Goal: Information Seeking & Learning: Learn about a topic

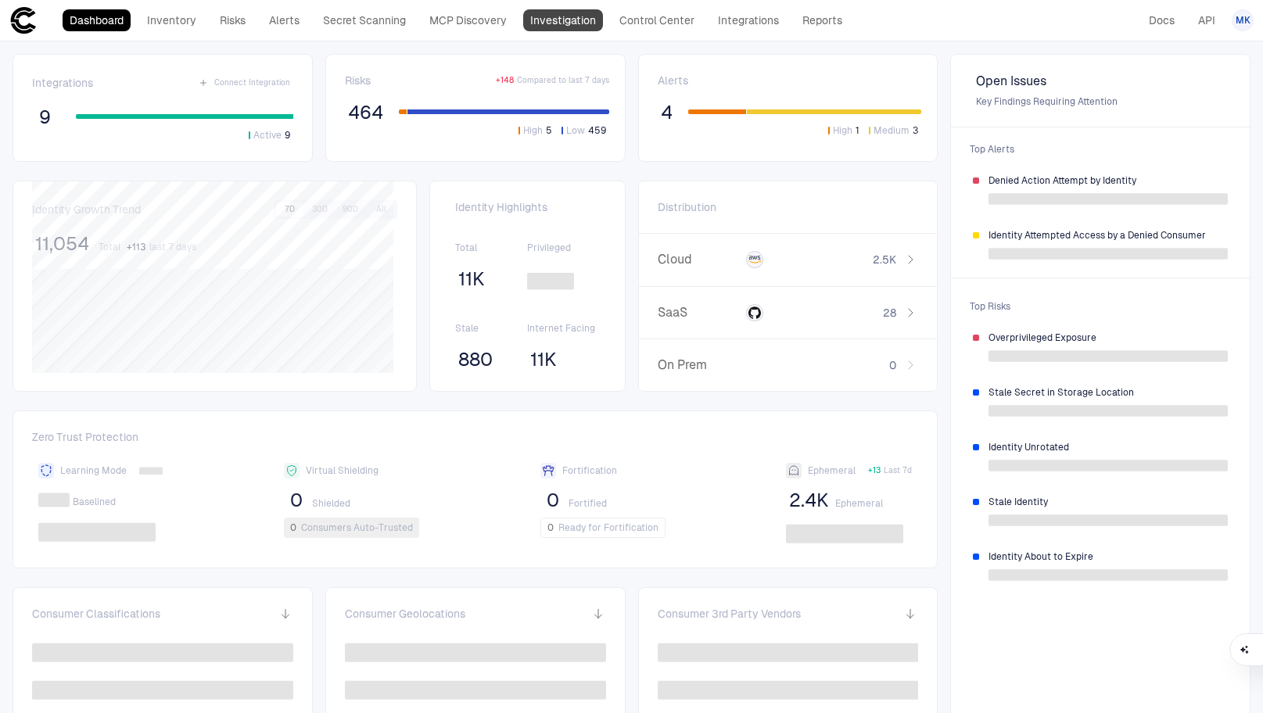
click at [558, 24] on link "Investigation" at bounding box center [563, 20] width 80 height 22
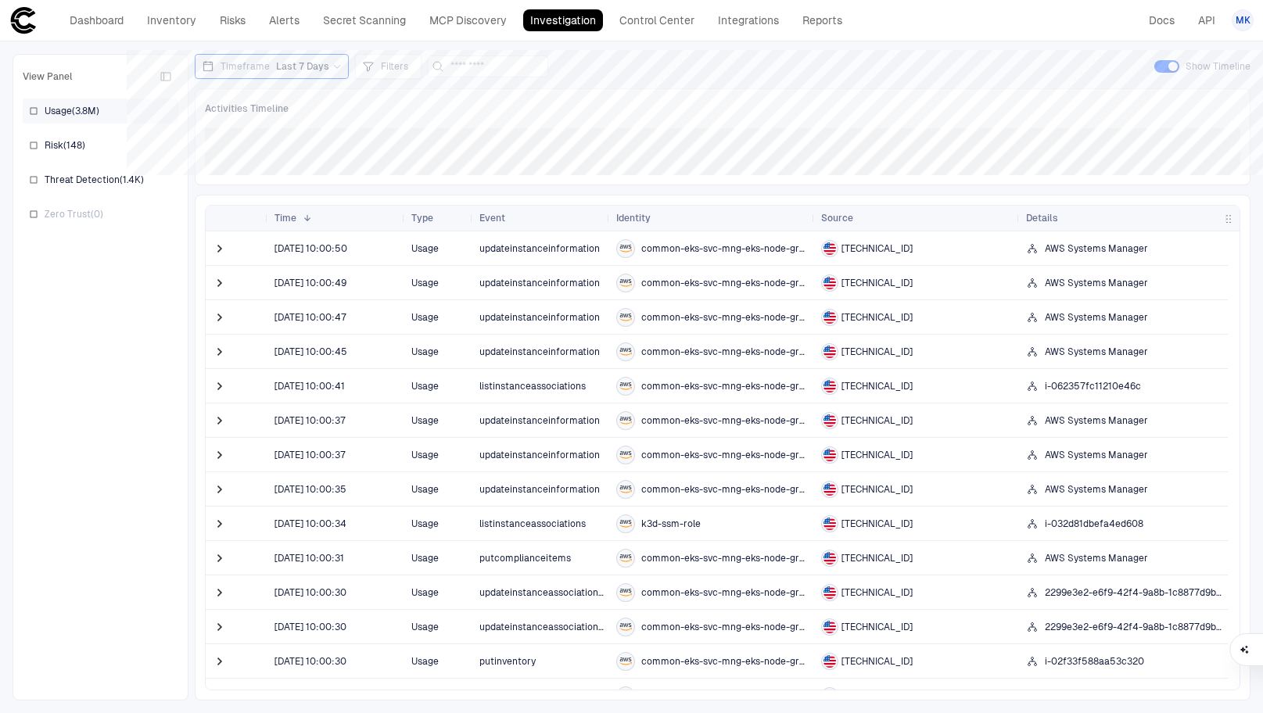
click at [39, 113] on div "Usage ( 3.8M )" at bounding box center [101, 111] width 156 height 25
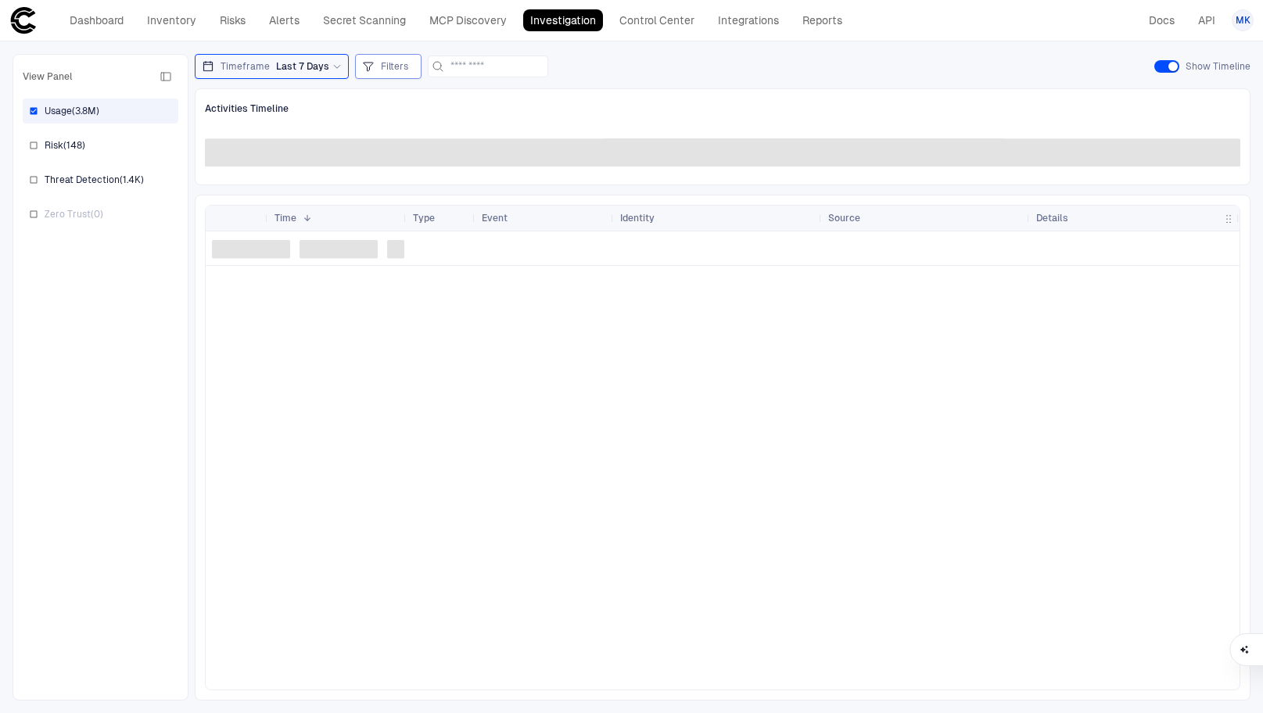
click at [386, 68] on span "Filters" at bounding box center [394, 66] width 27 height 13
click at [381, 63] on div at bounding box center [631, 356] width 1263 height 713
click at [676, 60] on div "Timeframe Last 7 Days Filters Show Timeline" at bounding box center [723, 66] width 1056 height 25
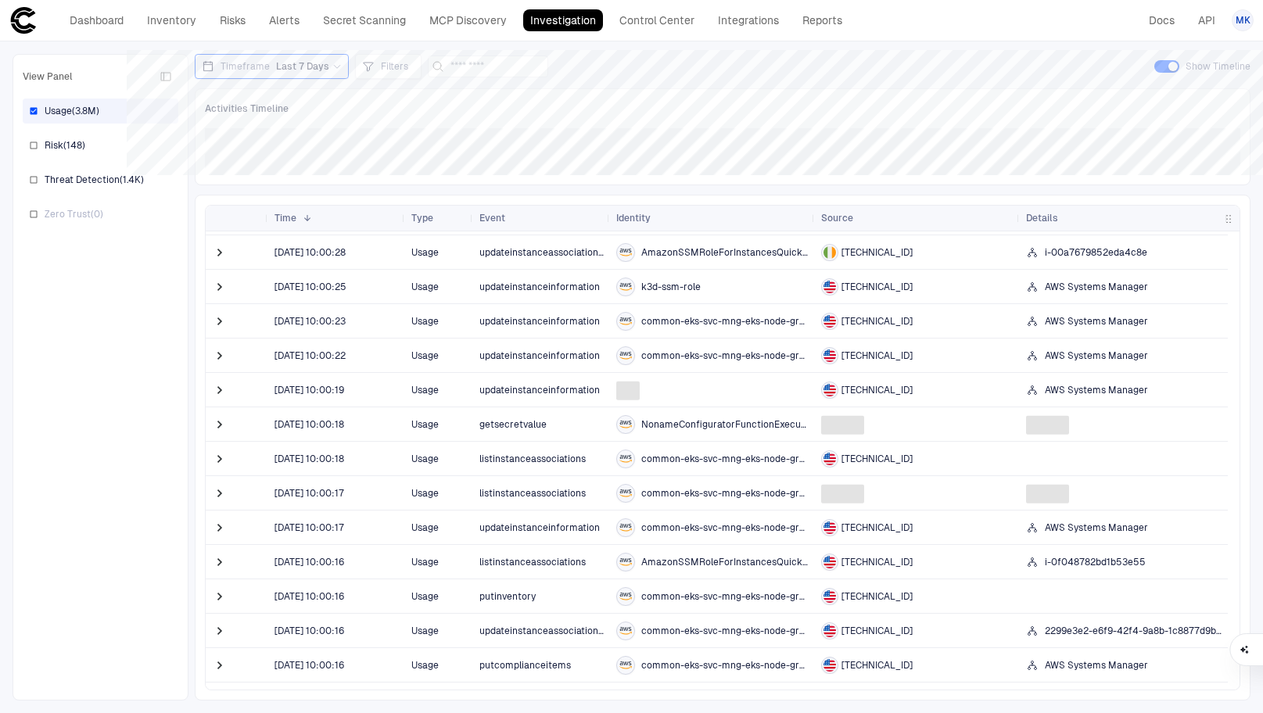
click at [533, 427] on span "getsecretvalue" at bounding box center [512, 424] width 67 height 11
click at [497, 421] on span "getsecretvalue" at bounding box center [512, 424] width 67 height 11
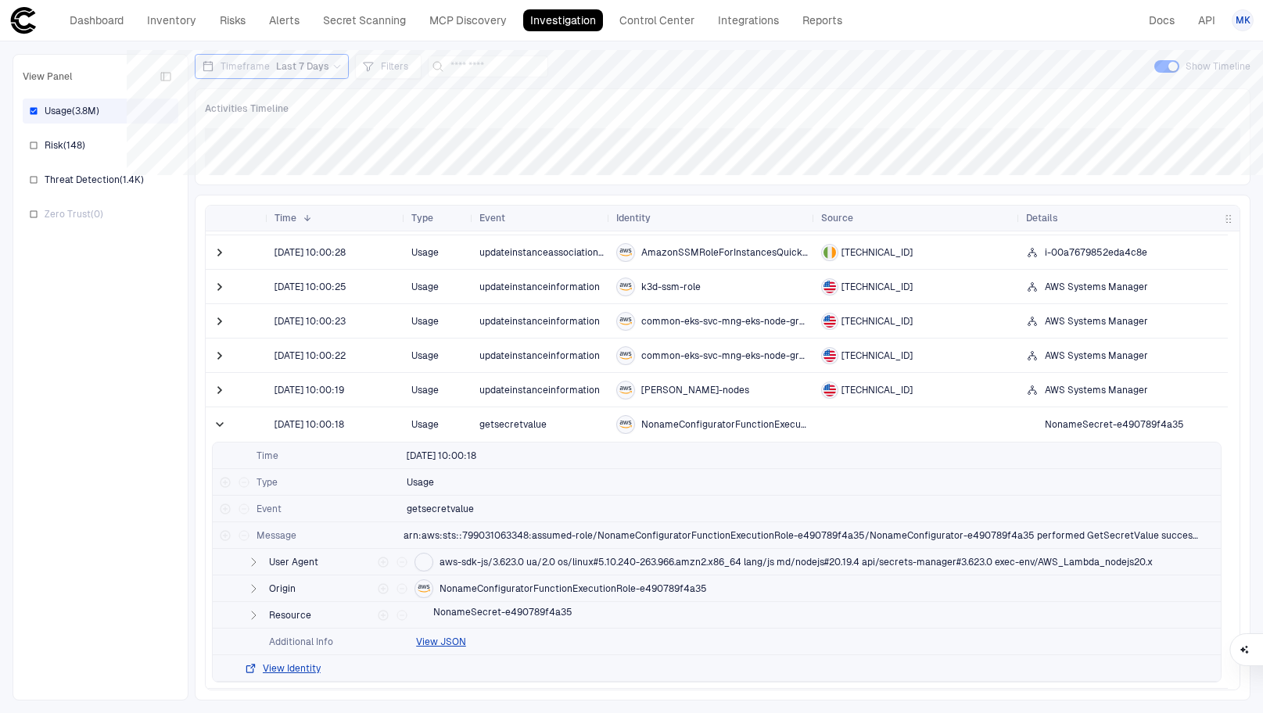
click at [1097, 424] on span "NonameSecret-e490789f4a35" at bounding box center [1114, 424] width 139 height 13
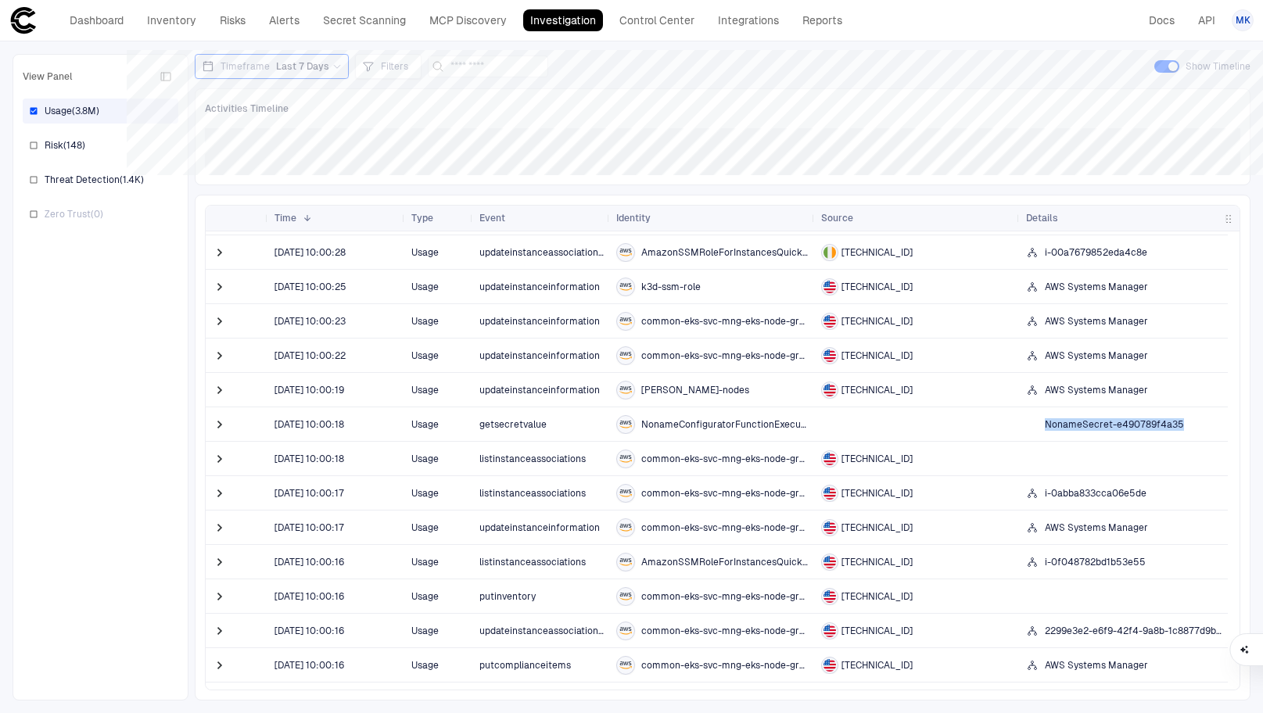
copy div "NonameSecret-e490789f4a35"
click at [389, 66] on span "Filters" at bounding box center [394, 66] width 27 height 13
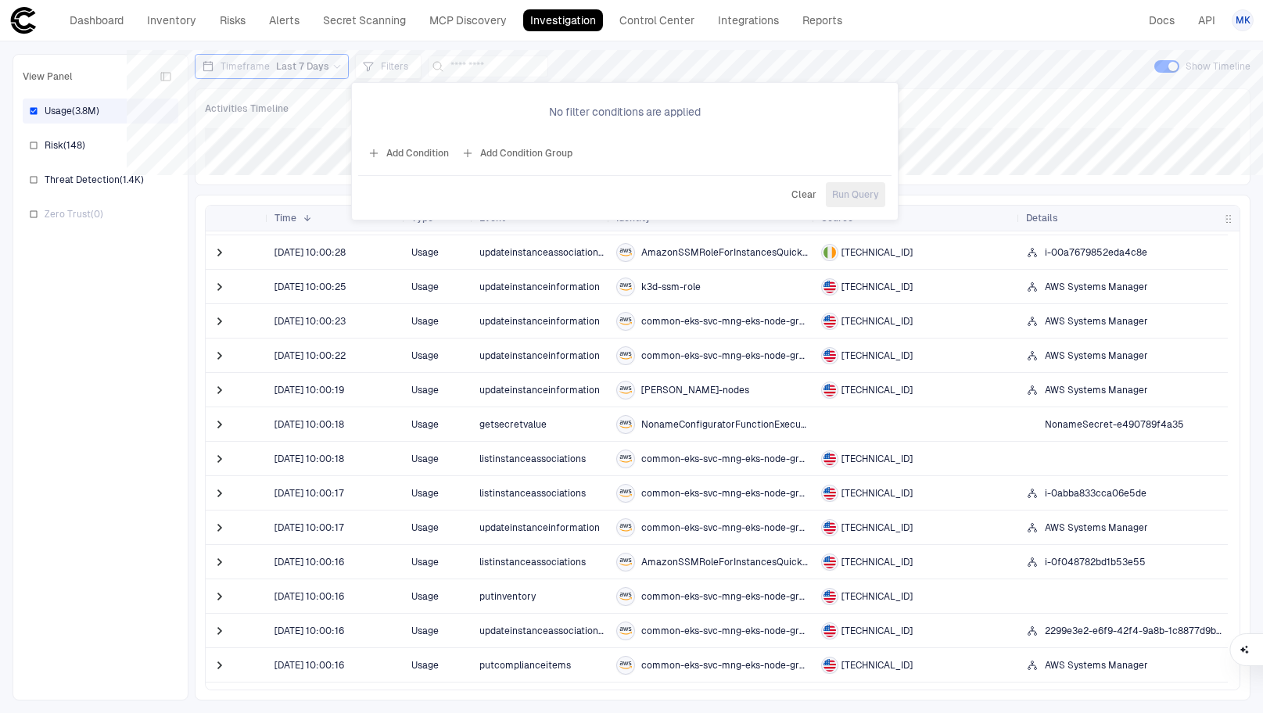
click at [423, 154] on button "Add Condition" at bounding box center [408, 153] width 88 height 25
click at [444, 106] on span "Event: ID" at bounding box center [445, 108] width 40 height 13
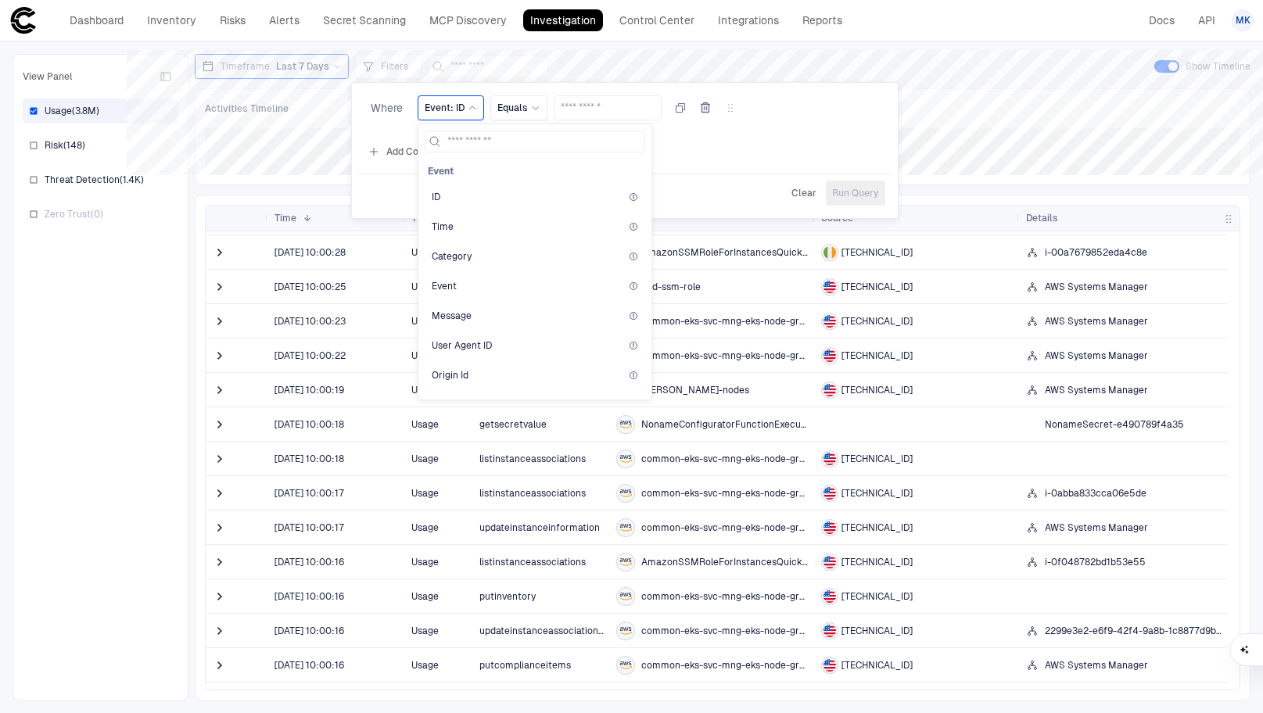
click at [450, 105] on span "Event: ID" at bounding box center [445, 108] width 40 height 13
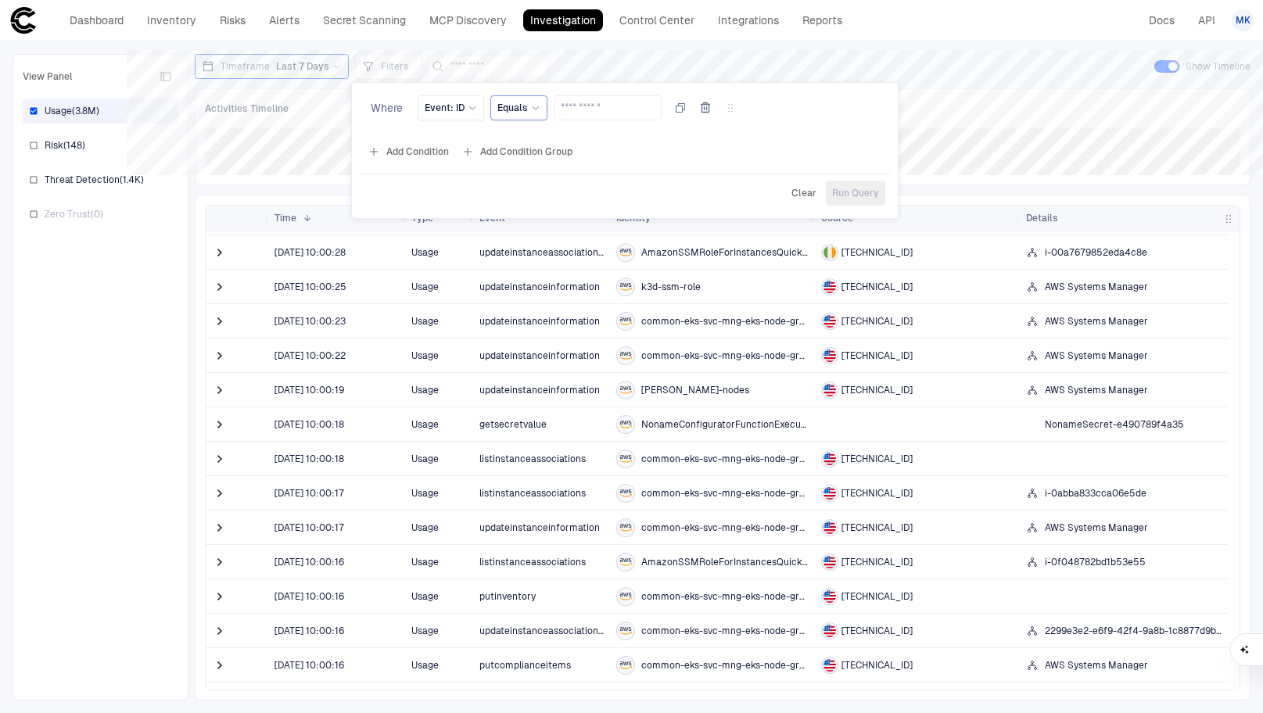
click at [528, 110] on div "Equals" at bounding box center [518, 108] width 43 height 13
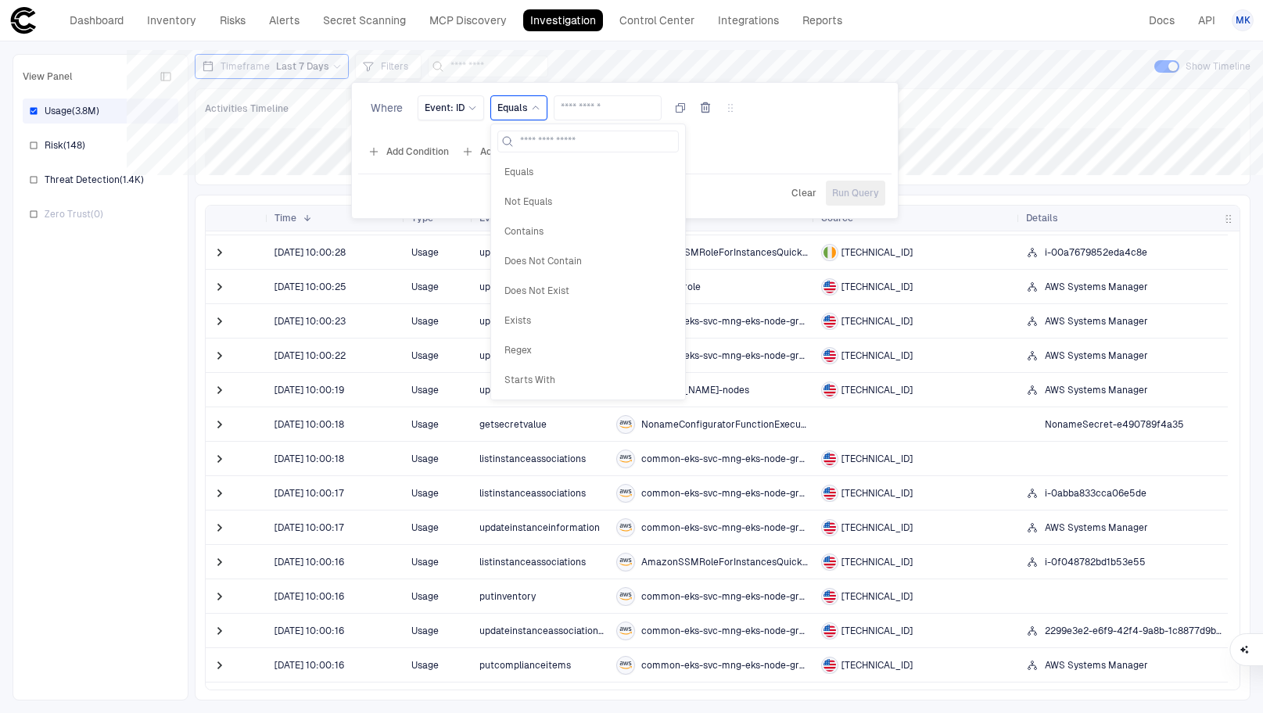
click at [955, 106] on div at bounding box center [631, 356] width 1263 height 713
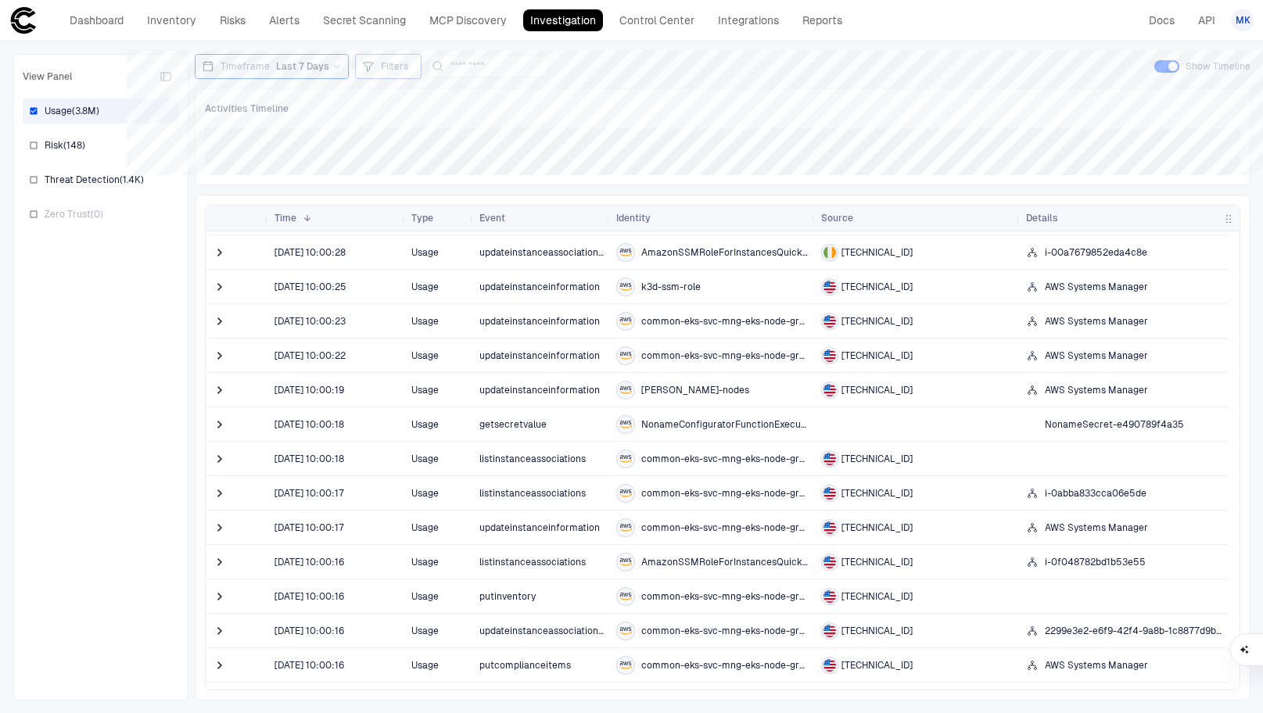
click at [393, 66] on span "Filters" at bounding box center [394, 66] width 27 height 13
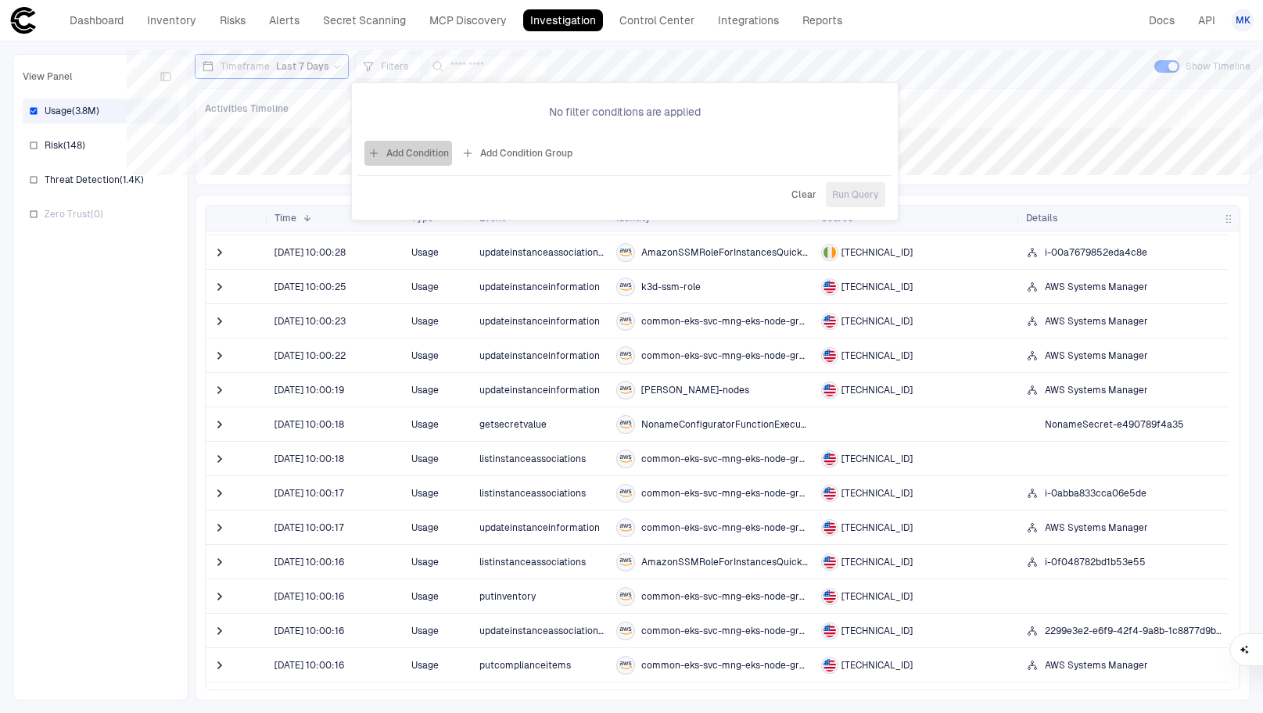
click at [409, 150] on button "Add Condition" at bounding box center [408, 153] width 88 height 25
click at [600, 108] on input "text" at bounding box center [608, 107] width 94 height 23
paste input "**********"
type input "**********"
click at [438, 152] on button "Add Condition" at bounding box center [408, 151] width 88 height 25
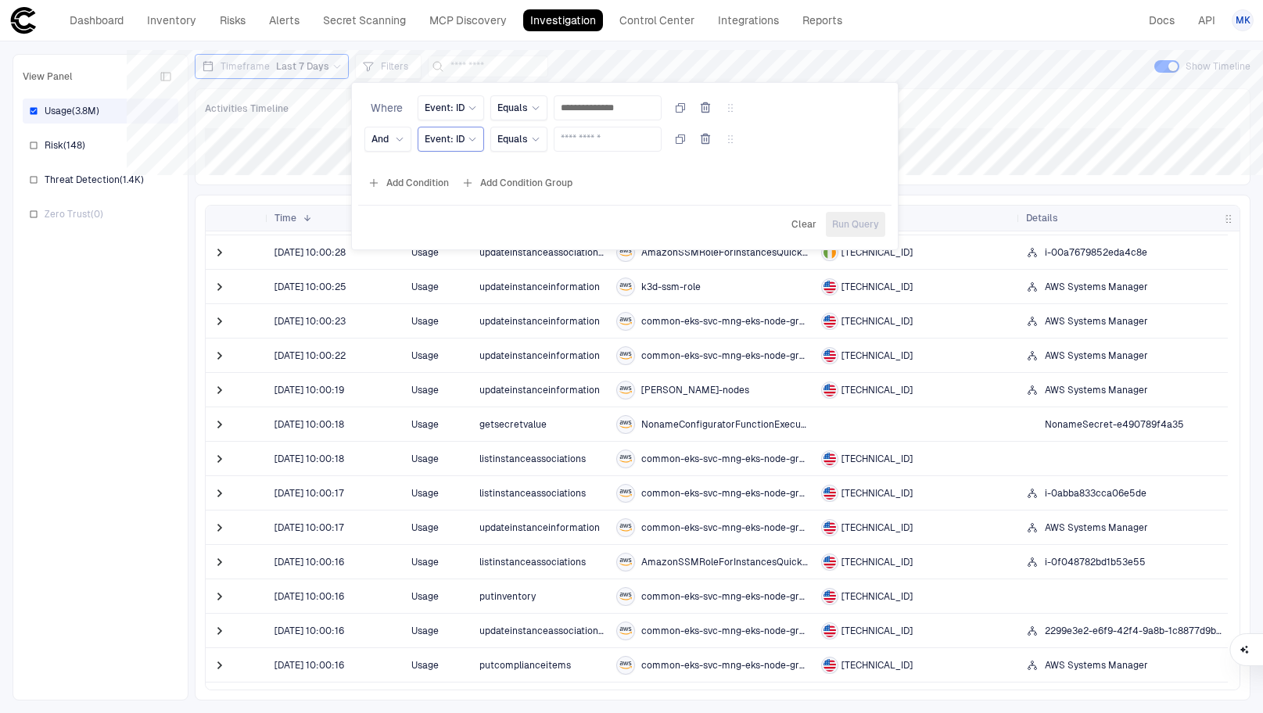
click at [450, 139] on span "Event: ID" at bounding box center [445, 139] width 40 height 13
type input "*"
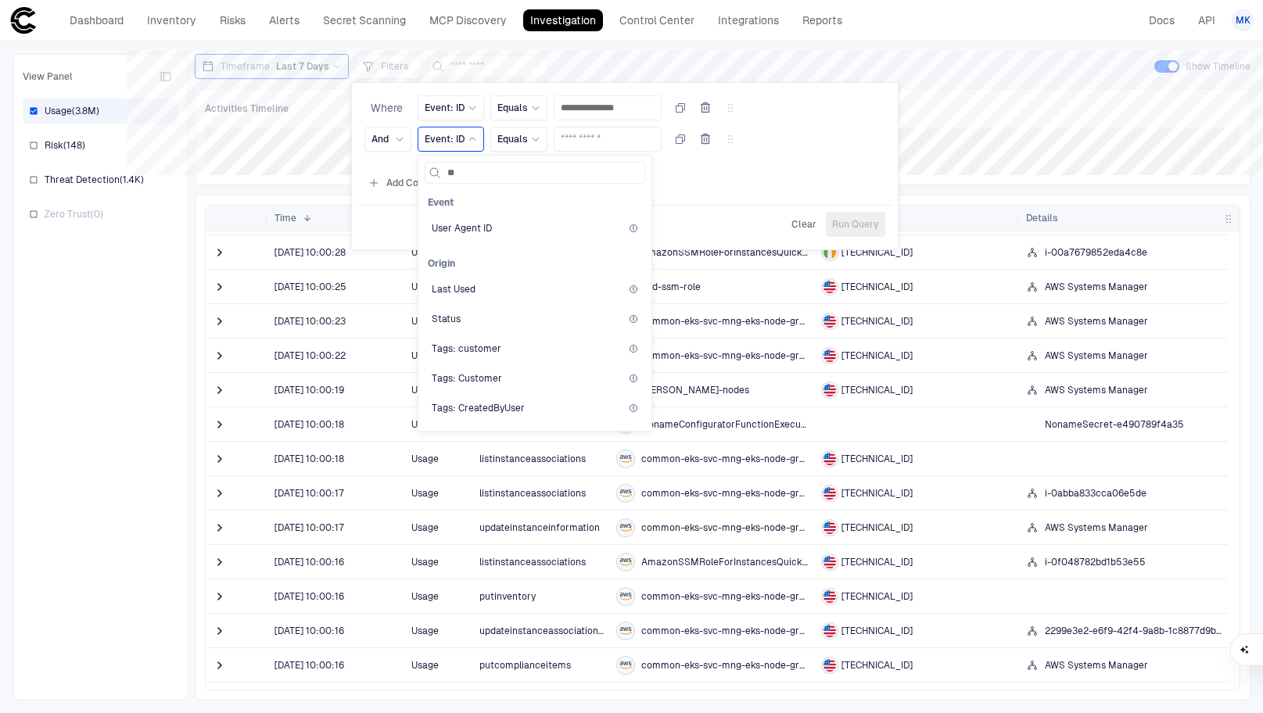
type input "*"
type input "****"
click at [997, 190] on div at bounding box center [631, 356] width 1263 height 713
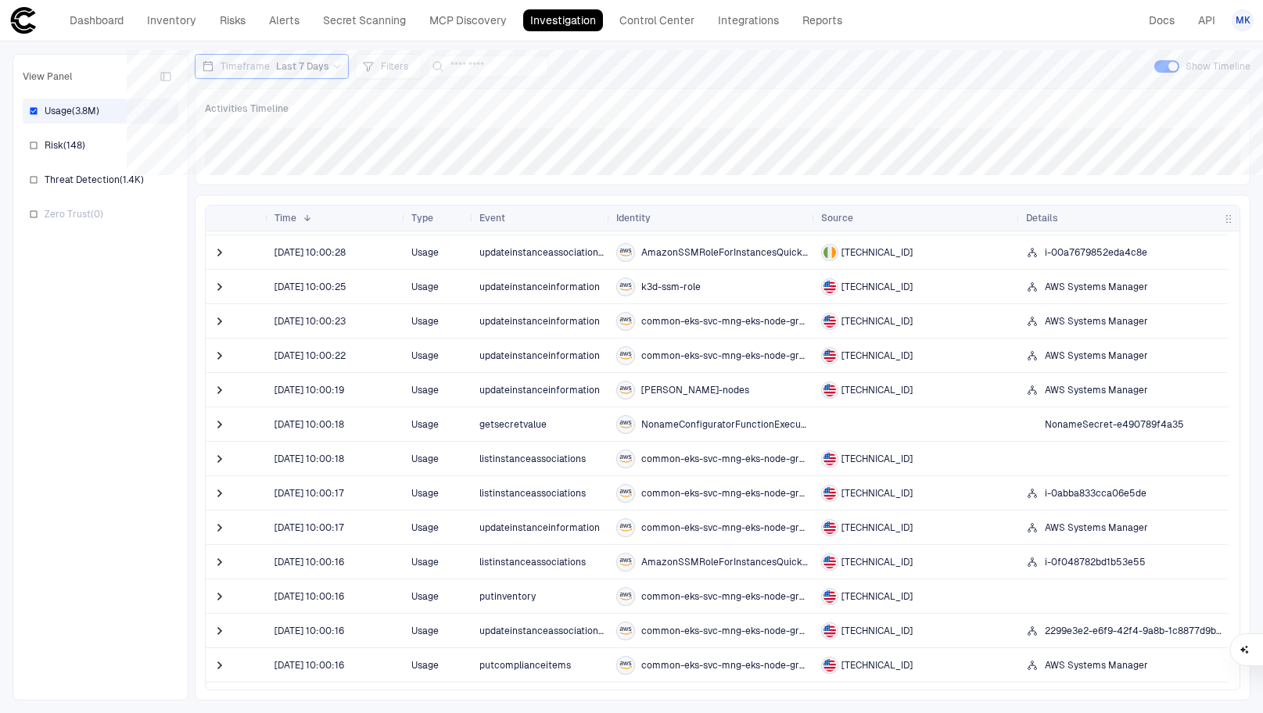
click at [533, 422] on span "getsecretvalue" at bounding box center [512, 424] width 67 height 11
click at [224, 425] on span at bounding box center [220, 425] width 16 height 16
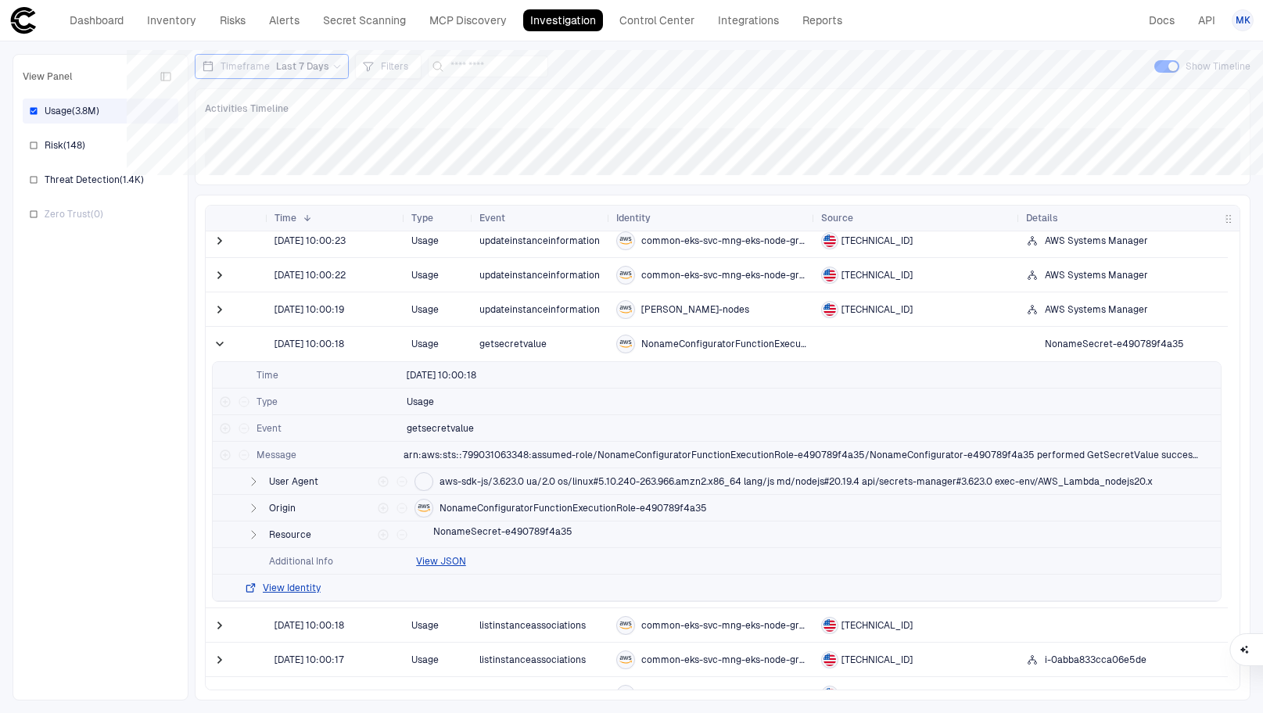
scroll to position [565, 0]
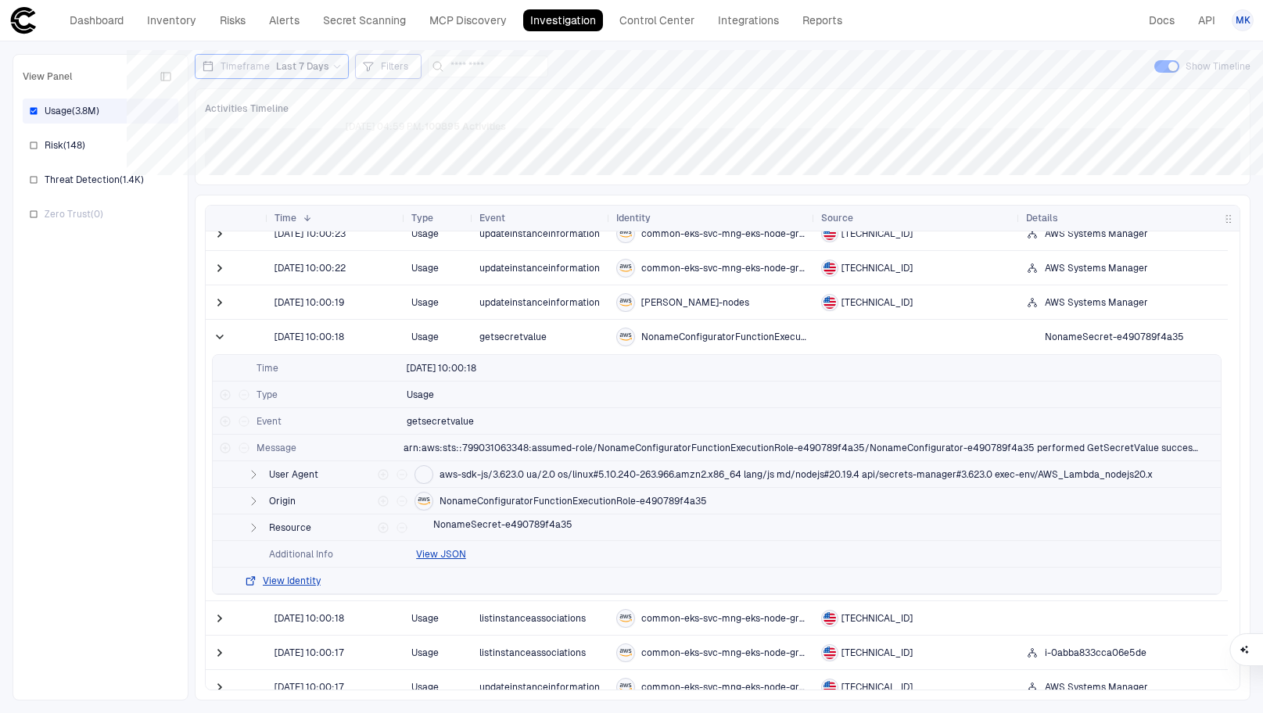
click at [395, 77] on div "Filters" at bounding box center [388, 66] width 66 height 25
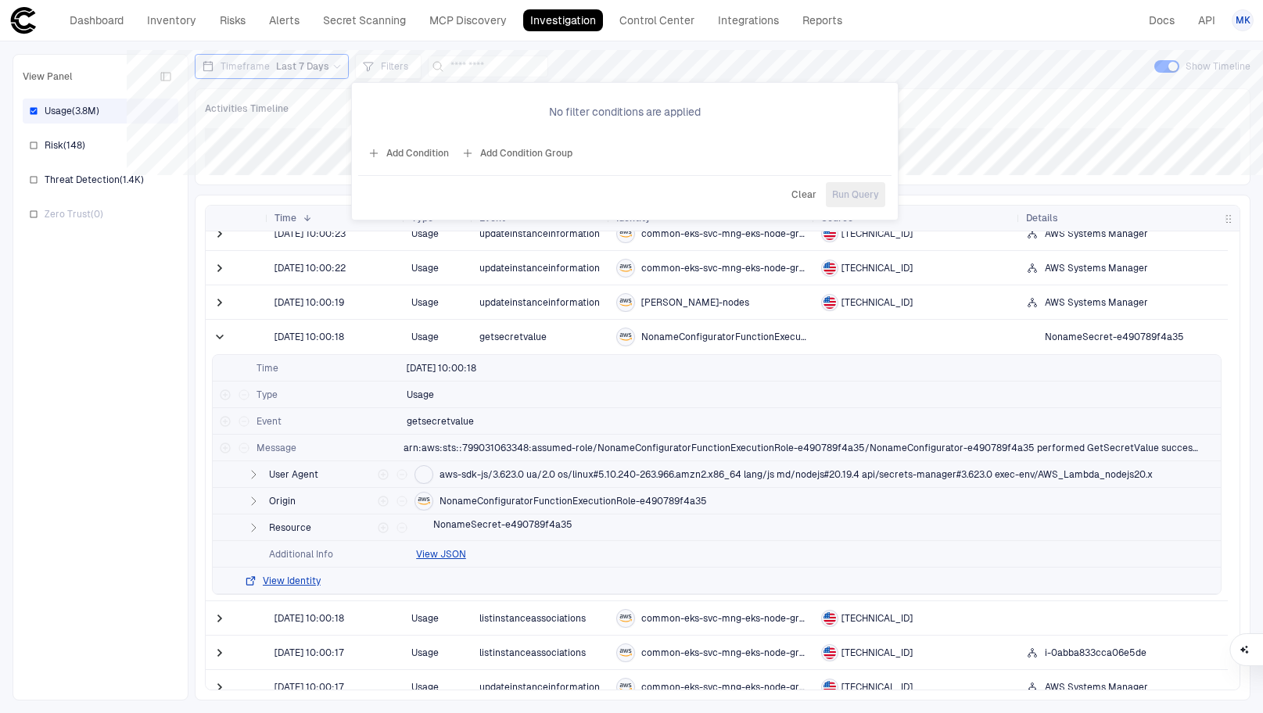
click at [411, 151] on button "Add Condition" at bounding box center [408, 153] width 88 height 25
click at [604, 115] on input "text" at bounding box center [608, 107] width 94 height 23
type input "**********"
click at [429, 144] on button "Add Condition" at bounding box center [408, 151] width 88 height 25
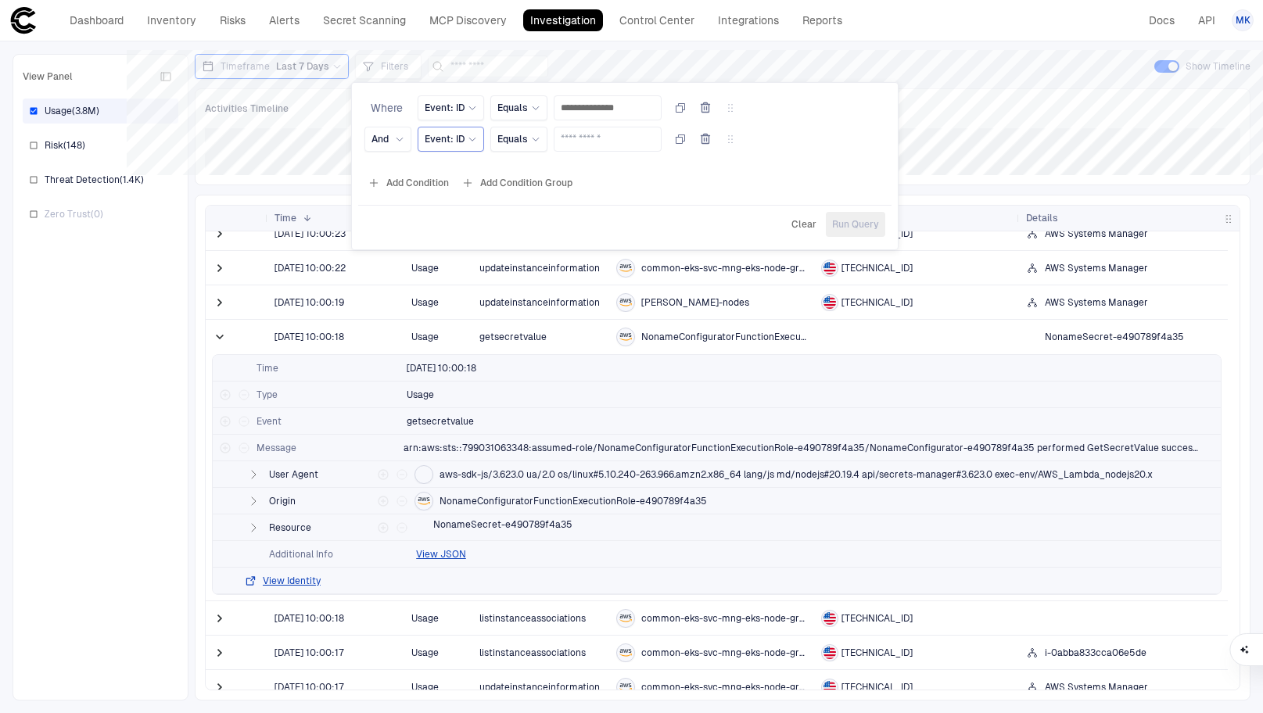
click at [461, 141] on span "Event: ID" at bounding box center [445, 139] width 40 height 13
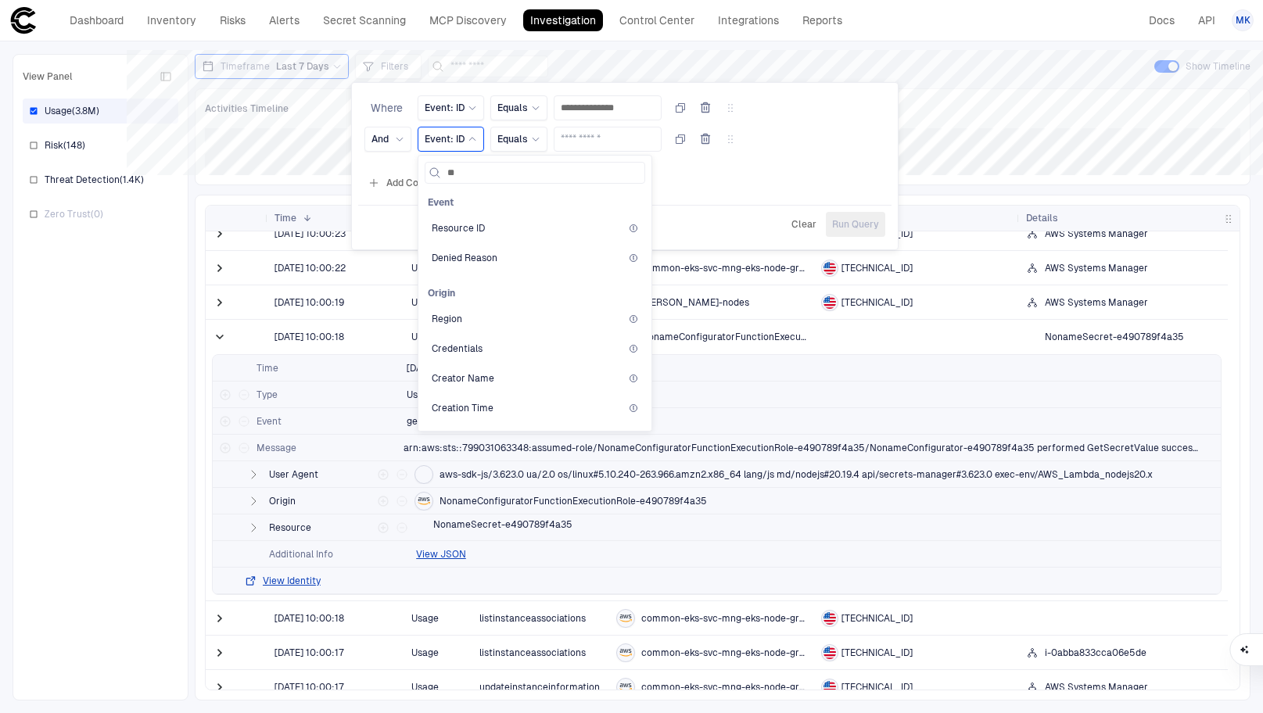
type input "***"
click at [477, 224] on span "Resource ID" at bounding box center [458, 228] width 53 height 13
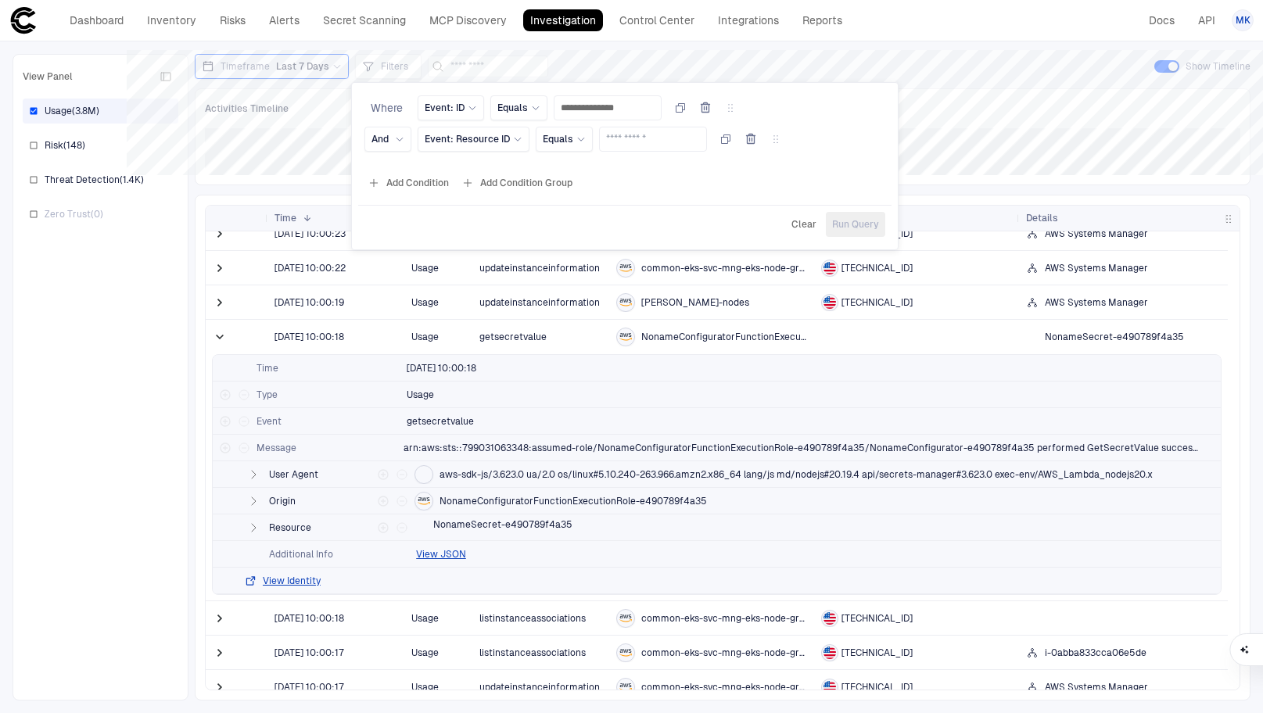
drag, startPoint x: 566, startPoint y: 524, endPoint x: 509, endPoint y: 522, distance: 57.1
click at [509, 523] on div at bounding box center [631, 356] width 1263 height 713
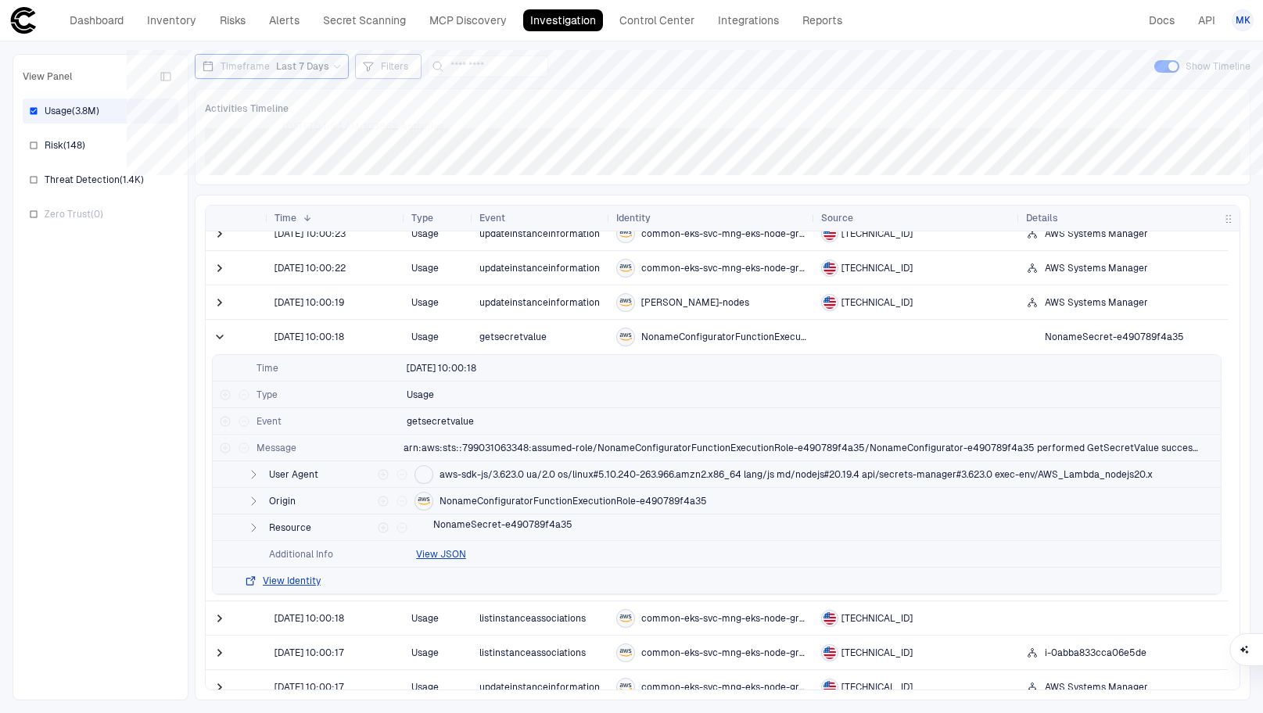
click at [394, 58] on div "Filters" at bounding box center [388, 66] width 52 height 17
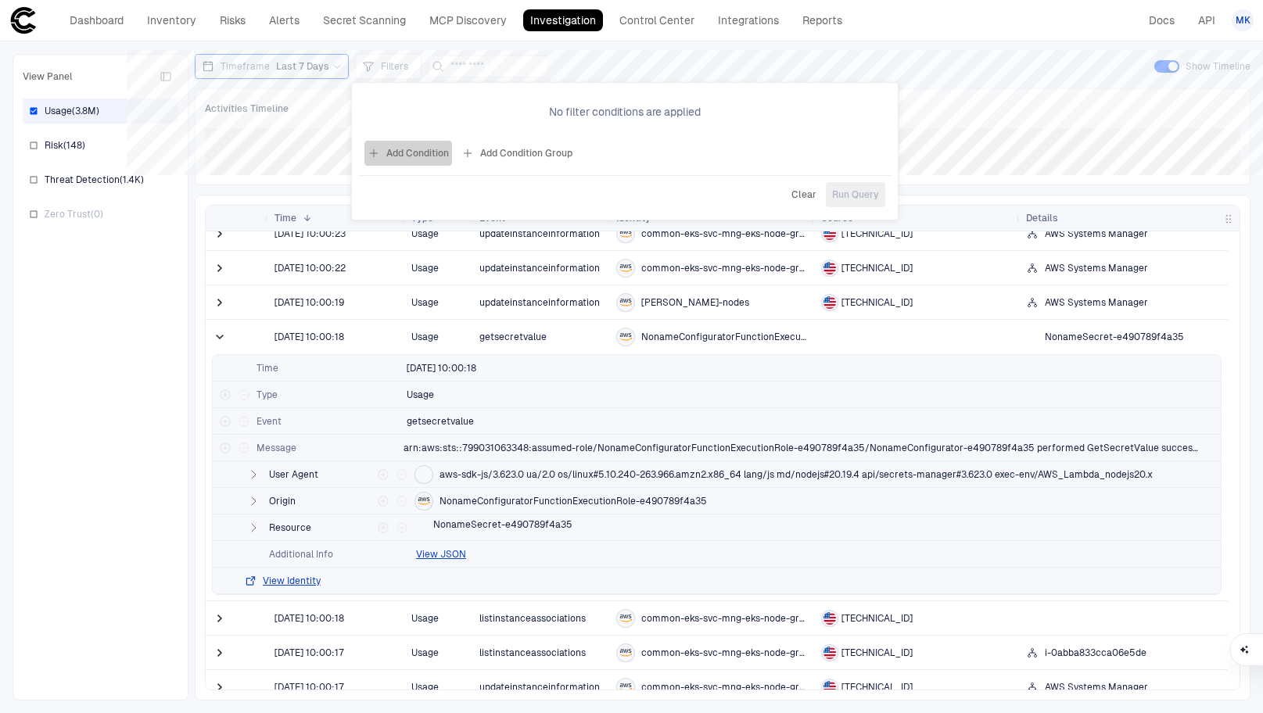
click at [389, 156] on button "Add Condition" at bounding box center [408, 153] width 88 height 25
click at [615, 117] on input "text" at bounding box center [608, 107] width 94 height 23
type input "**********"
click at [391, 148] on button "Add Condition" at bounding box center [408, 151] width 88 height 25
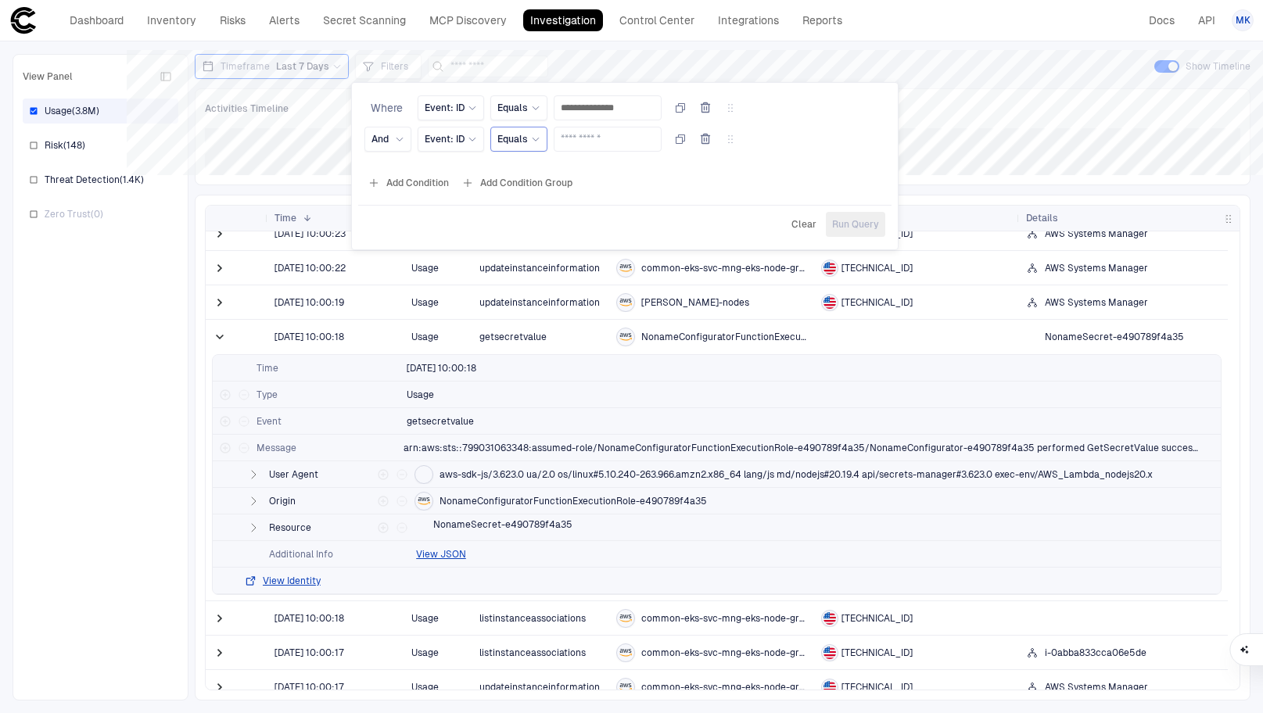
click at [521, 139] on span "Equals" at bounding box center [512, 139] width 30 height 13
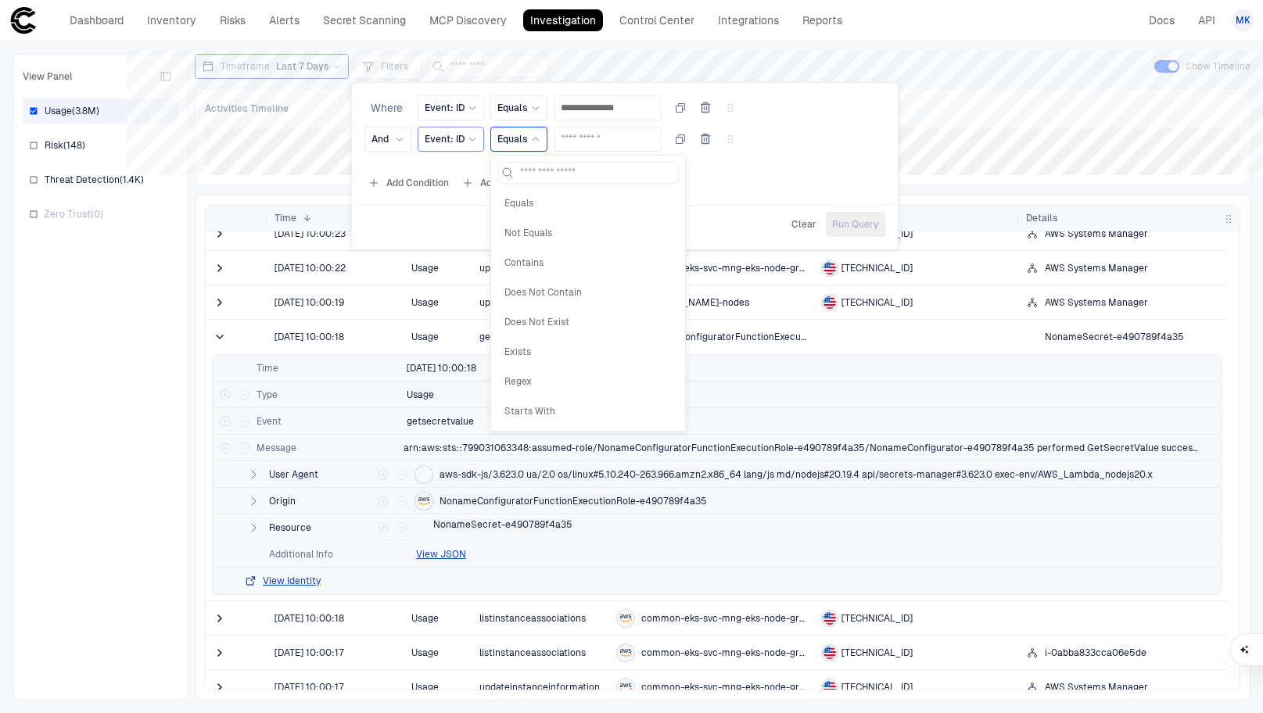
click at [459, 138] on span "Event: ID" at bounding box center [445, 139] width 40 height 13
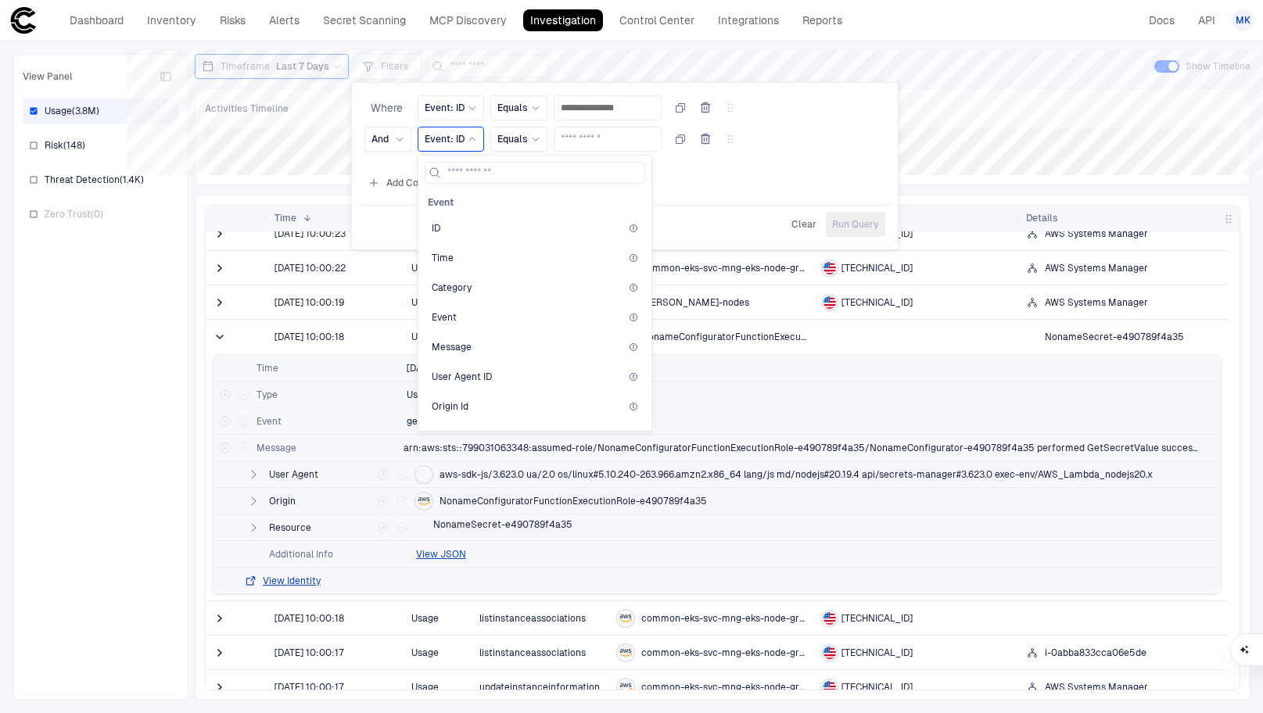
click at [473, 151] on div "Event: ID" at bounding box center [451, 139] width 66 height 25
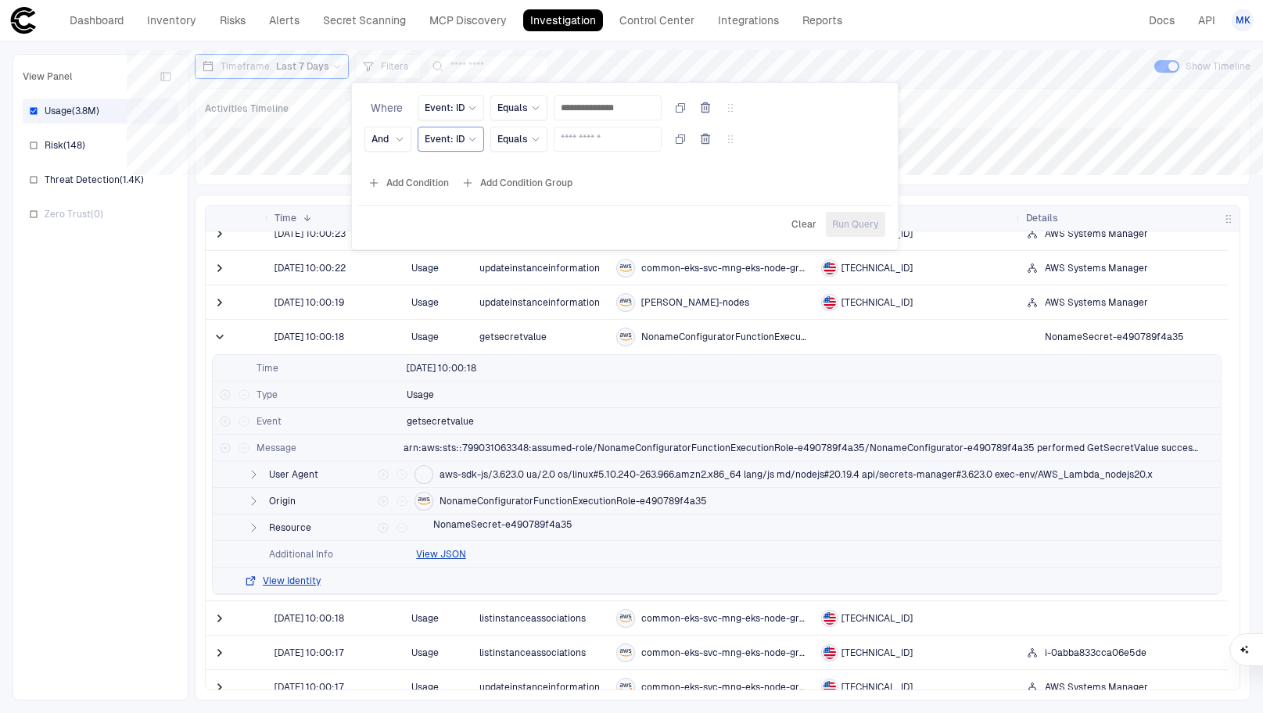
click at [472, 148] on div "Event: ID" at bounding box center [451, 139] width 66 height 25
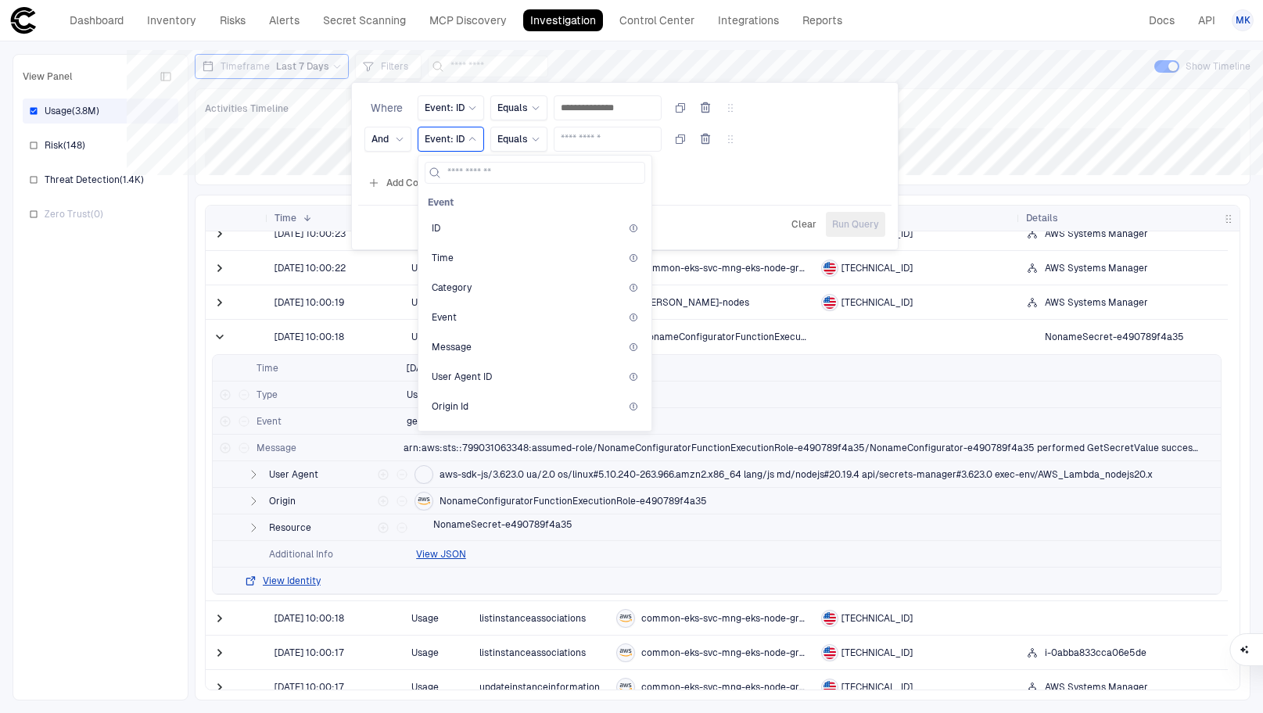
click at [475, 146] on div "Event: ID" at bounding box center [451, 139] width 52 height 17
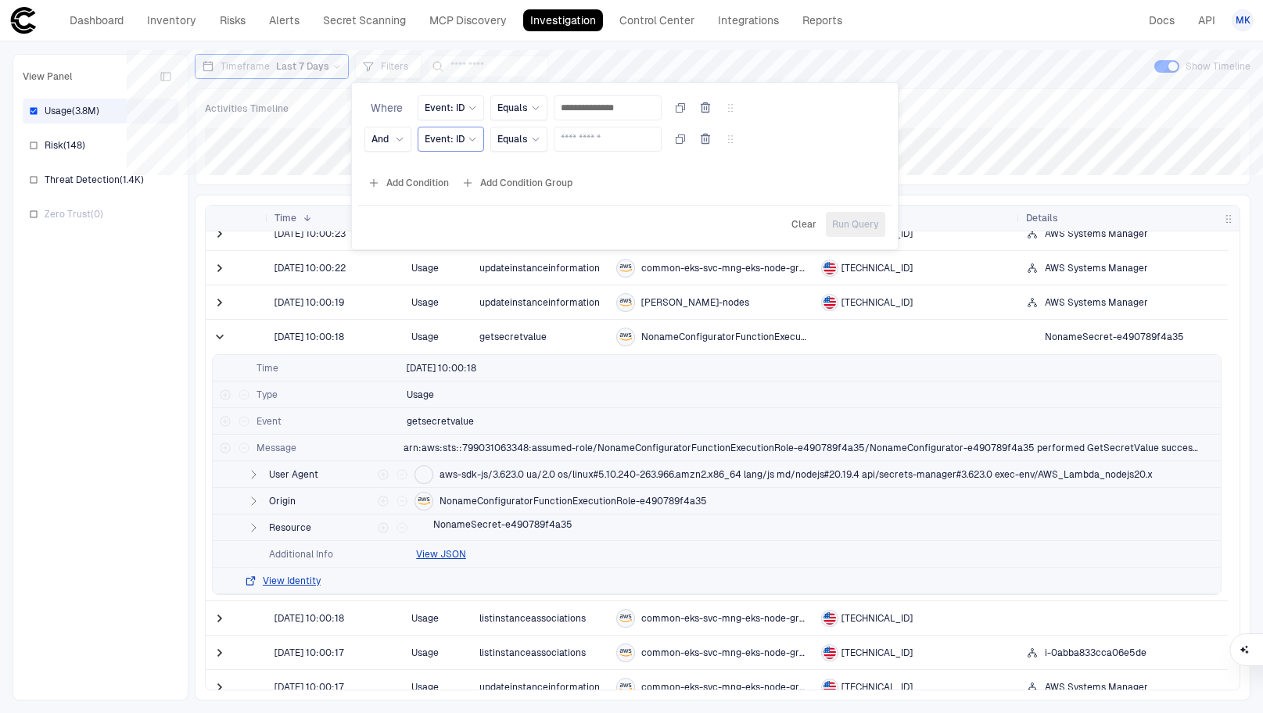
click at [475, 145] on div "Event: ID" at bounding box center [451, 139] width 52 height 17
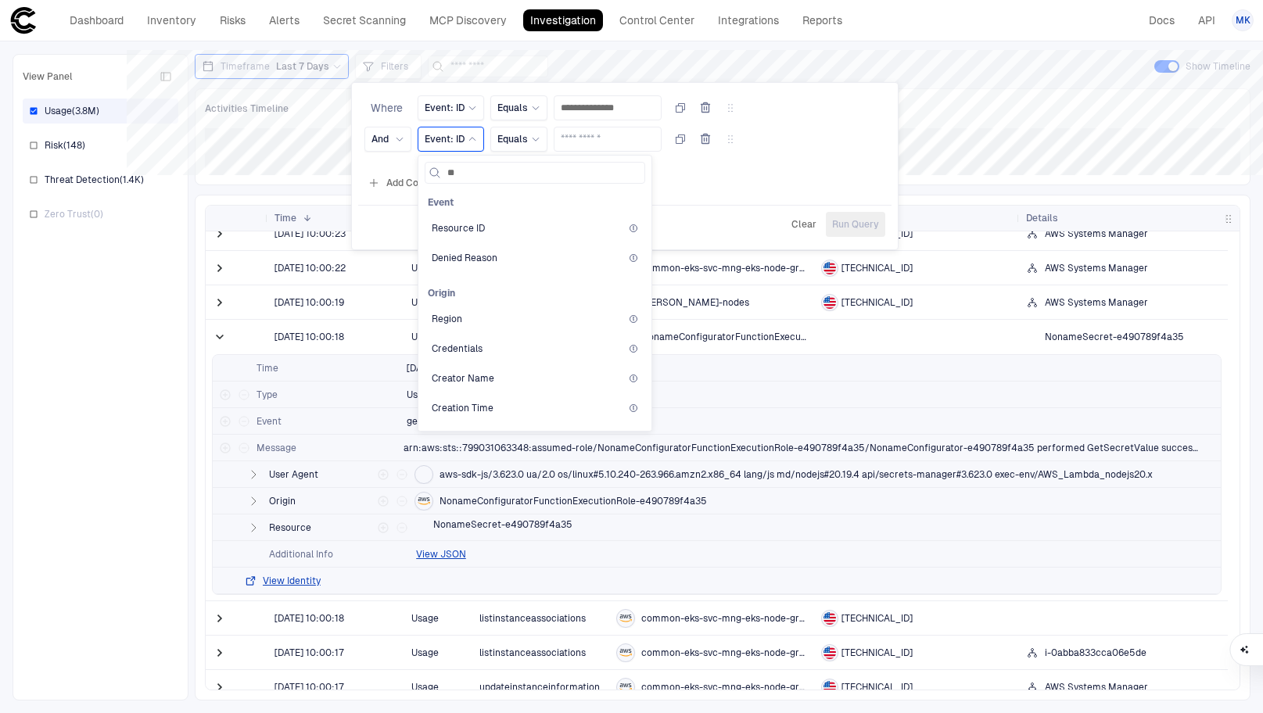
type input "***"
click at [473, 226] on span "Resource ID" at bounding box center [458, 228] width 53 height 13
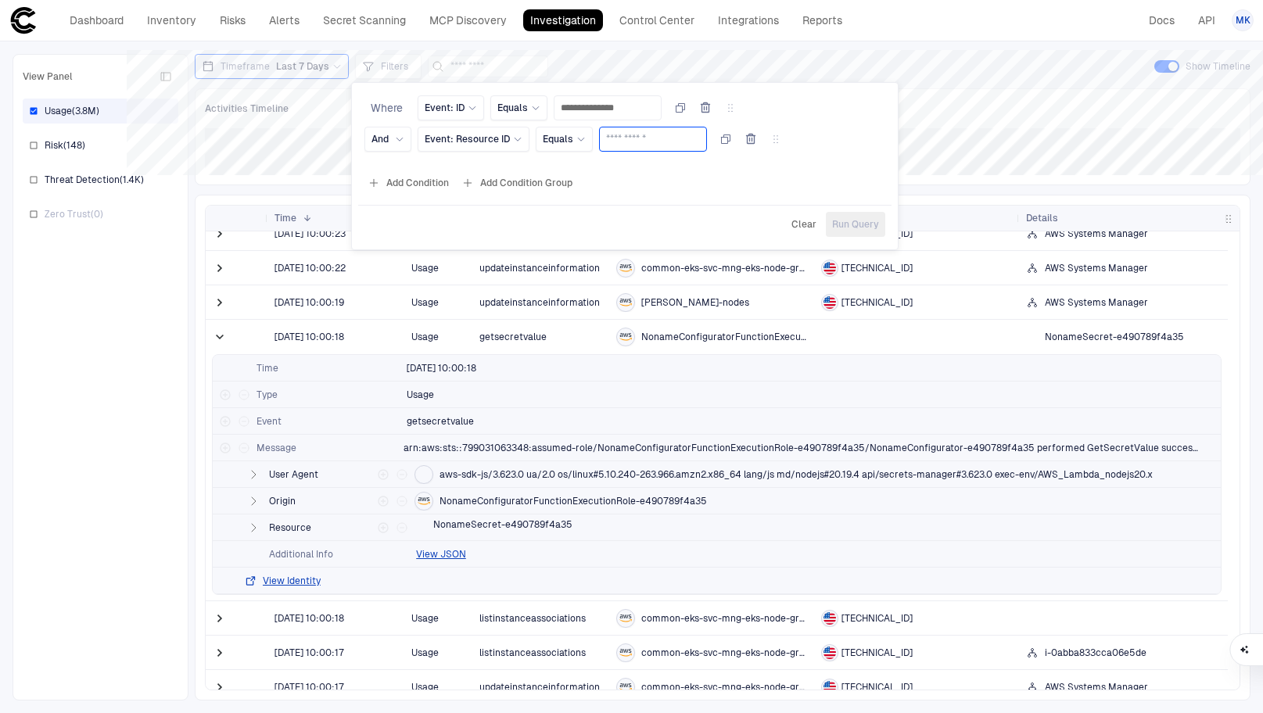
click at [658, 144] on input "text" at bounding box center [653, 138] width 94 height 23
type input "**********"
click at [569, 146] on div "Equals" at bounding box center [564, 139] width 43 height 17
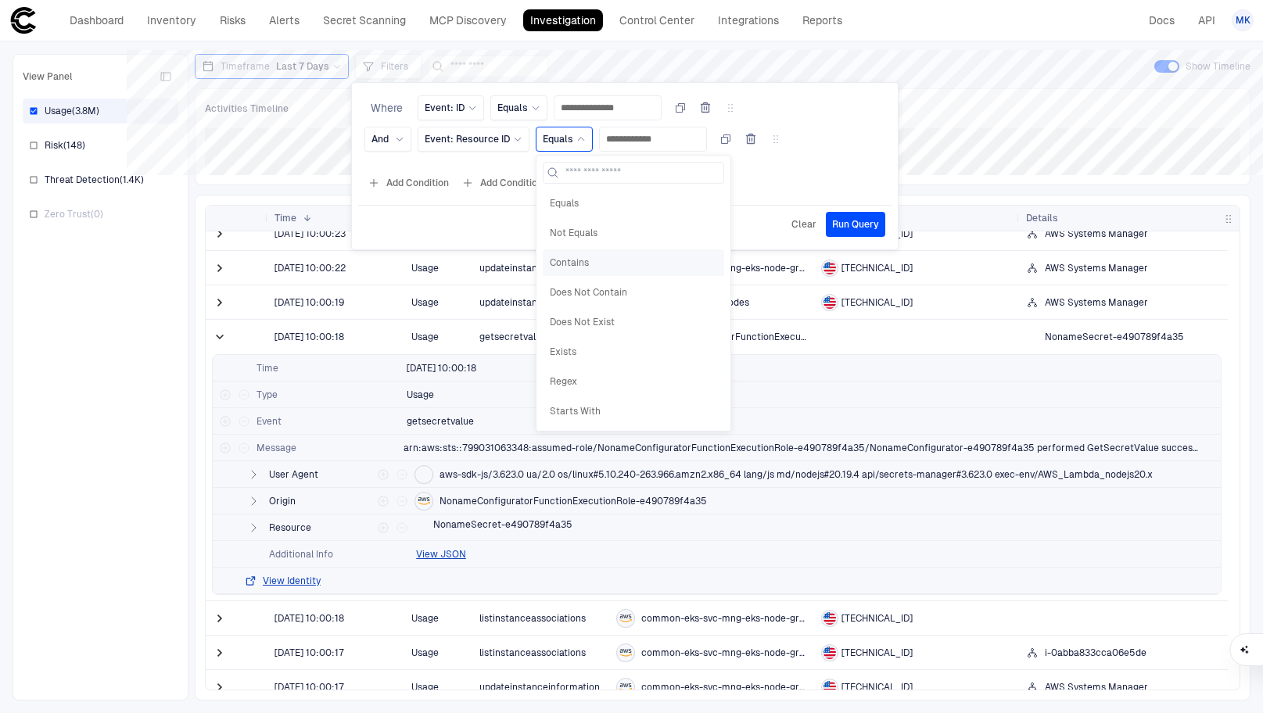
click at [590, 260] on span "Contains" at bounding box center [633, 262] width 167 height 13
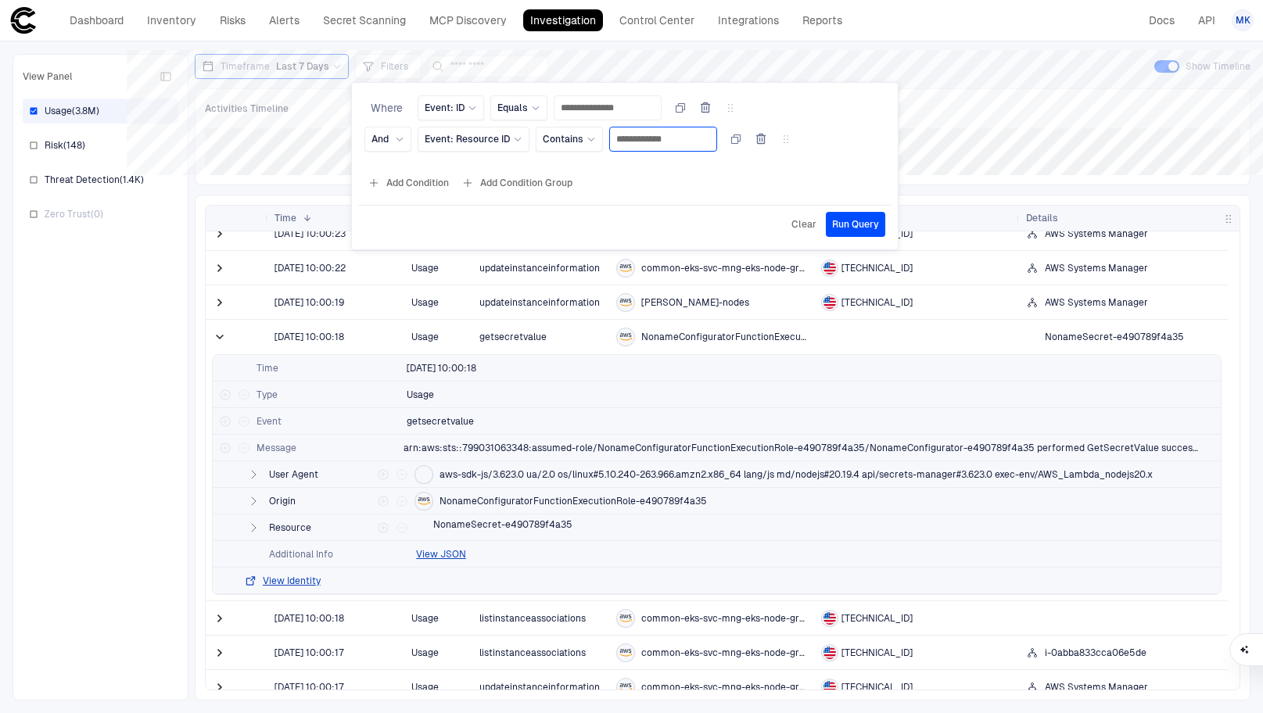
click at [702, 134] on input "**********" at bounding box center [663, 138] width 94 height 23
click at [855, 231] on button "Run Query" at bounding box center [855, 224] width 59 height 25
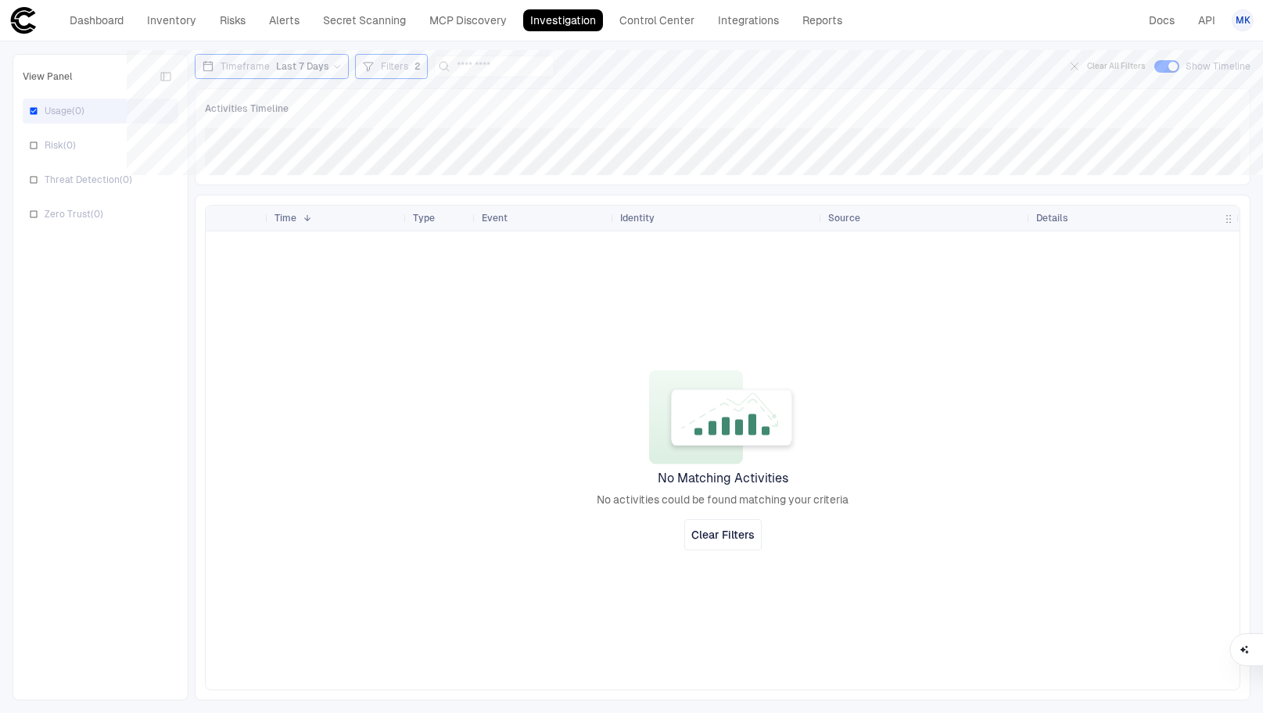
click at [395, 77] on div "Filters 2" at bounding box center [391, 66] width 73 height 25
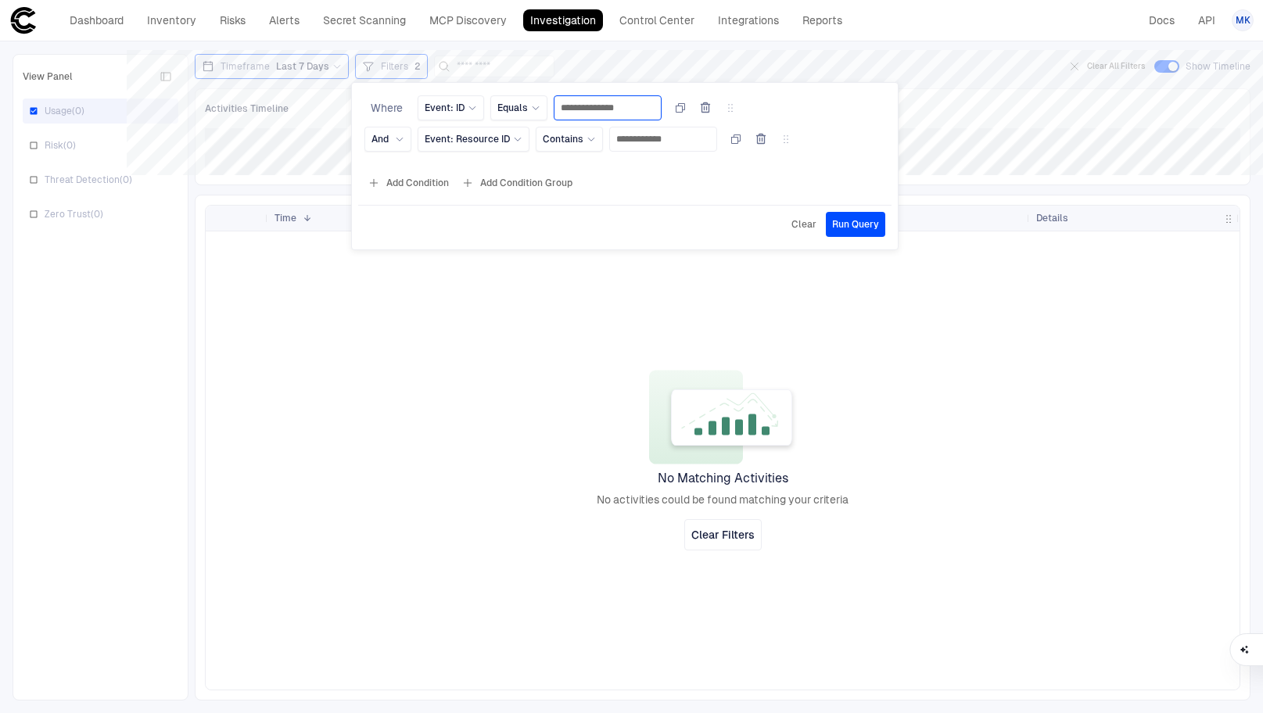
click at [637, 111] on input "**********" at bounding box center [608, 107] width 94 height 23
type input "**********"
click at [874, 227] on span "Run Query" at bounding box center [855, 224] width 47 height 13
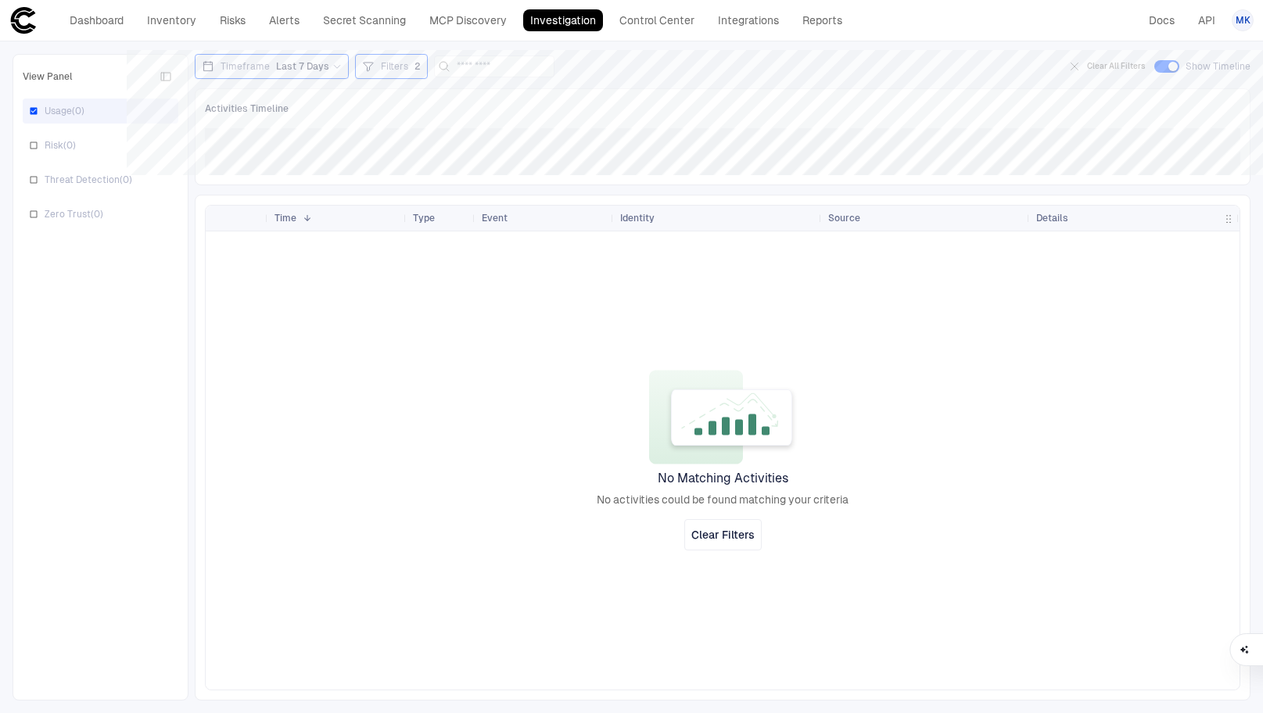
click at [392, 70] on span "Filters" at bounding box center [394, 66] width 27 height 13
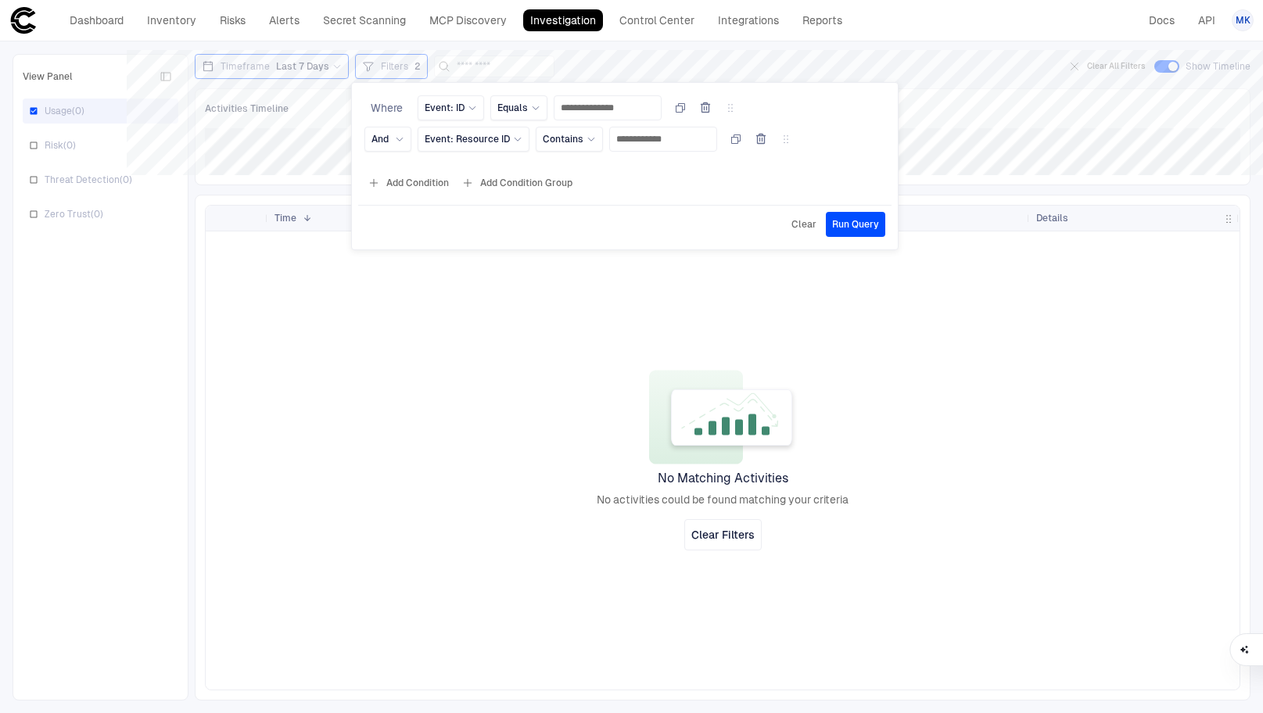
click at [766, 138] on icon "button" at bounding box center [761, 138] width 9 height 9
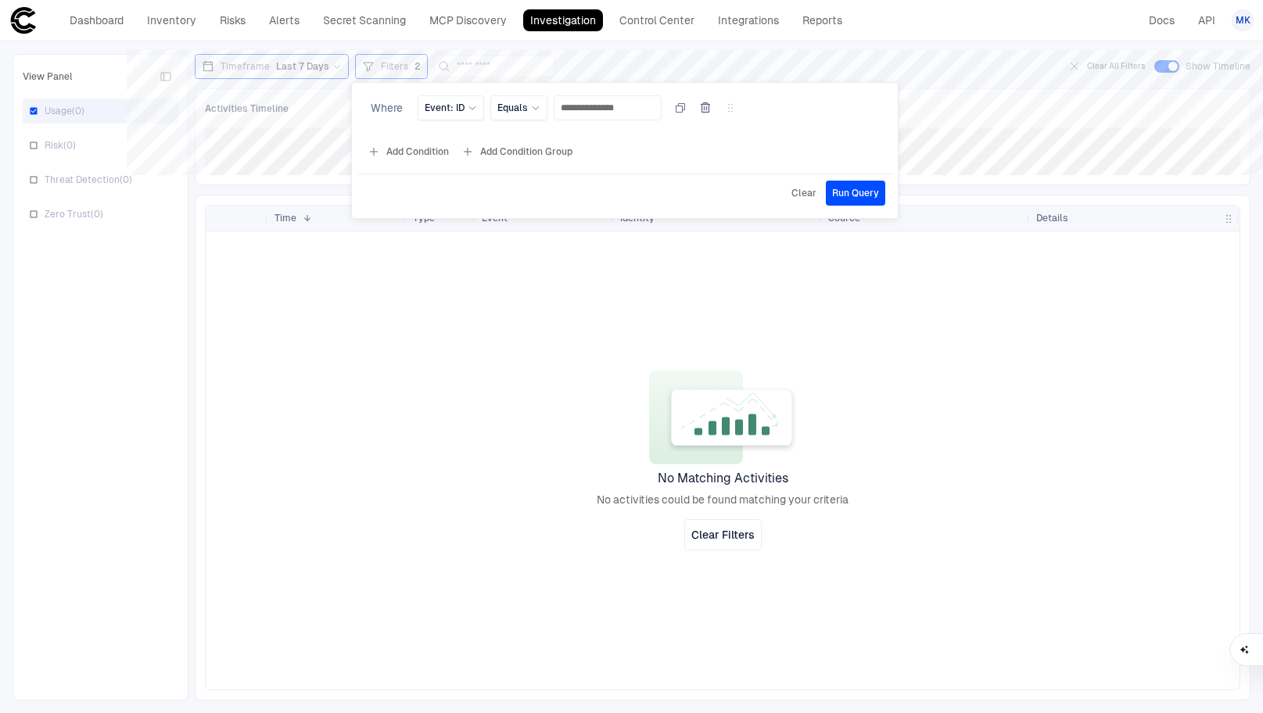
click at [849, 195] on span "Run Query" at bounding box center [855, 193] width 47 height 13
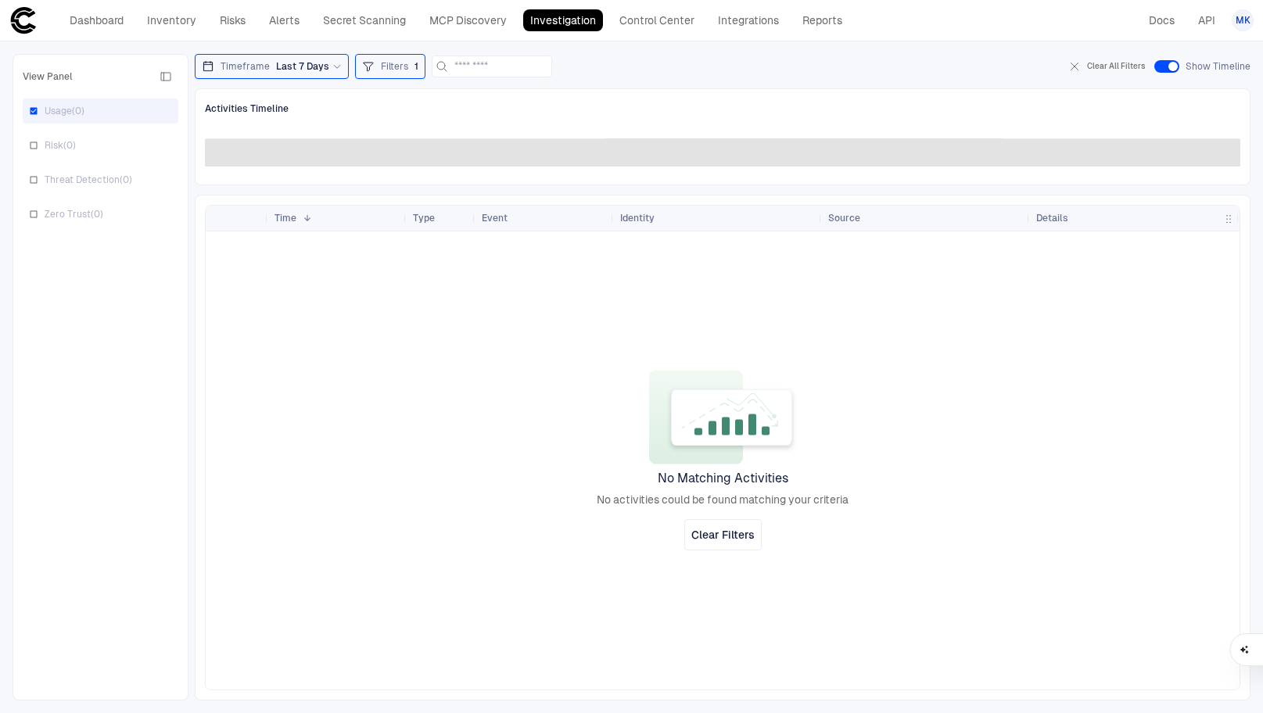
click at [371, 66] on div "Filters 1" at bounding box center [390, 66] width 56 height 17
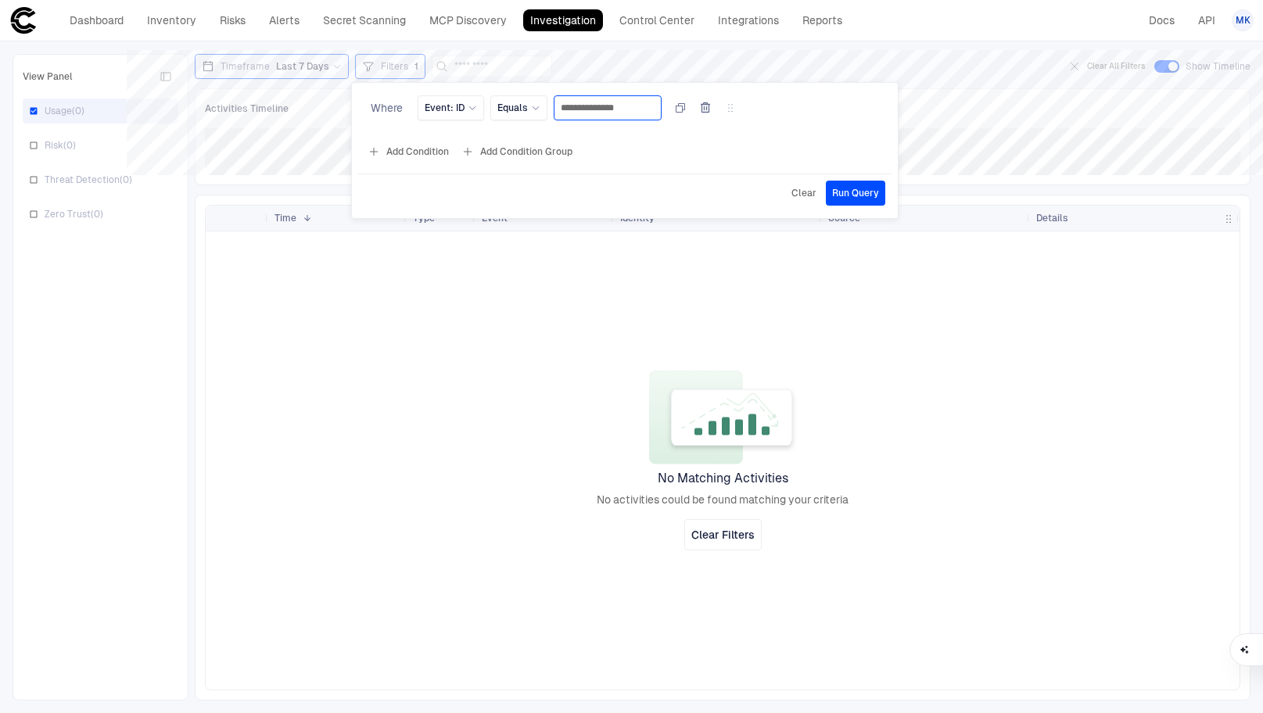
click at [589, 112] on input "**********" at bounding box center [608, 107] width 94 height 23
click at [629, 109] on input "**********" at bounding box center [608, 107] width 94 height 23
click at [712, 110] on icon "button" at bounding box center [705, 108] width 13 height 13
click at [929, 134] on div at bounding box center [631, 356] width 1263 height 713
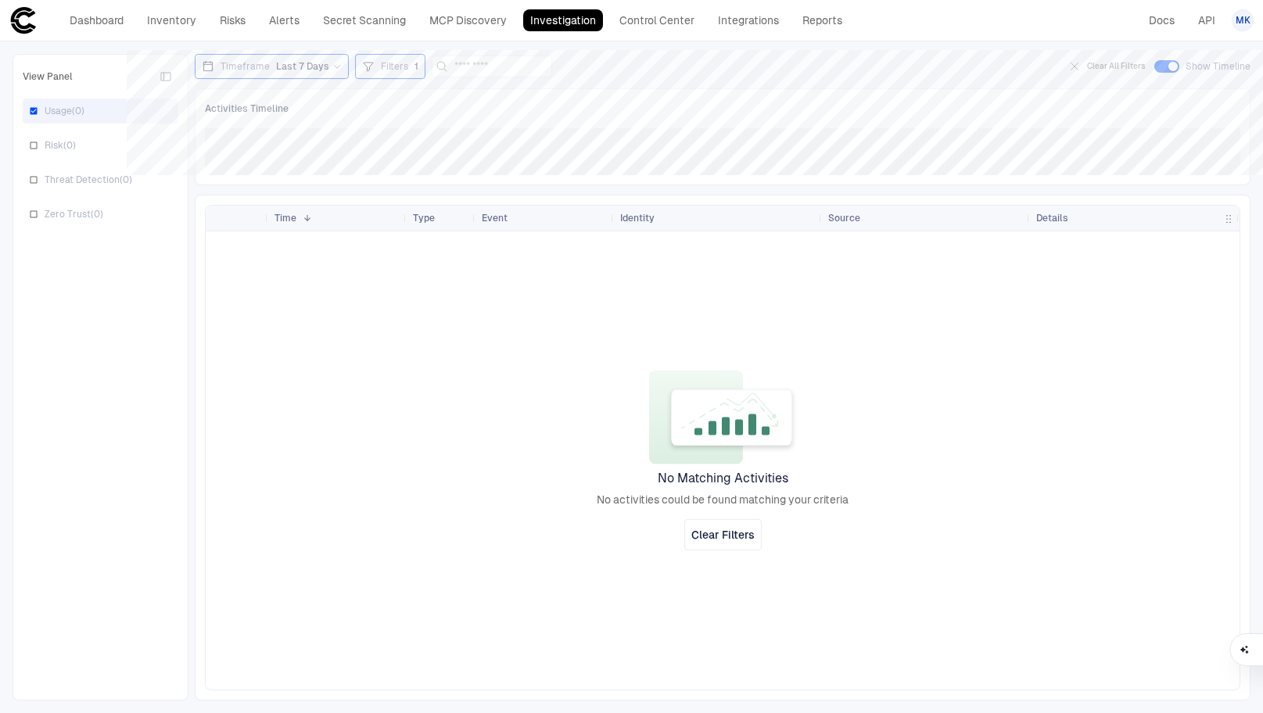
click at [407, 70] on div "Filters 1" at bounding box center [400, 66] width 38 height 13
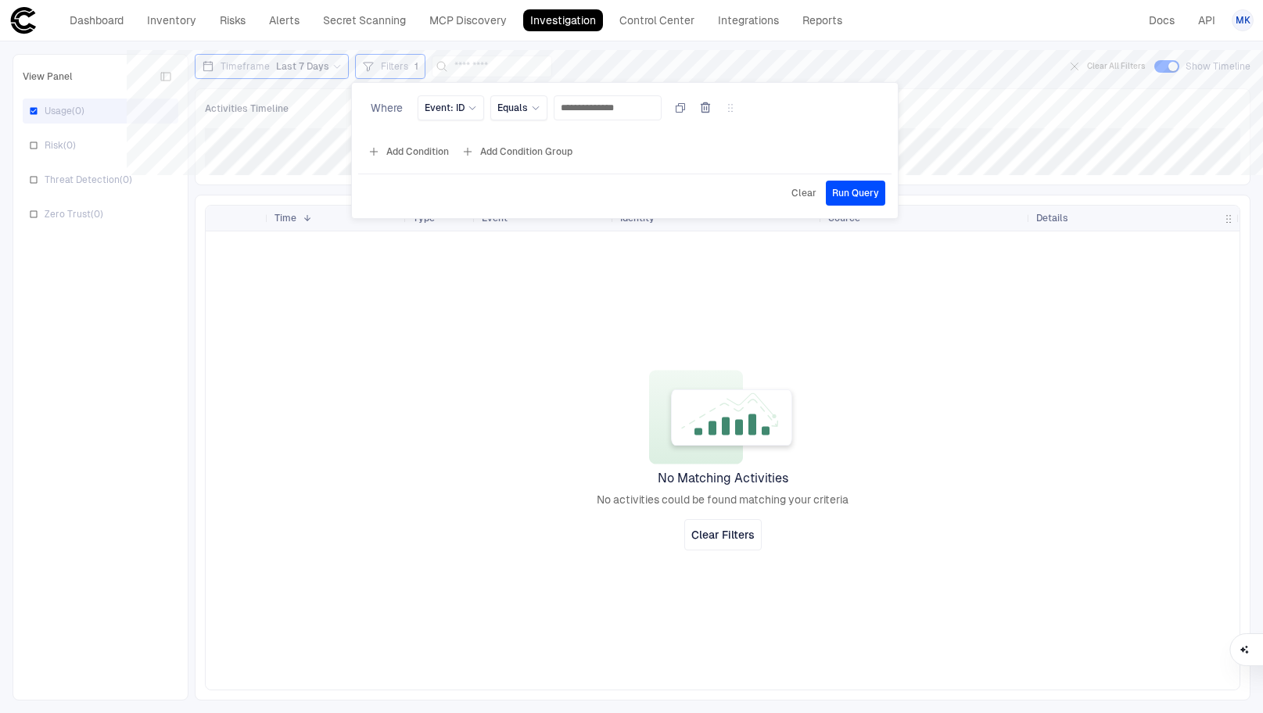
click at [712, 103] on icon "button" at bounding box center [705, 108] width 13 height 13
click at [857, 196] on div "Clear Run Query" at bounding box center [624, 194] width 533 height 25
click at [644, 401] on div at bounding box center [631, 356] width 1263 height 713
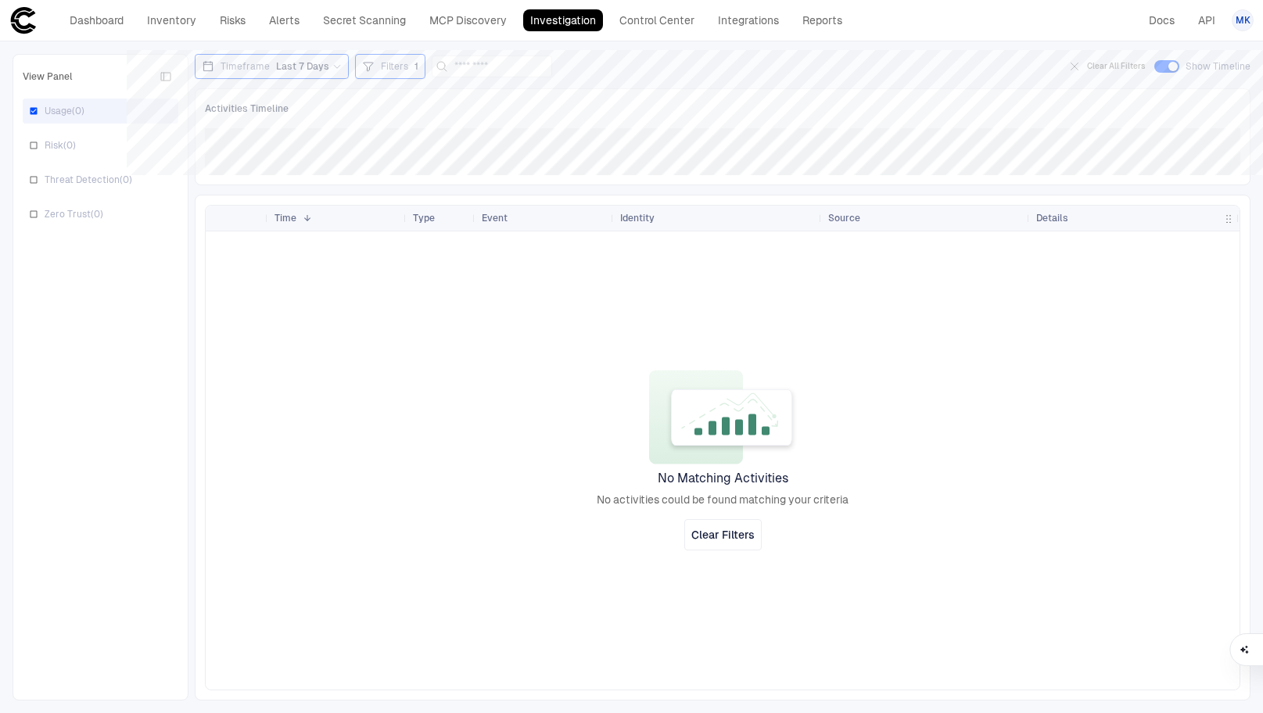
click at [399, 78] on div "Filters 1" at bounding box center [390, 66] width 70 height 25
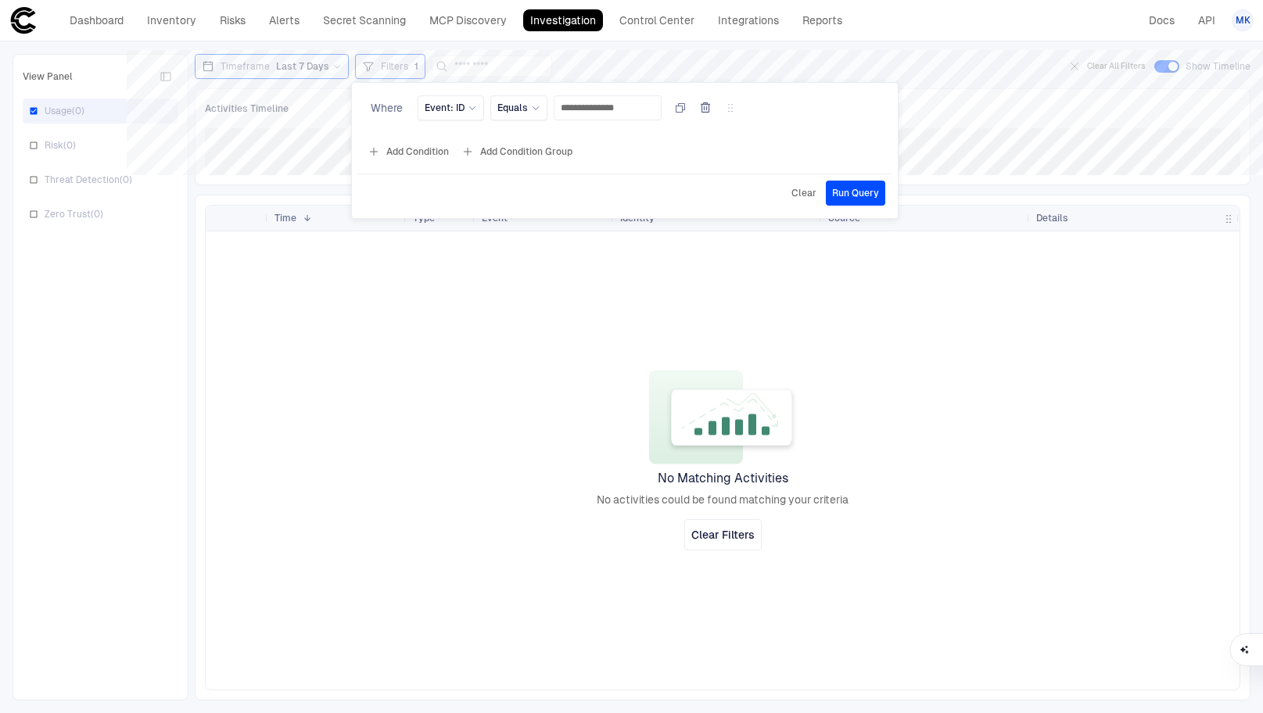
click at [710, 107] on icon "button" at bounding box center [705, 107] width 9 height 9
click at [798, 196] on span "Clear" at bounding box center [803, 194] width 25 height 13
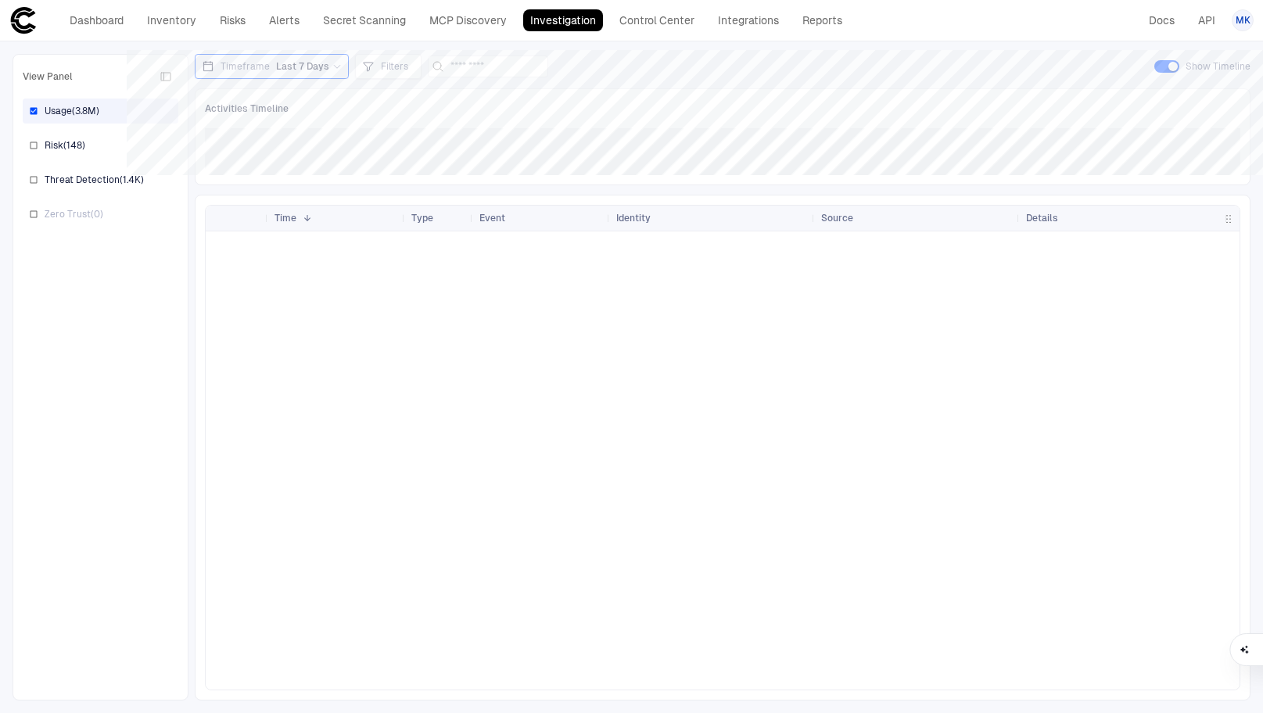
scroll to position [542, 0]
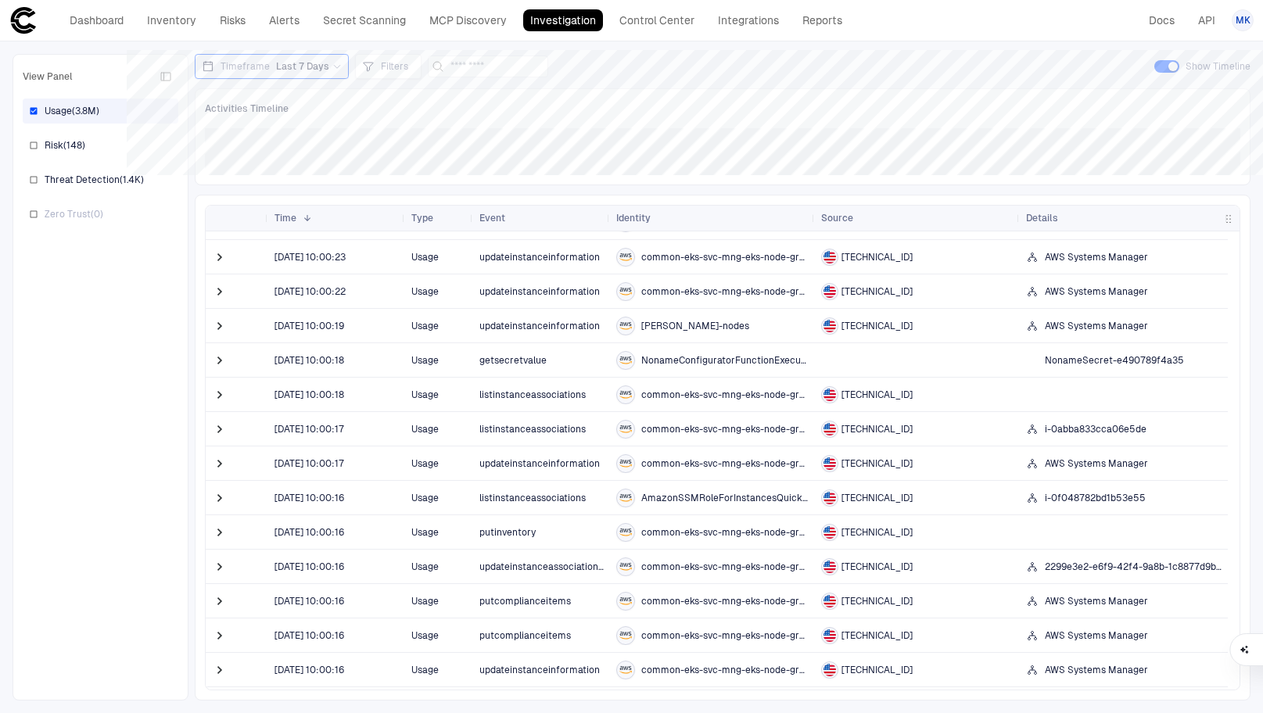
click at [511, 371] on span "getsecretvalue" at bounding box center [541, 360] width 124 height 31
click at [515, 360] on span "getsecretvalue" at bounding box center [512, 360] width 67 height 11
click at [219, 363] on span at bounding box center [220, 361] width 16 height 16
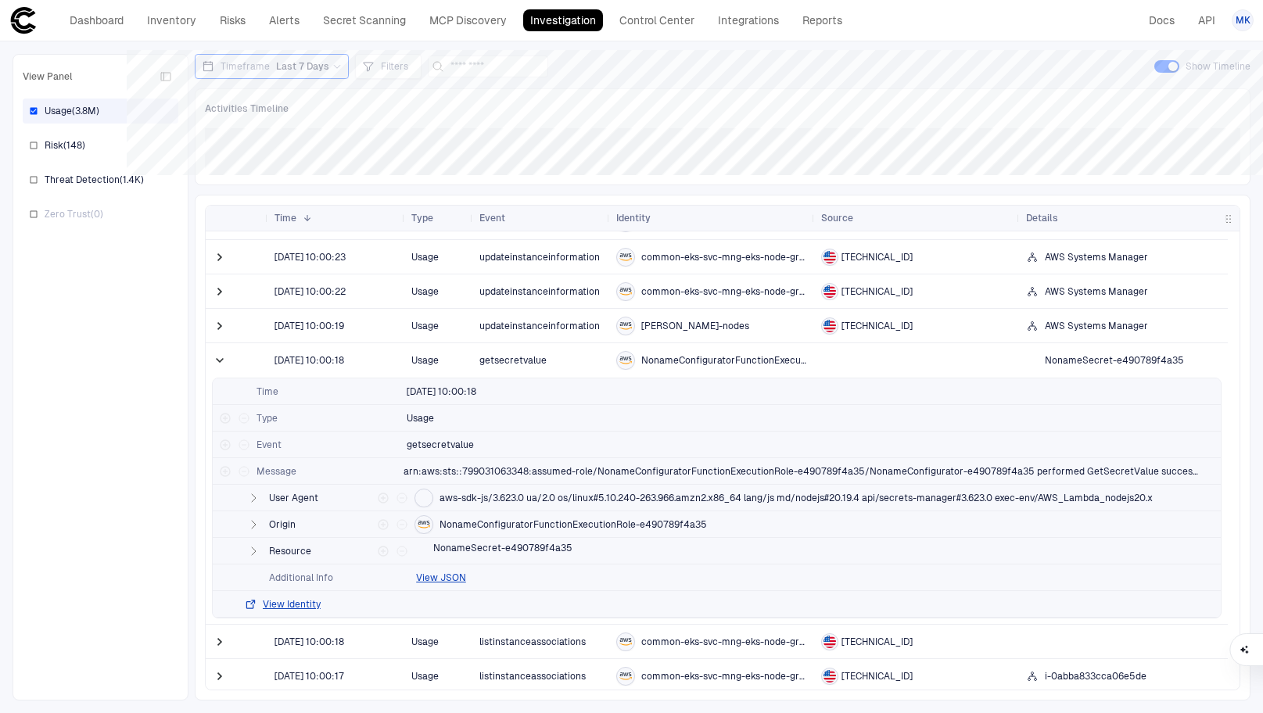
click at [522, 359] on span "getsecretvalue" at bounding box center [512, 360] width 67 height 11
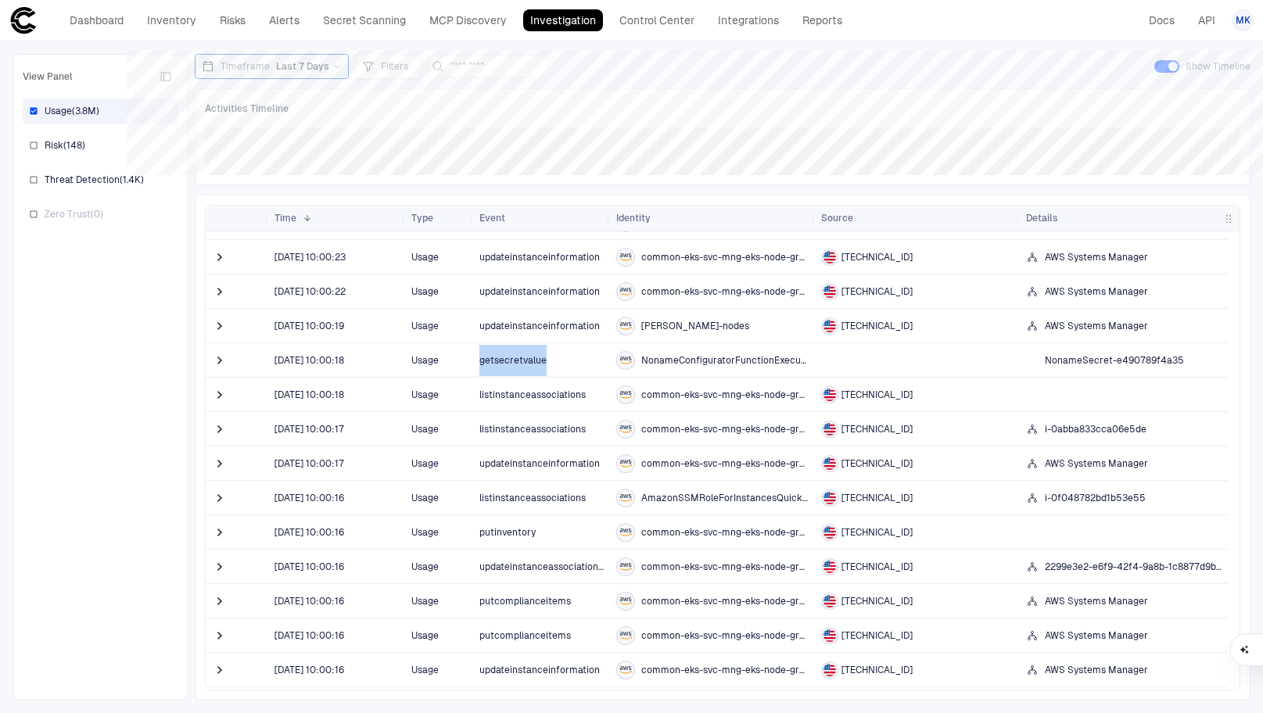
click at [522, 359] on span "getsecretvalue" at bounding box center [512, 360] width 67 height 11
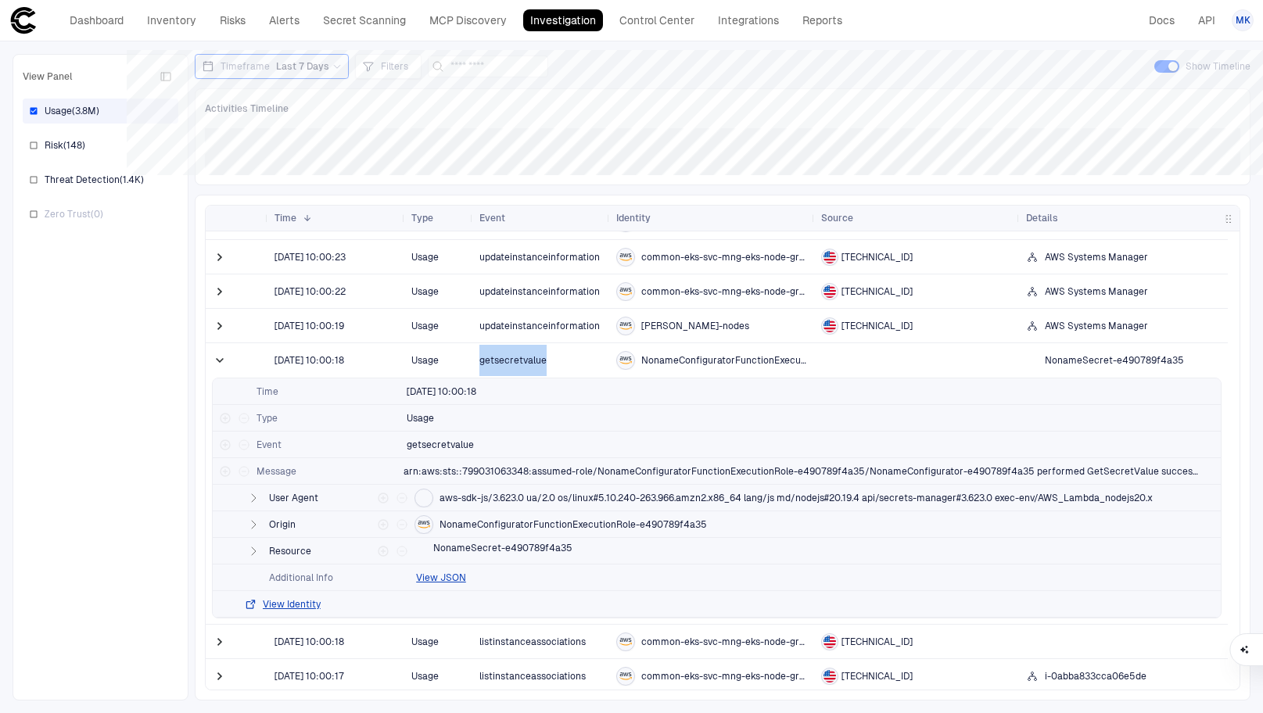
scroll to position [545, 0]
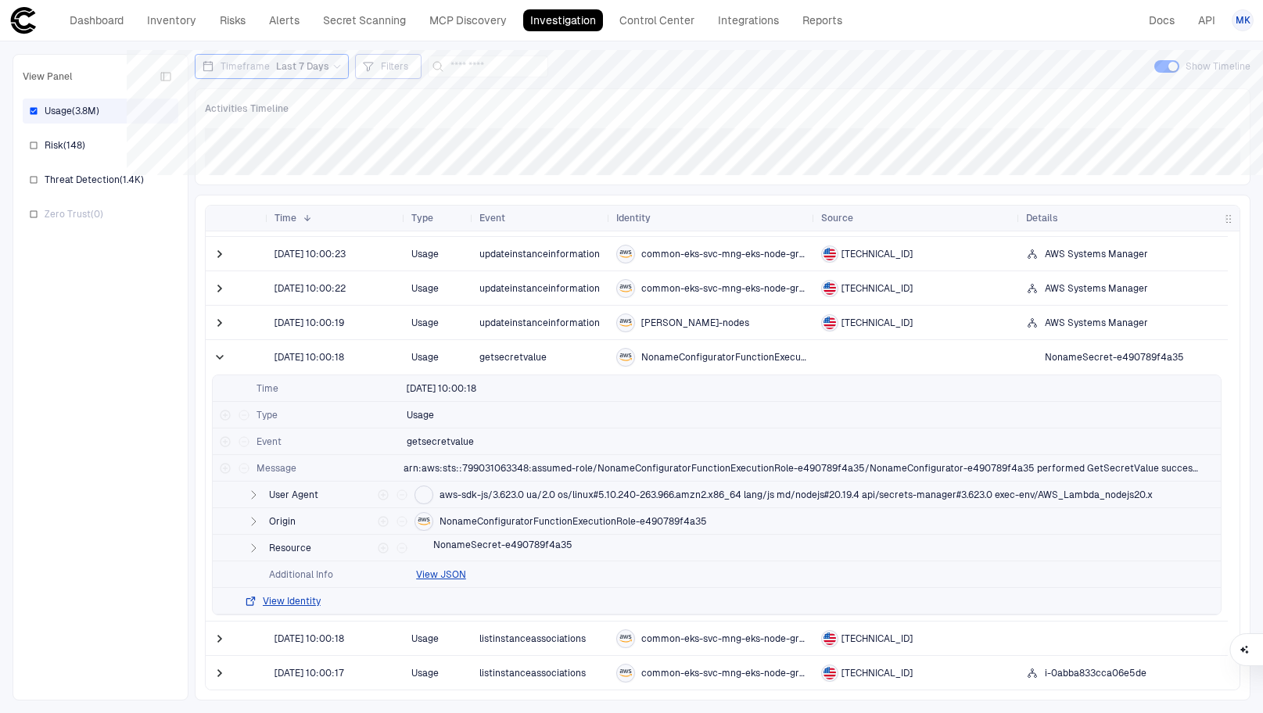
click at [372, 66] on div "Filters" at bounding box center [388, 66] width 52 height 17
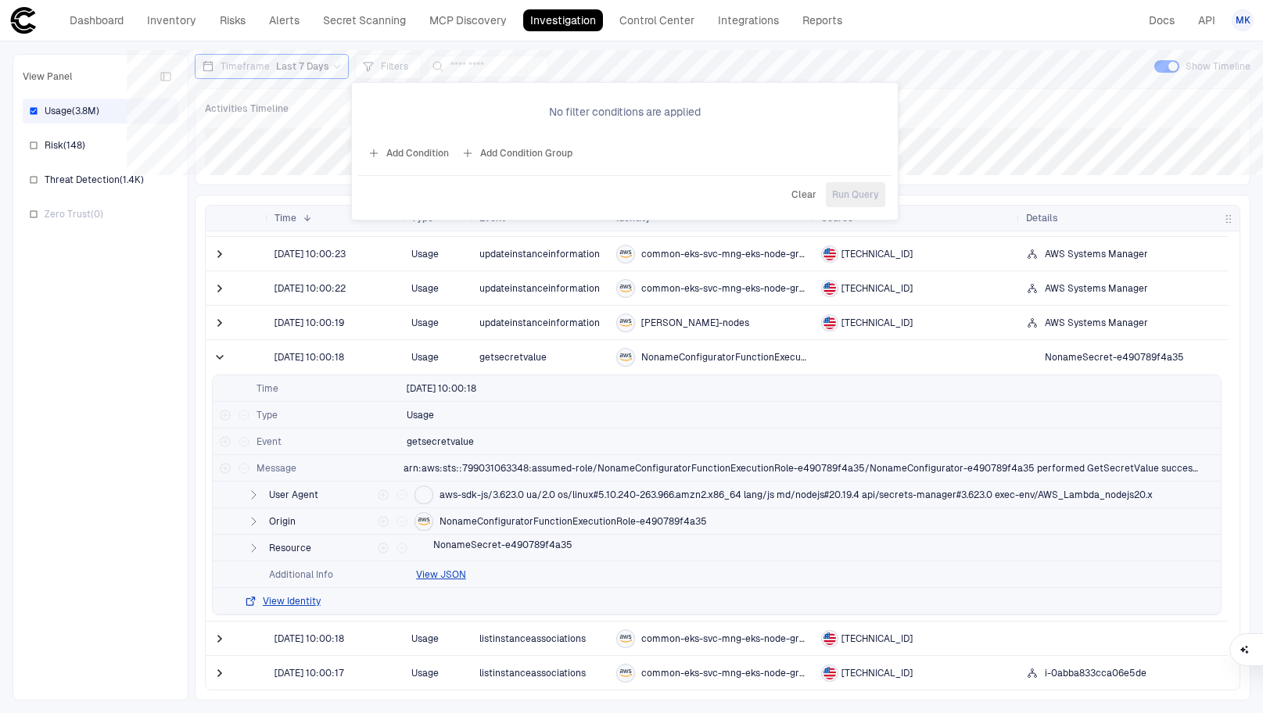
click at [427, 155] on button "Add Condition" at bounding box center [408, 153] width 88 height 25
click at [515, 110] on span "Equals" at bounding box center [512, 108] width 30 height 13
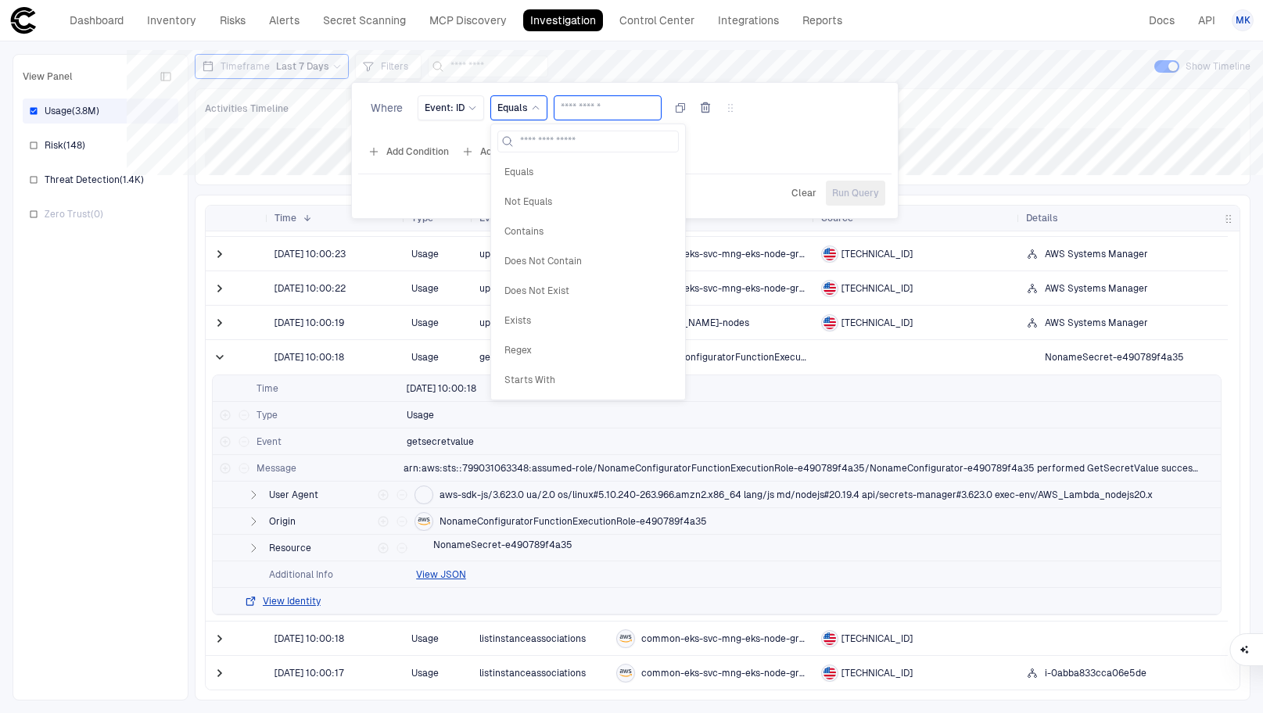
click at [586, 106] on input "text" at bounding box center [608, 107] width 94 height 23
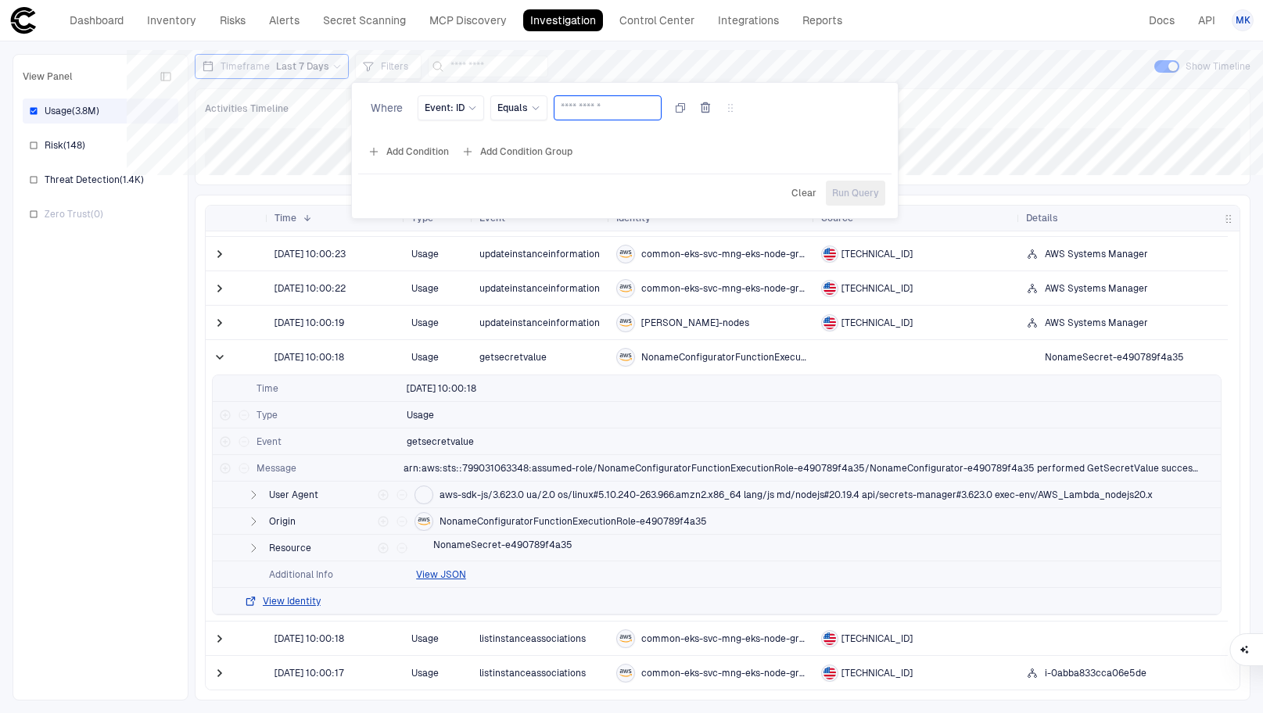
paste input "**********"
type input "**********"
click at [469, 107] on icon at bounding box center [472, 107] width 9 height 9
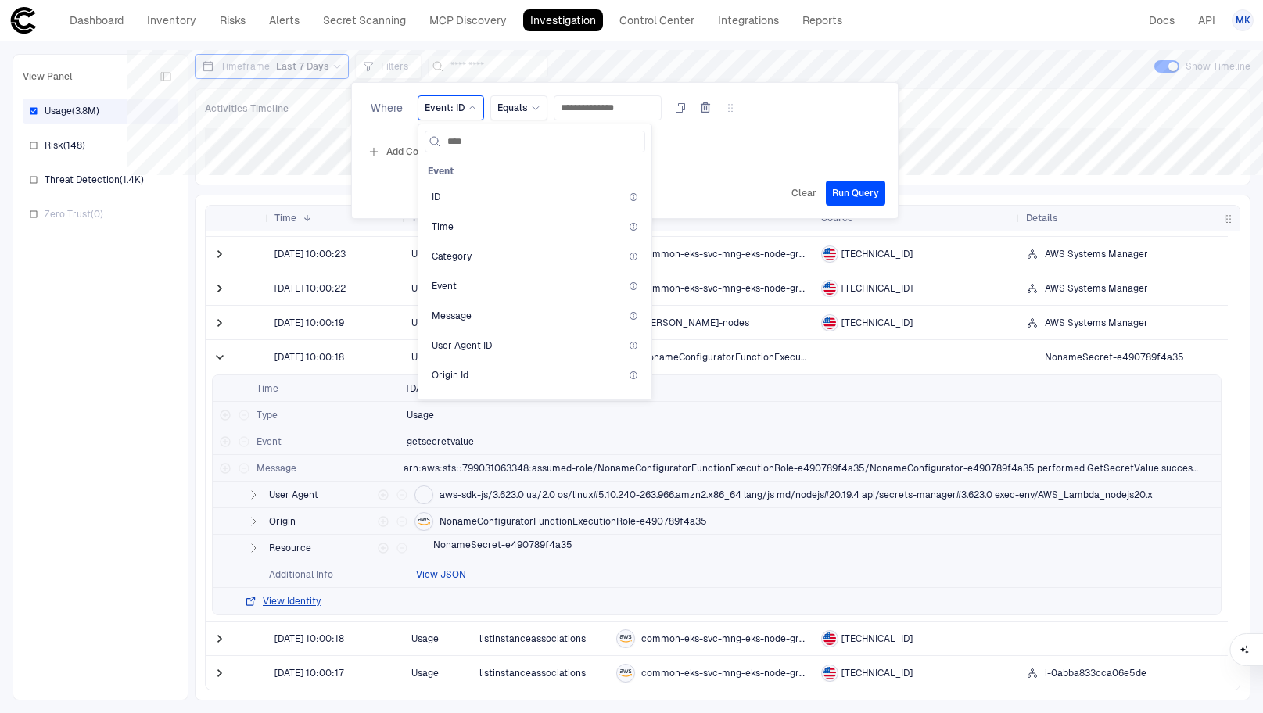
type input "*****"
click at [487, 278] on div "Event" at bounding box center [535, 286] width 221 height 27
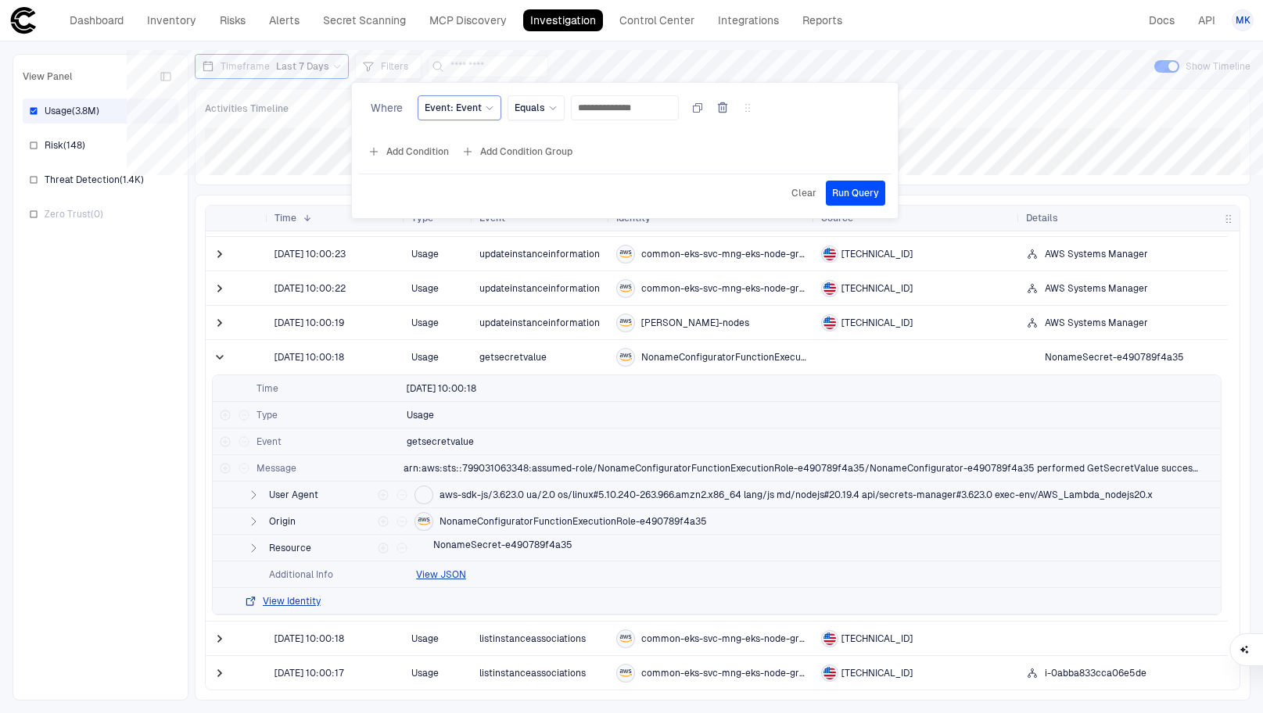
click at [871, 197] on span "Run Query" at bounding box center [855, 193] width 47 height 13
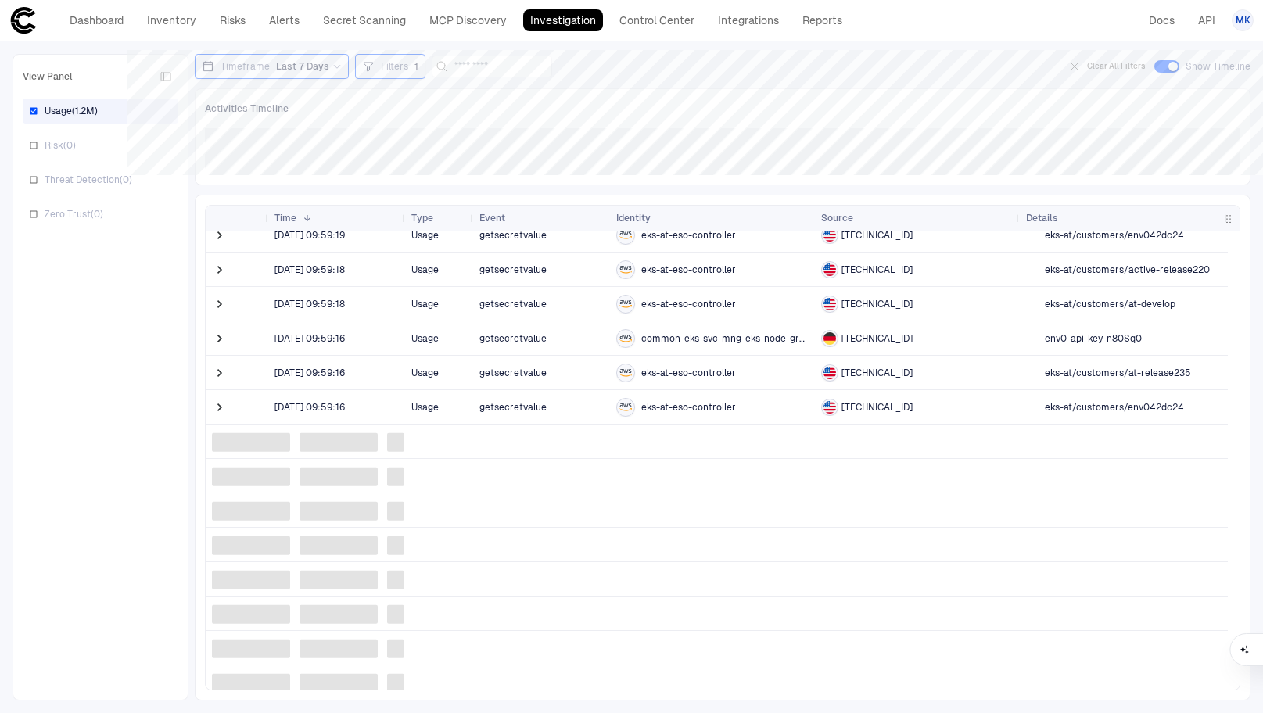
scroll to position [1207, 0]
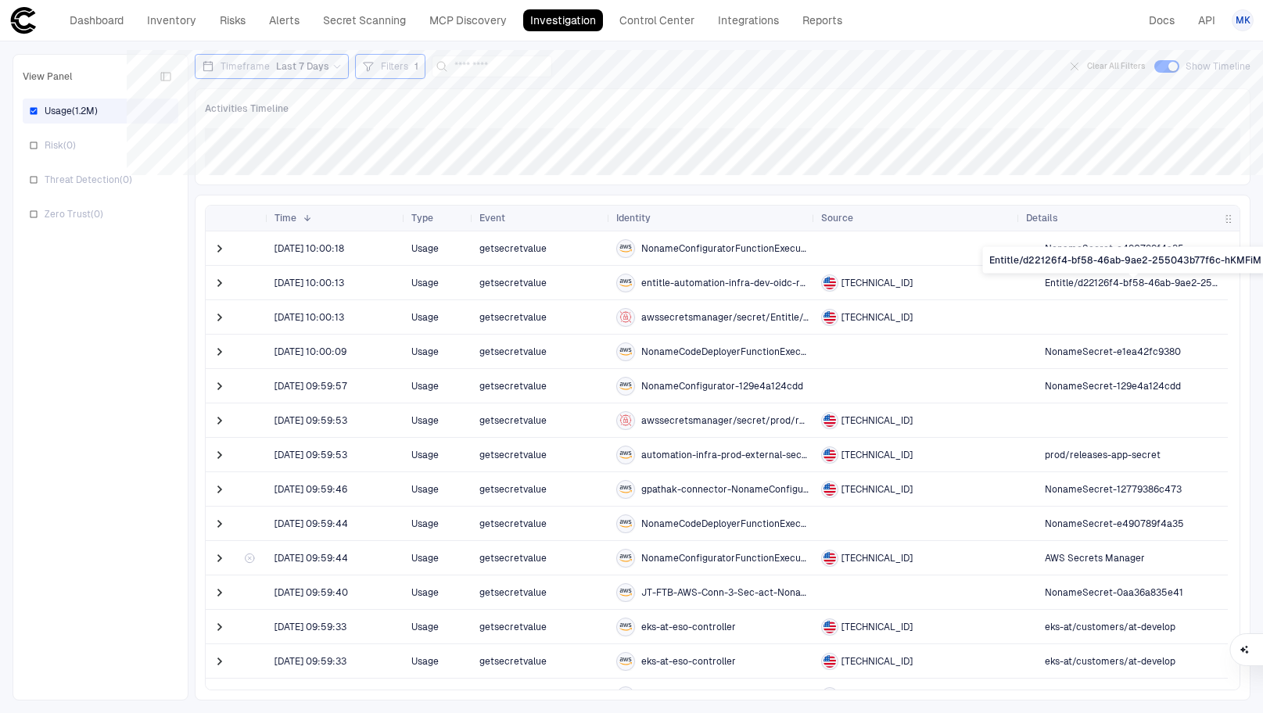
click at [1074, 280] on span "Entitle/d22126f4-bf58-46ab-9ae2-255043b77f6c-hKMFiM" at bounding box center [1133, 283] width 177 height 13
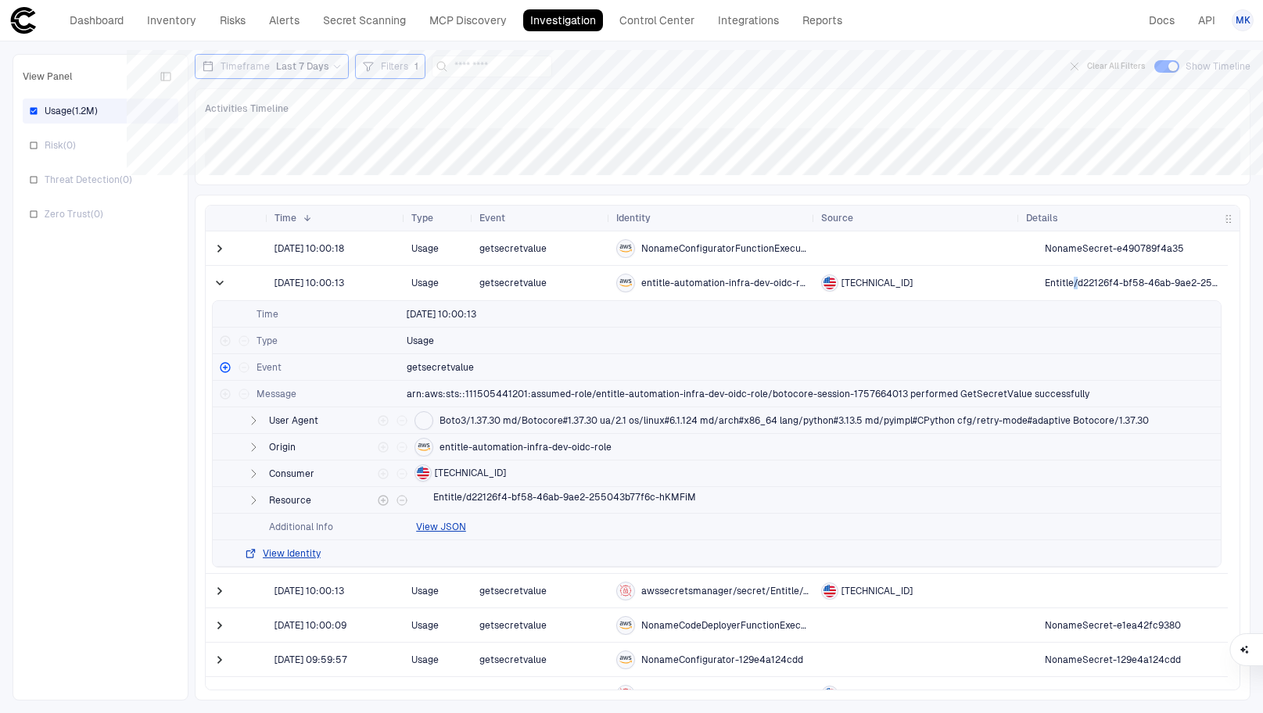
click at [518, 499] on span "Entitle/d22126f4-bf58-46ab-9ae2-255043b77f6c-hKMFiM" at bounding box center [564, 497] width 263 height 13
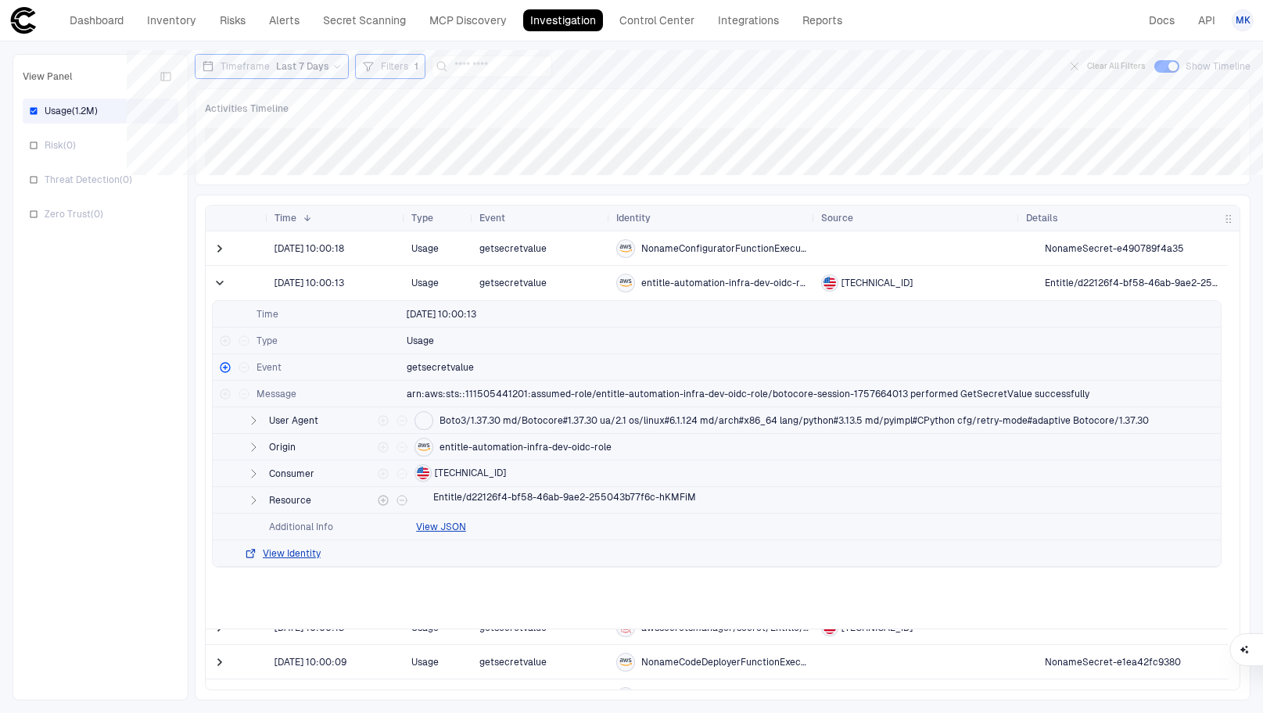
click at [518, 499] on span "Entitle/d22126f4-bf58-46ab-9ae2-255043b77f6c-hKMFiM" at bounding box center [564, 497] width 263 height 13
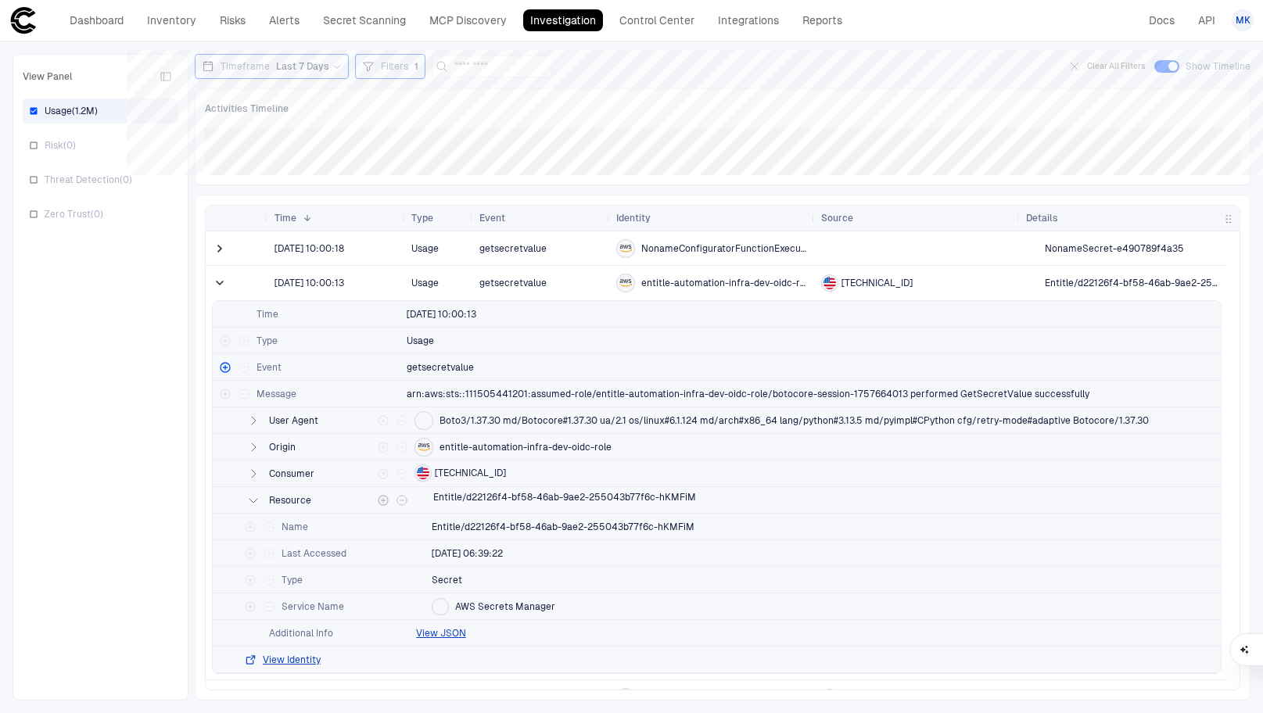
drag, startPoint x: 690, startPoint y: 497, endPoint x: 601, endPoint y: 493, distance: 89.2
click at [601, 493] on span "Entitle/d22126f4-bf58-46ab-9ae2-255043b77f6c-hKMFiM" at bounding box center [564, 497] width 263 height 13
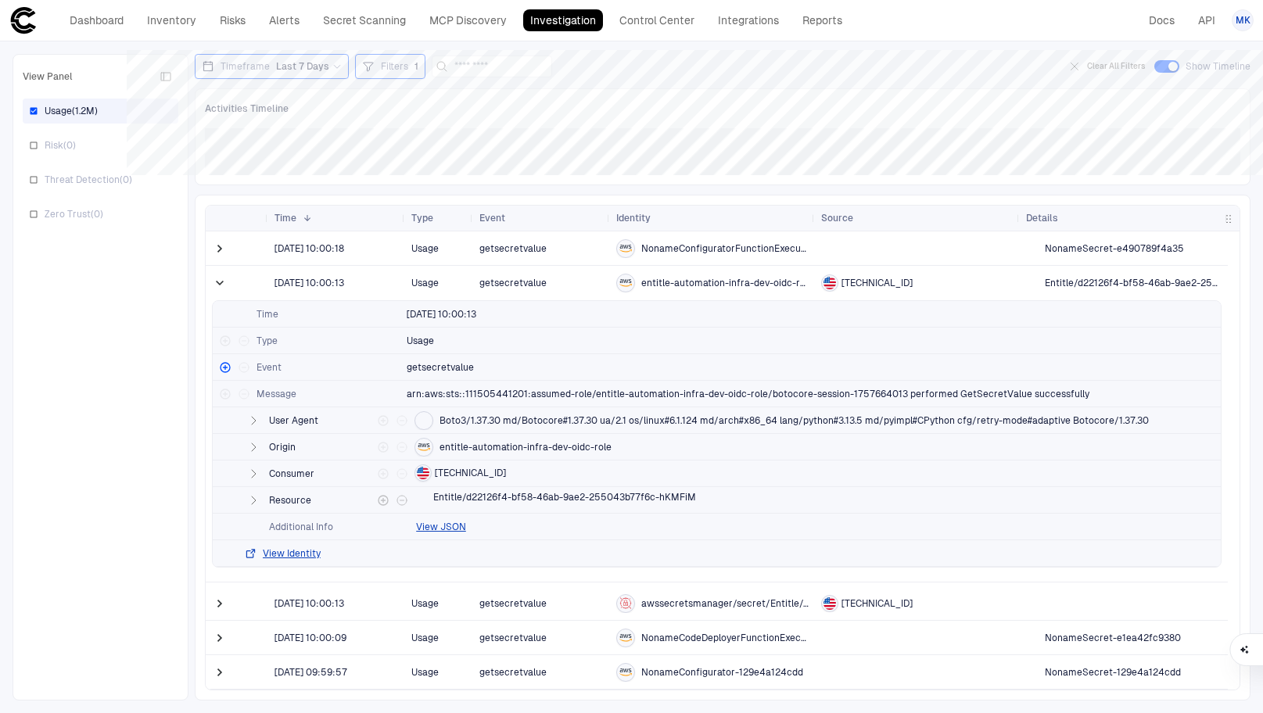
drag, startPoint x: 640, startPoint y: 494, endPoint x: 584, endPoint y: 500, distance: 55.8
click at [584, 500] on span "Entitle/d22126f4-bf58-46ab-9ae2-255043b77f6c-hKMFiM" at bounding box center [564, 497] width 263 height 13
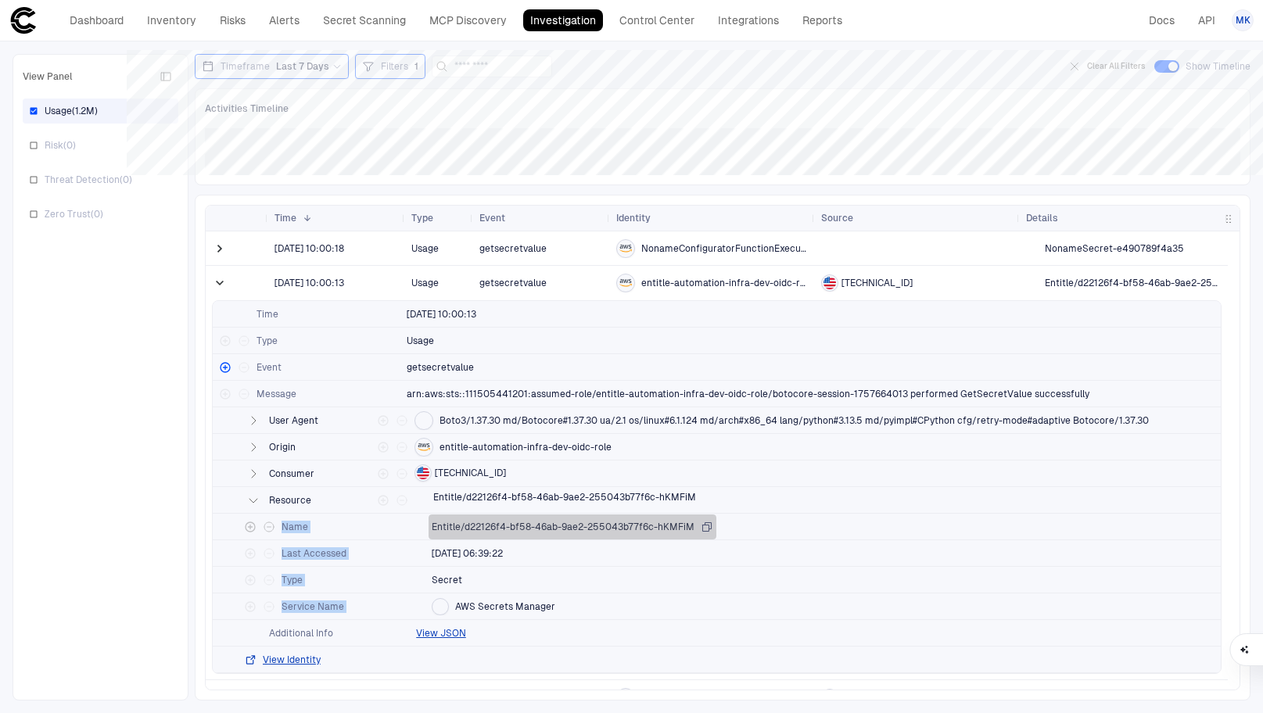
drag, startPoint x: 520, startPoint y: 525, endPoint x: 579, endPoint y: 526, distance: 58.7
click at [579, 526] on span "Entitle/d22126f4-bf58-46ab-9ae2-255043b77f6c-hKMFiM" at bounding box center [563, 527] width 263 height 13
click at [705, 522] on icon "button" at bounding box center [707, 527] width 13 height 13
click at [705, 524] on icon "button" at bounding box center [707, 526] width 9 height 9
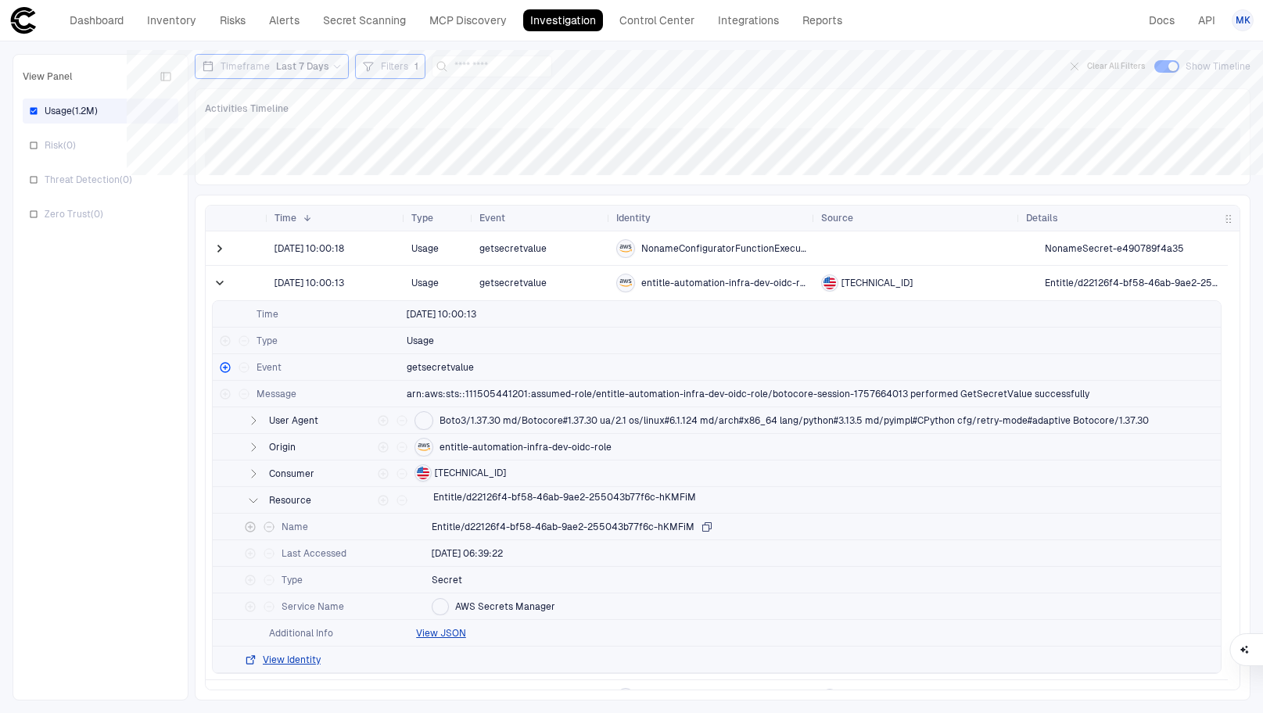
click at [386, 63] on span "Filters" at bounding box center [394, 66] width 27 height 13
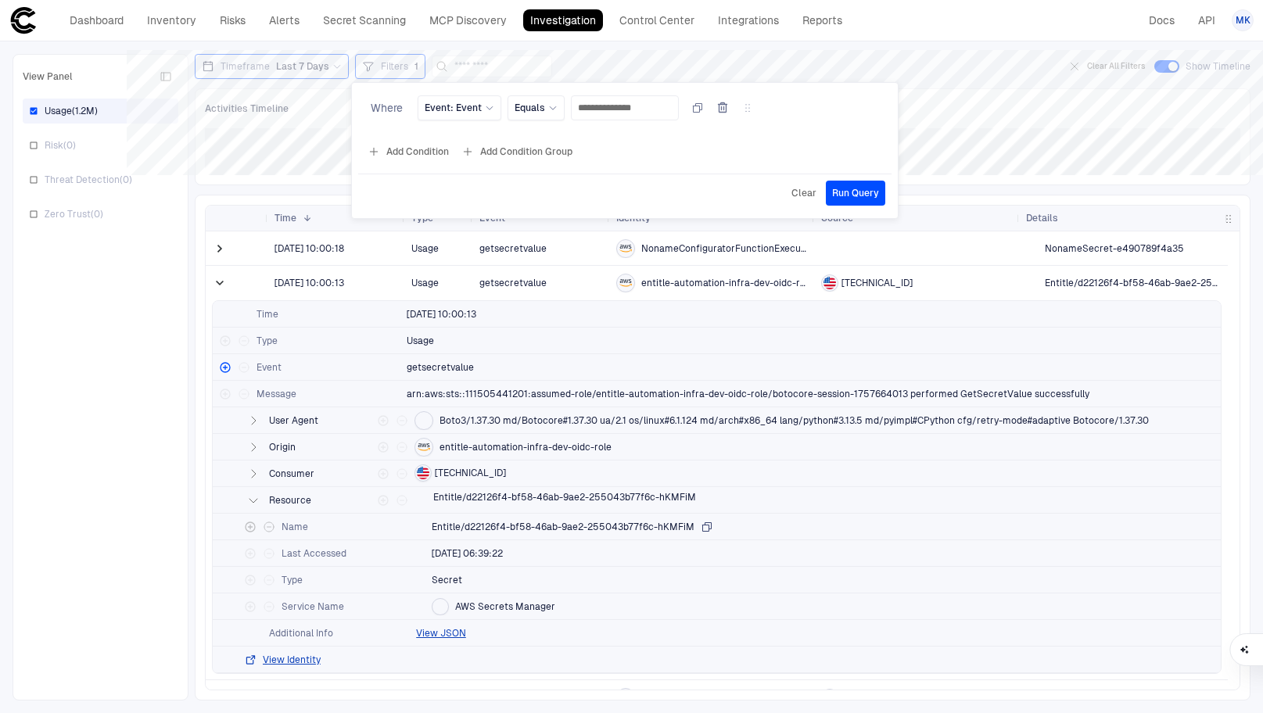
click at [436, 152] on button "Add Condition" at bounding box center [408, 151] width 88 height 25
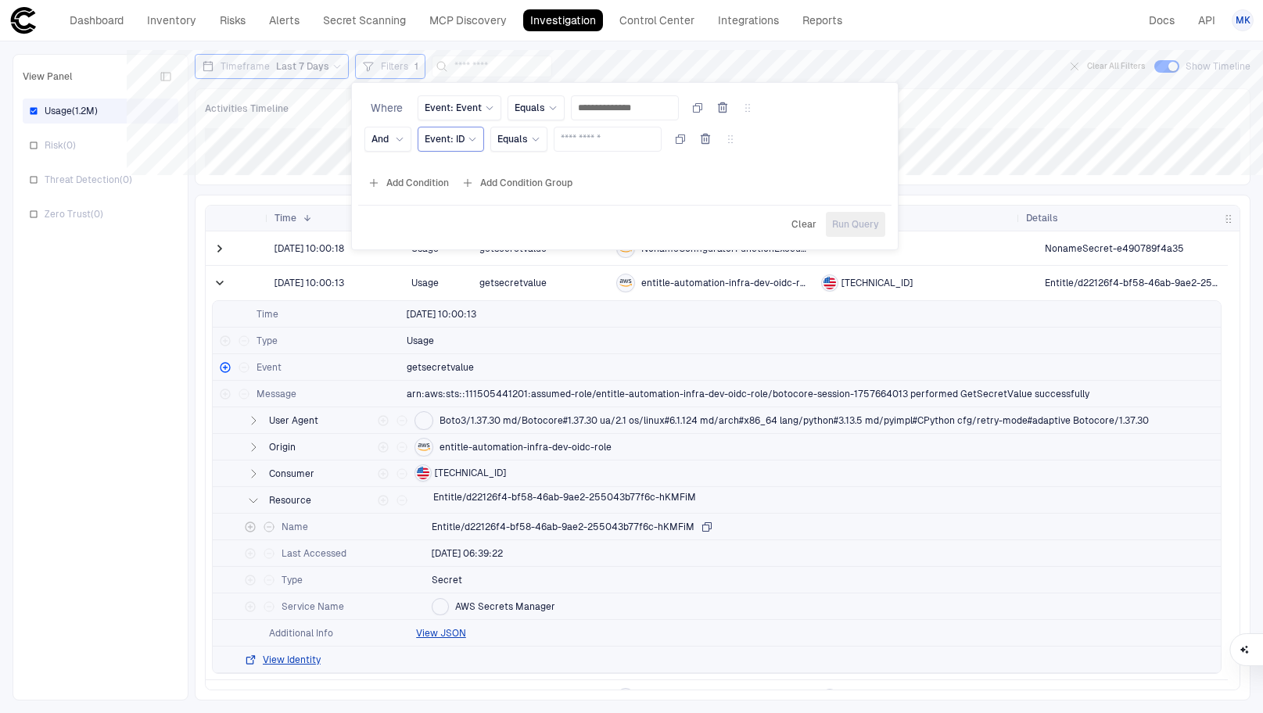
click at [450, 140] on span "Event: ID" at bounding box center [445, 139] width 40 height 13
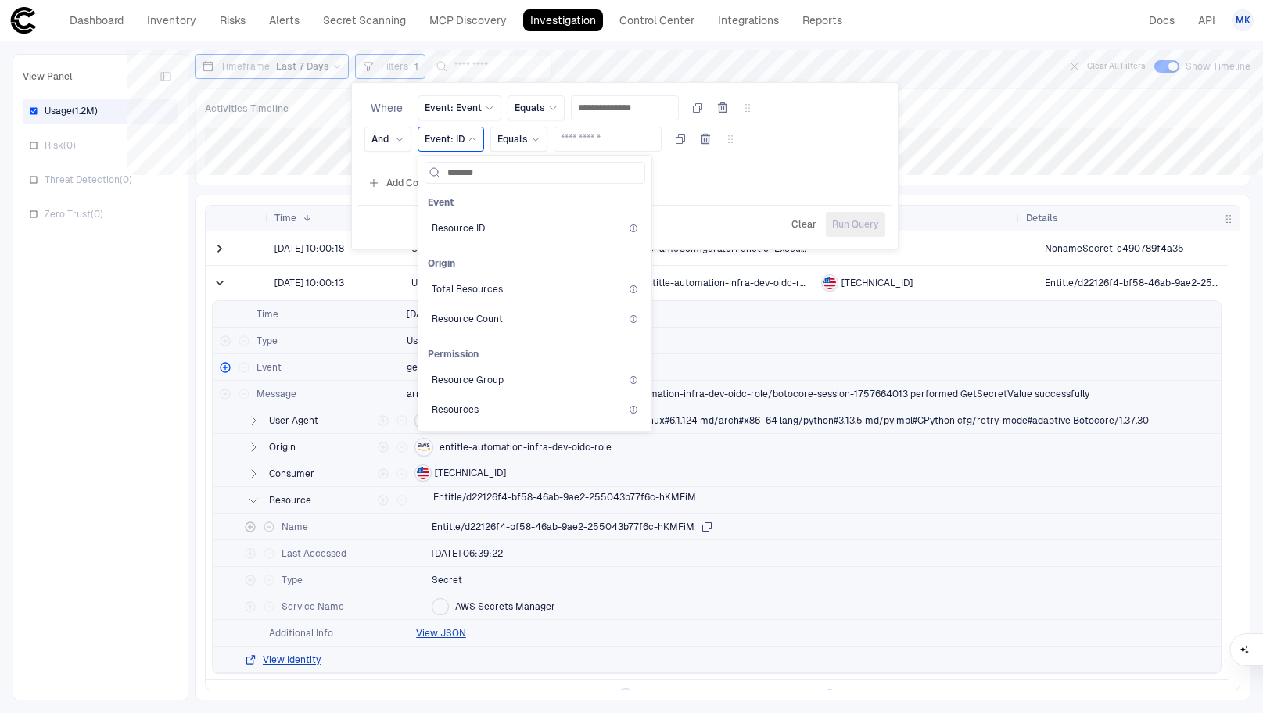
type input "********"
click at [493, 332] on div "Name" at bounding box center [535, 334] width 206 height 13
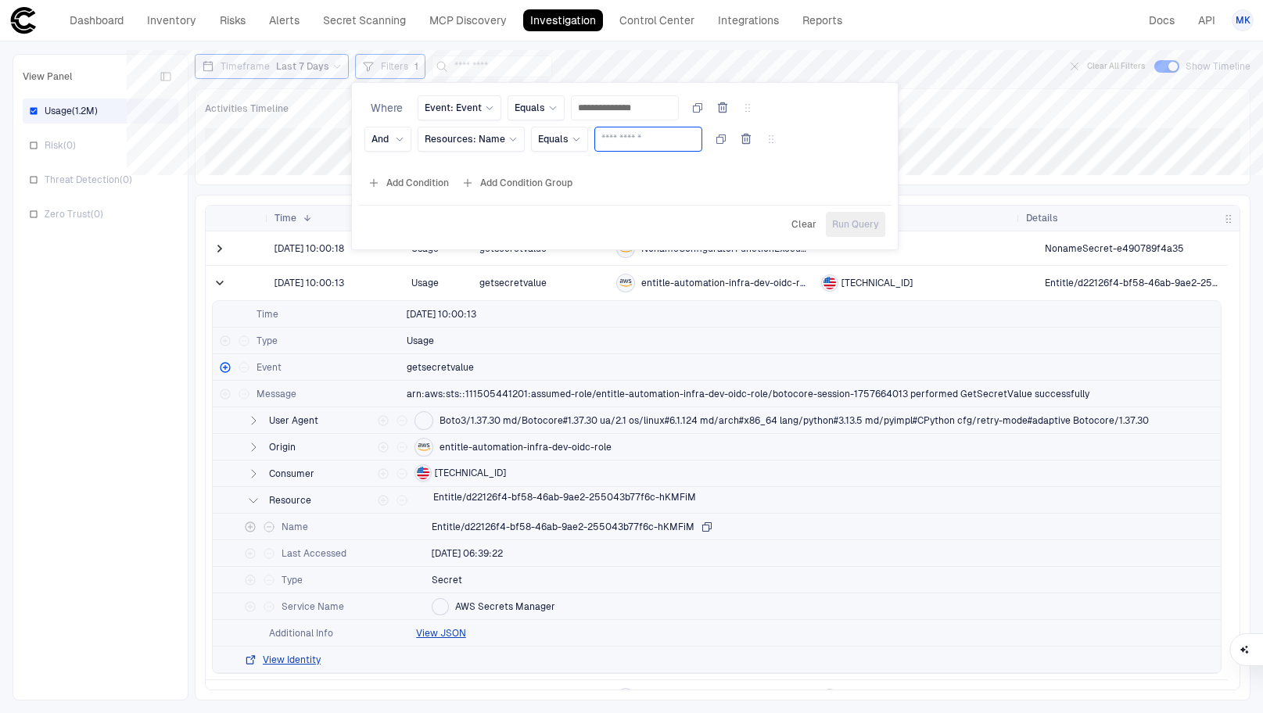
click at [626, 142] on input "text" at bounding box center [648, 138] width 94 height 23
paste input "**********"
type input "**********"
click at [871, 227] on span "Run Query" at bounding box center [855, 224] width 47 height 13
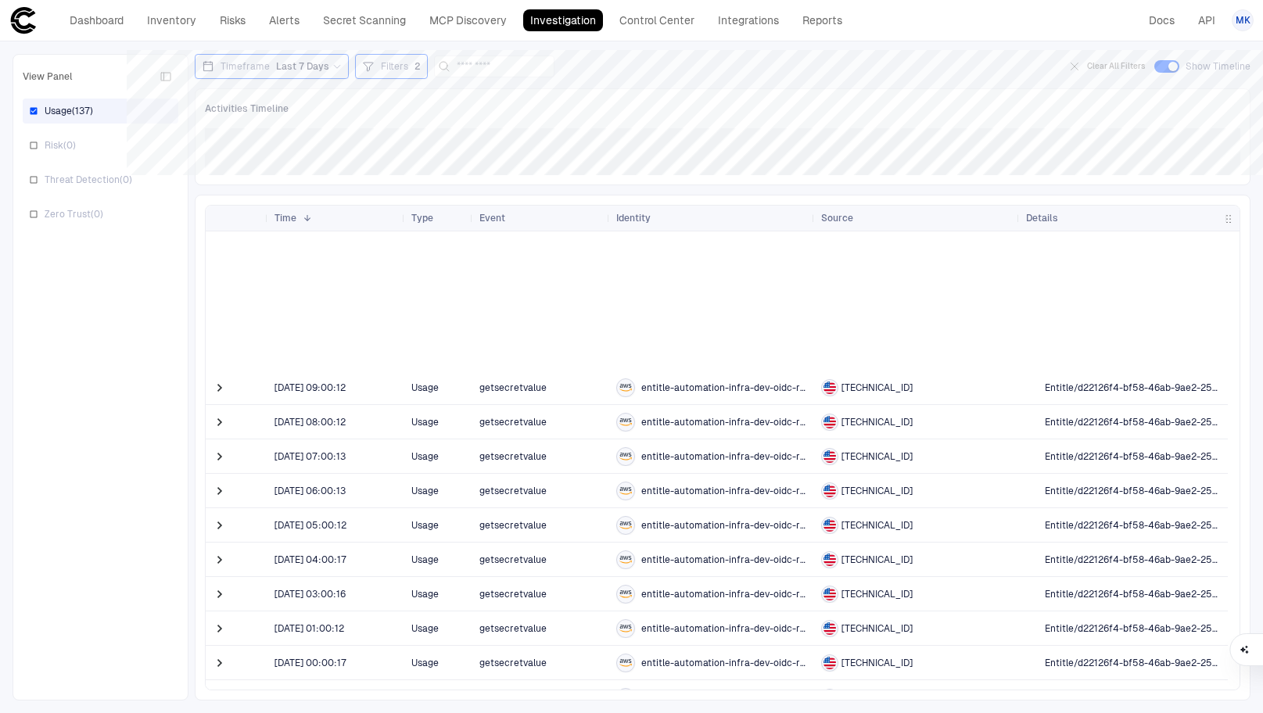
scroll to position [1556, 0]
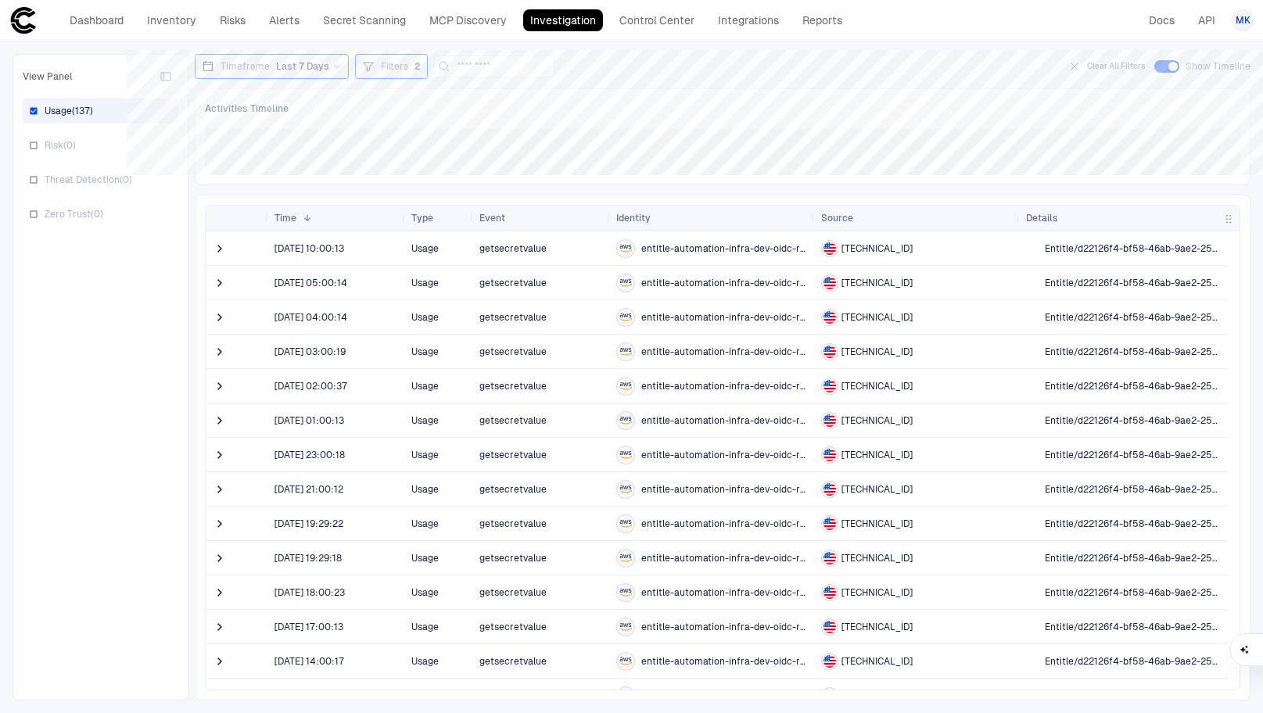
click at [395, 74] on div "Filters 2" at bounding box center [391, 66] width 59 height 17
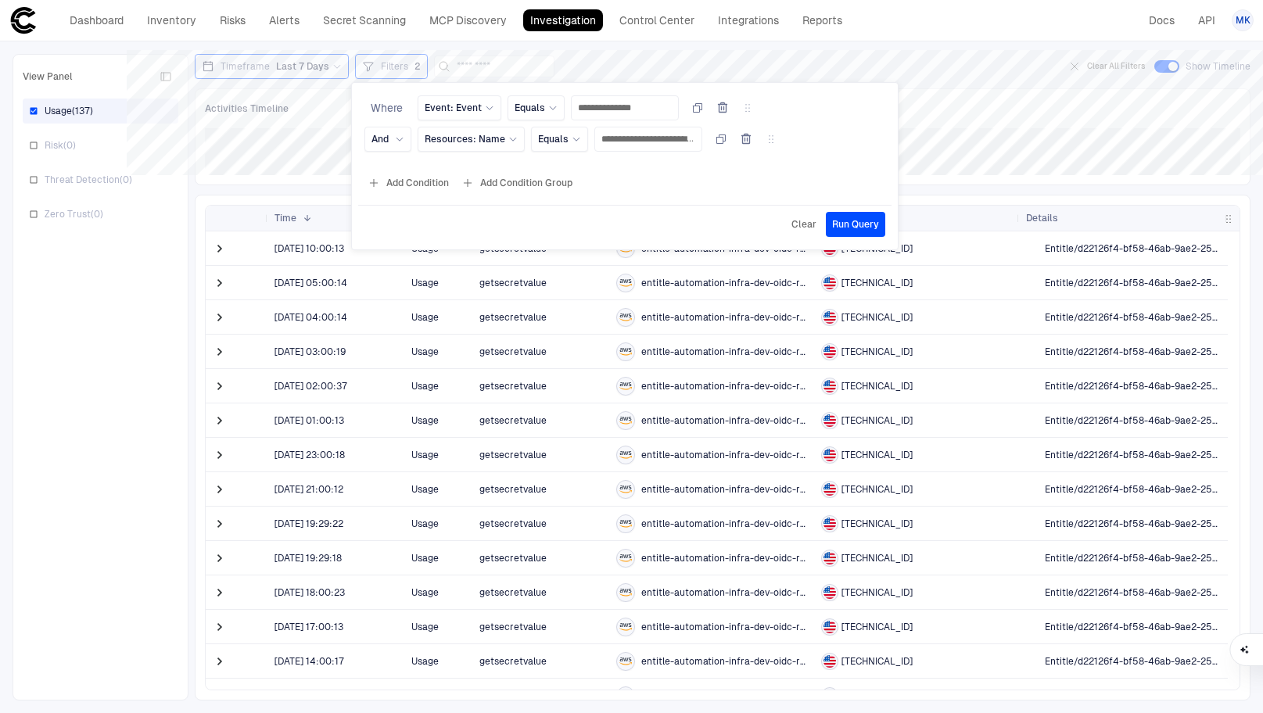
click at [641, 59] on div at bounding box center [631, 356] width 1263 height 713
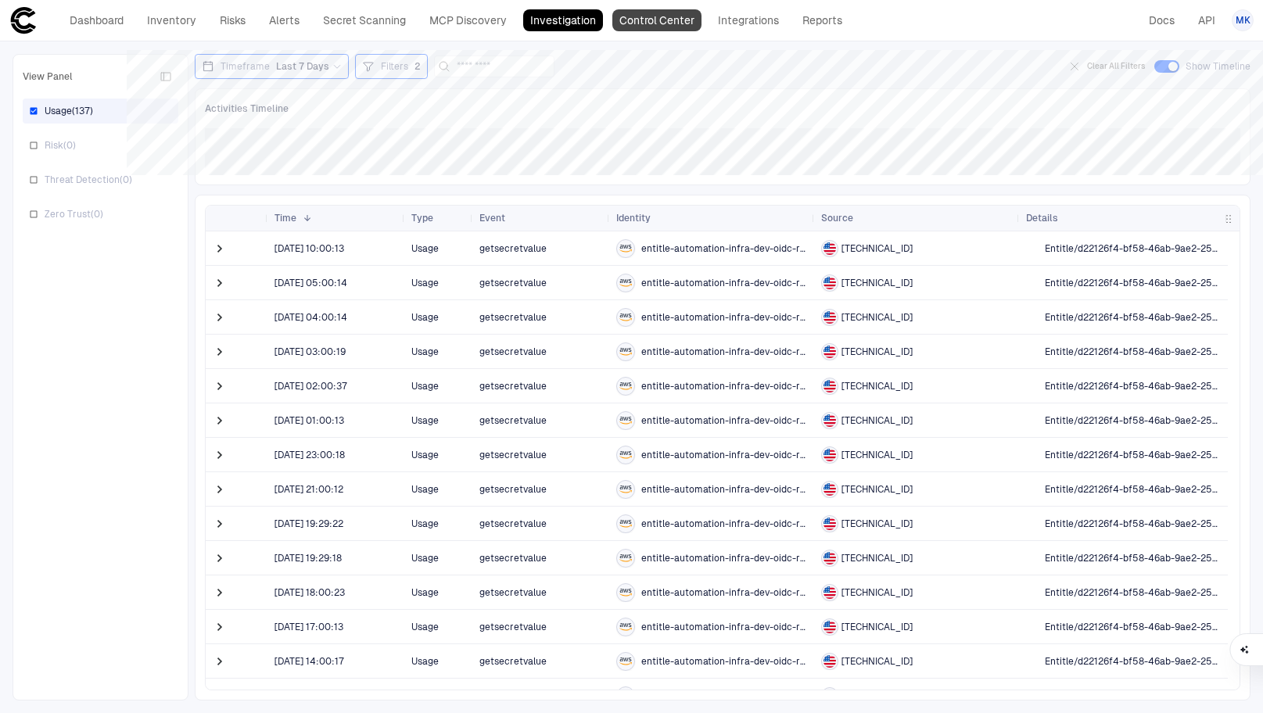
click at [663, 19] on link "Control Center" at bounding box center [656, 20] width 89 height 22
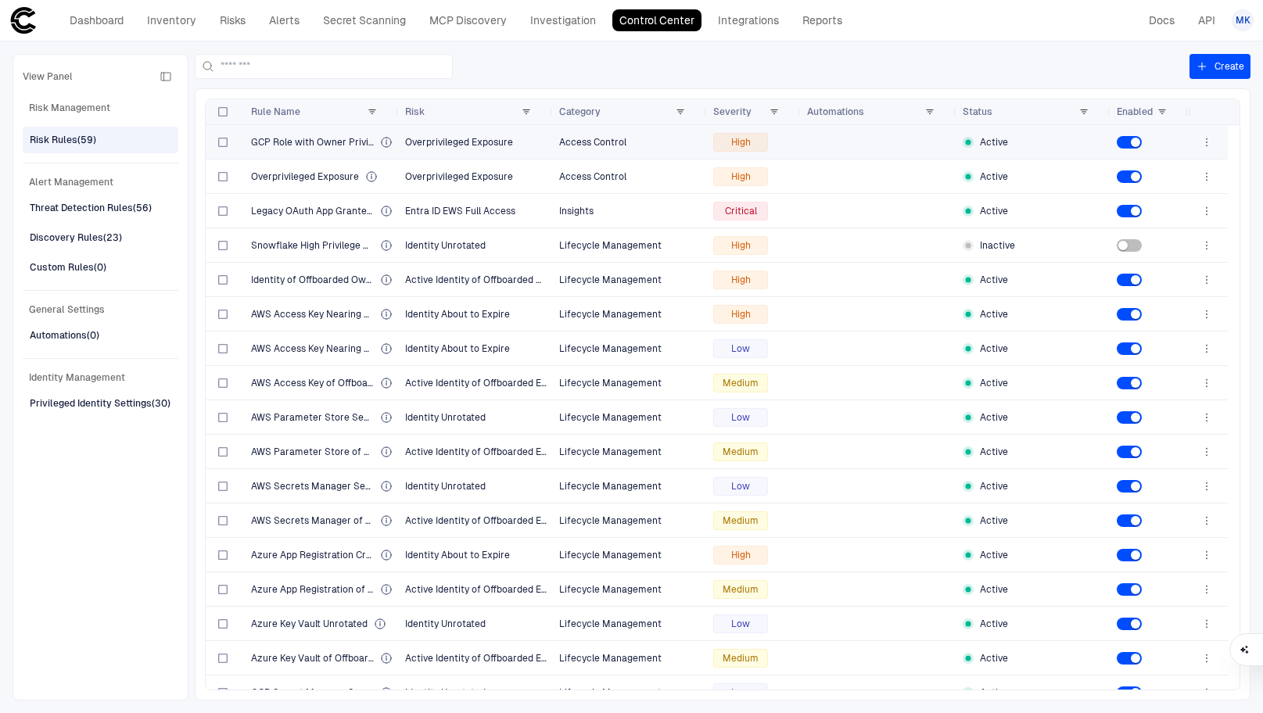
click at [1210, 143] on icon "button" at bounding box center [1206, 142] width 13 height 13
click at [1136, 177] on li "Edit" at bounding box center [1156, 177] width 105 height 25
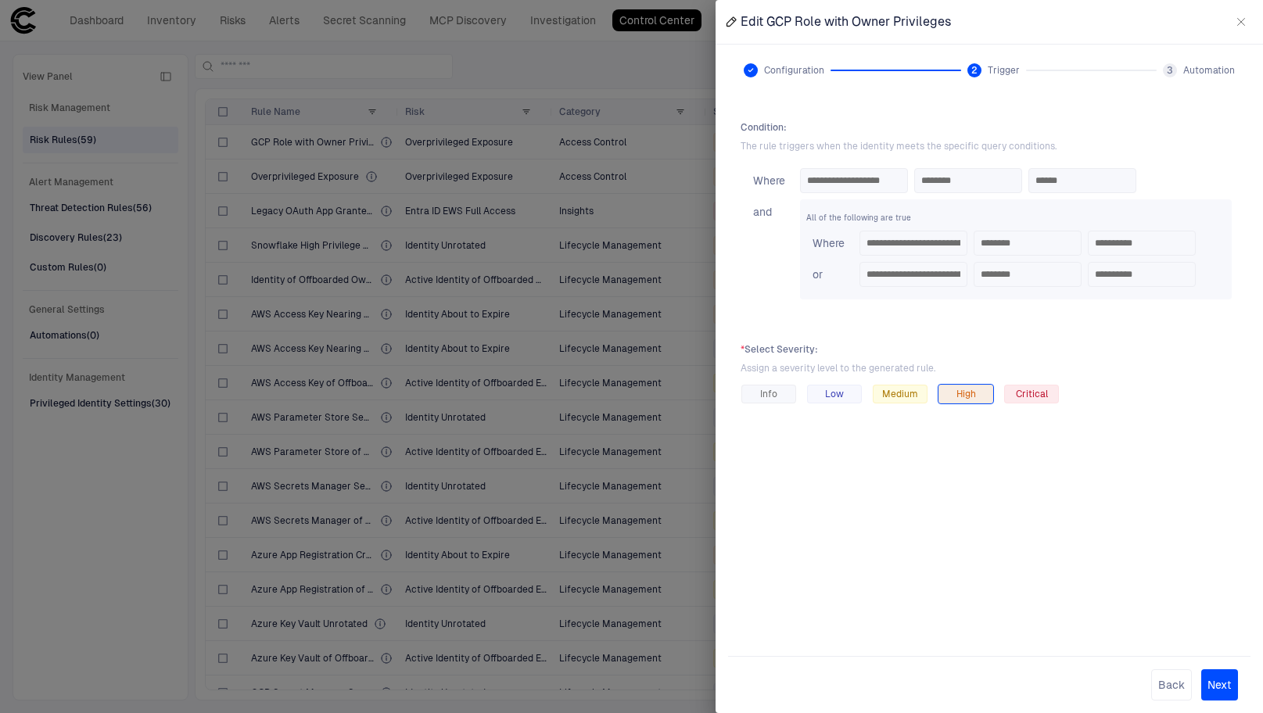
click at [1237, 20] on icon "button" at bounding box center [1241, 22] width 13 height 13
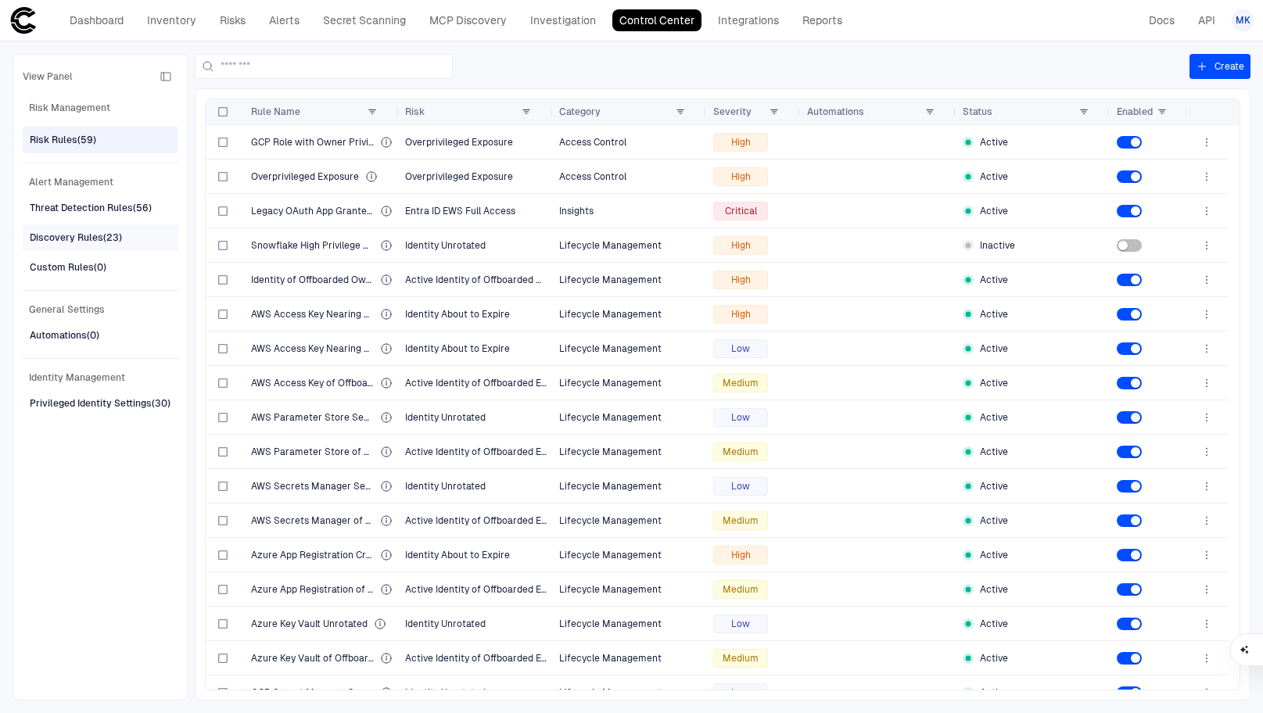
click at [86, 235] on div "Discovery Rules (23)" at bounding box center [76, 238] width 92 height 14
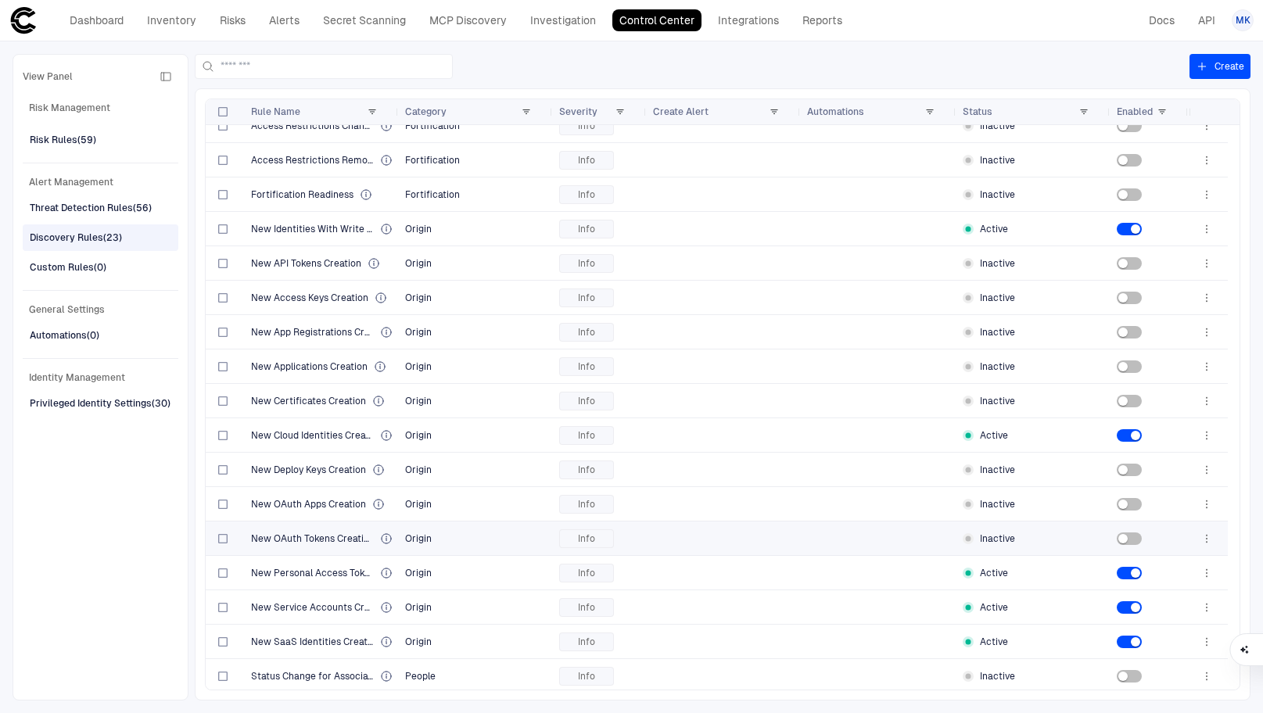
scroll to position [227, 0]
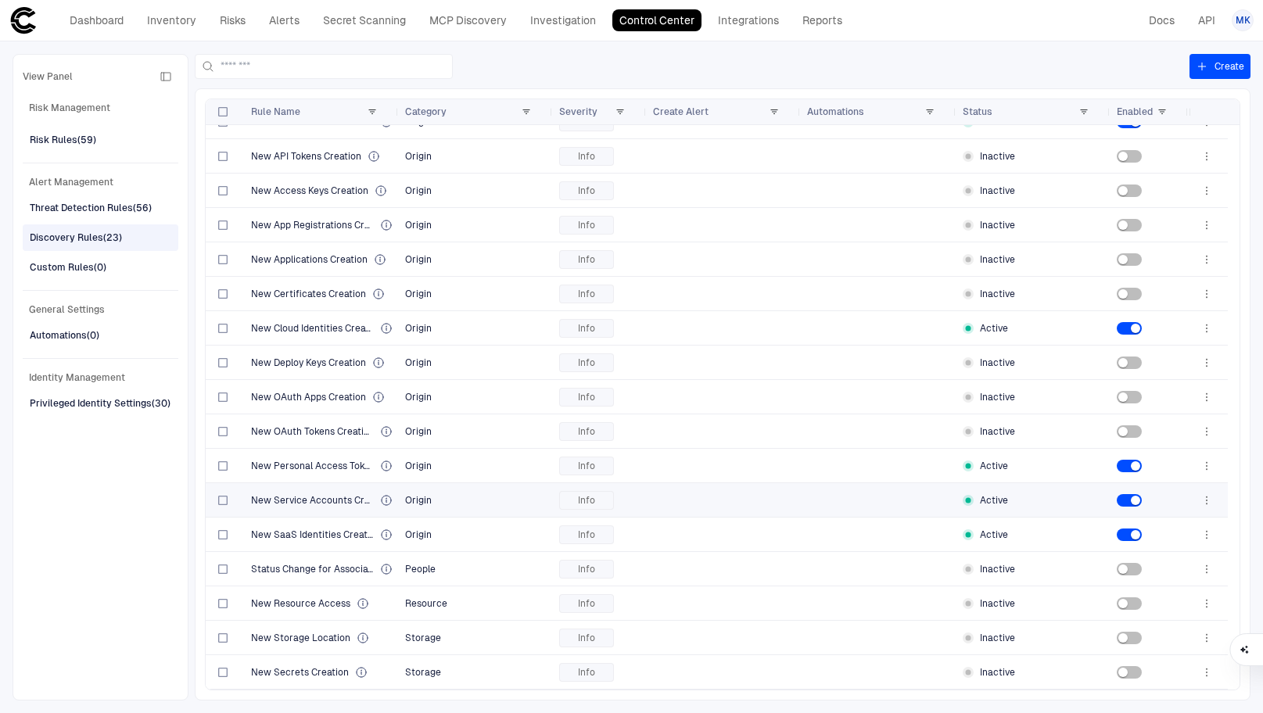
click at [321, 503] on span "New Service Accounts Creation" at bounding box center [312, 500] width 123 height 13
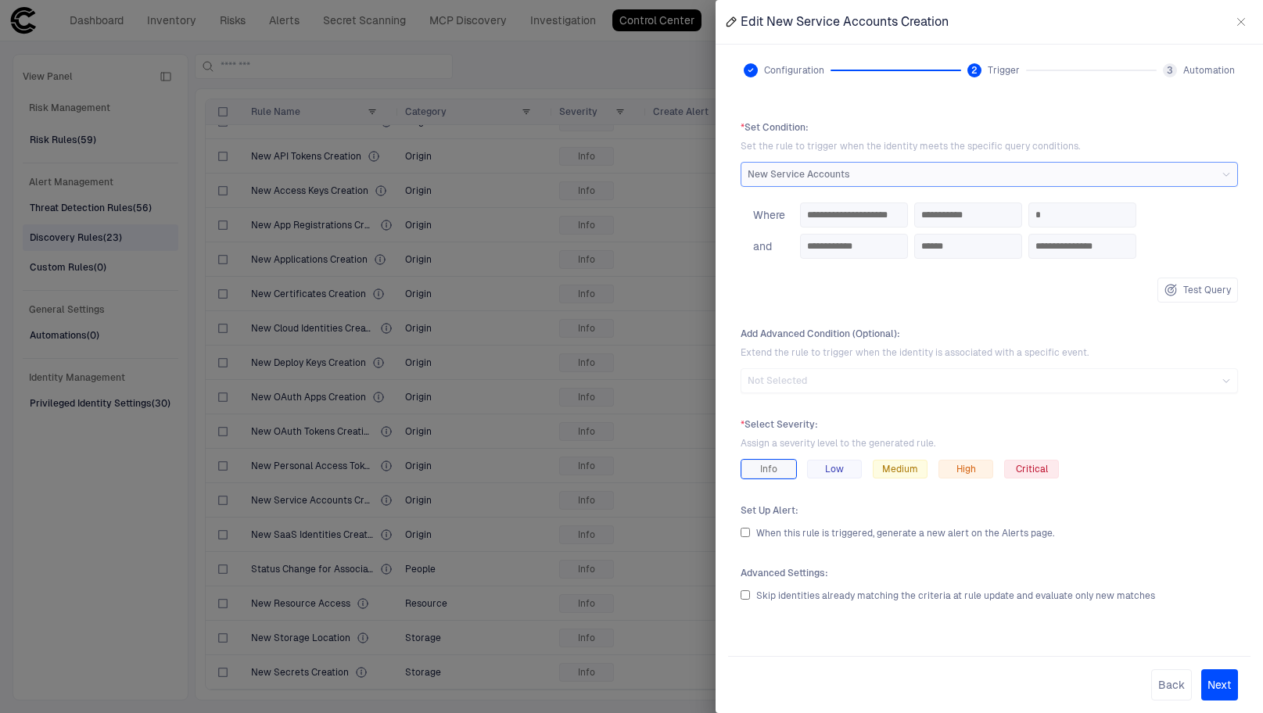
click at [1246, 25] on icon "button" at bounding box center [1241, 22] width 13 height 13
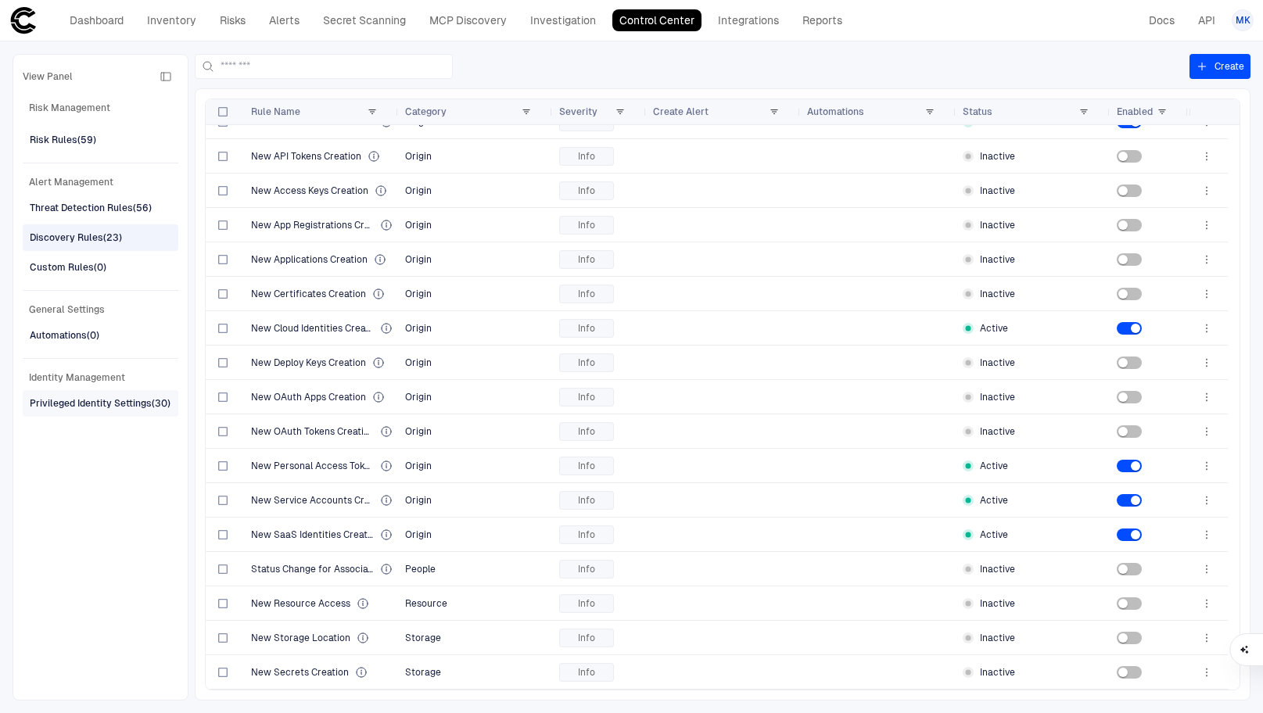
click at [106, 413] on span "Privileged Identity Settings (30)" at bounding box center [100, 403] width 141 height 20
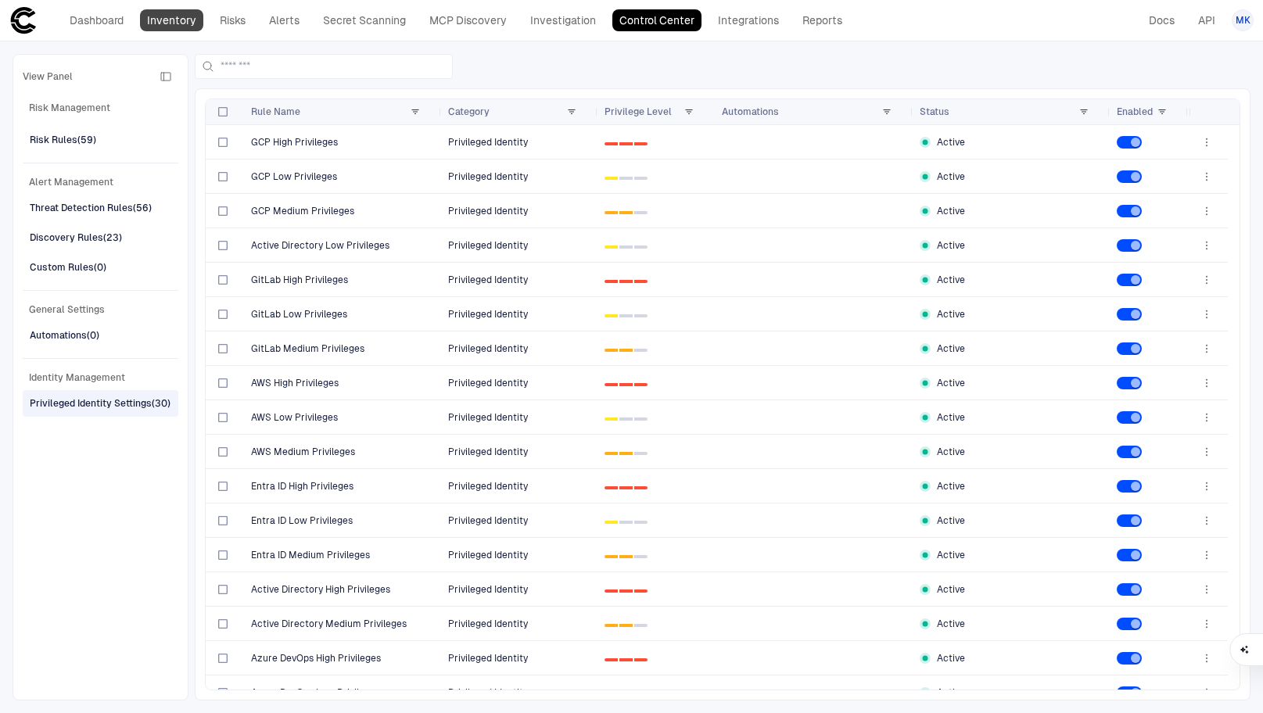
scroll to position [0, 0]
click at [113, 19] on link "Dashboard" at bounding box center [97, 20] width 68 height 22
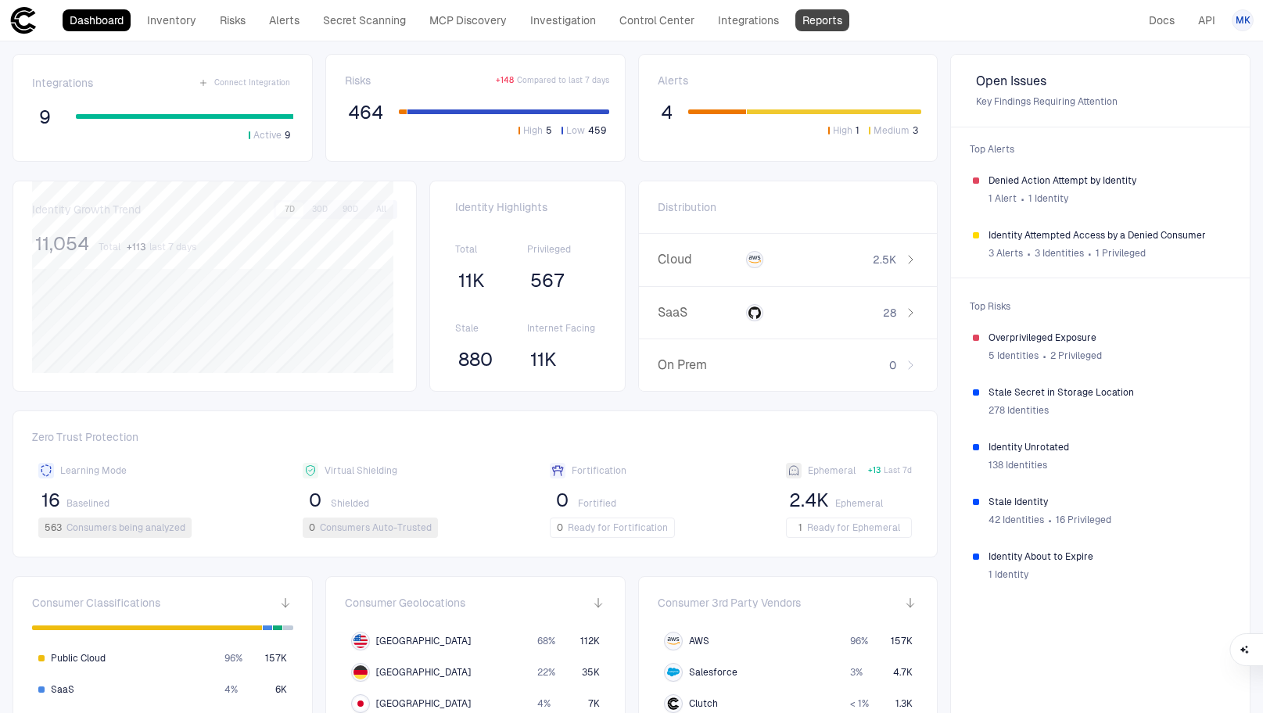
click at [801, 30] on link "Reports" at bounding box center [822, 20] width 54 height 22
